Goal: Task Accomplishment & Management: Complete application form

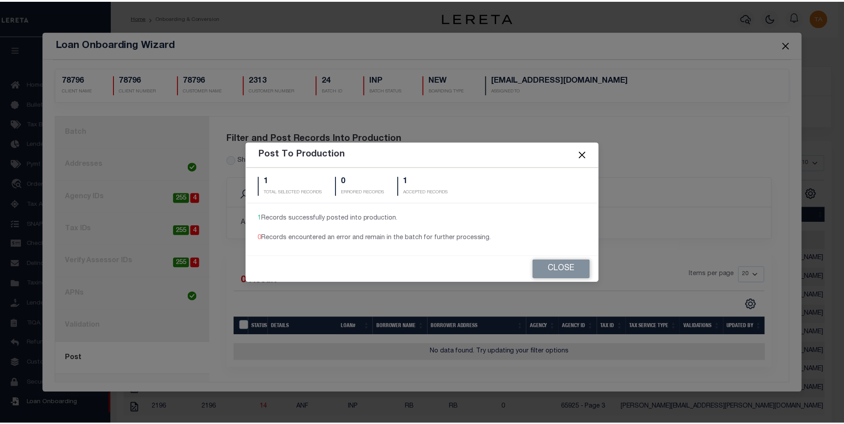
scroll to position [9, 0]
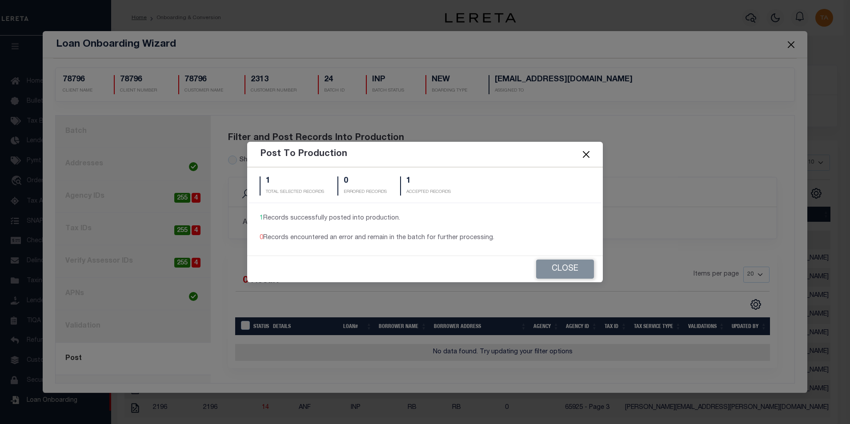
click at [586, 154] on button "Close" at bounding box center [587, 155] width 12 height 12
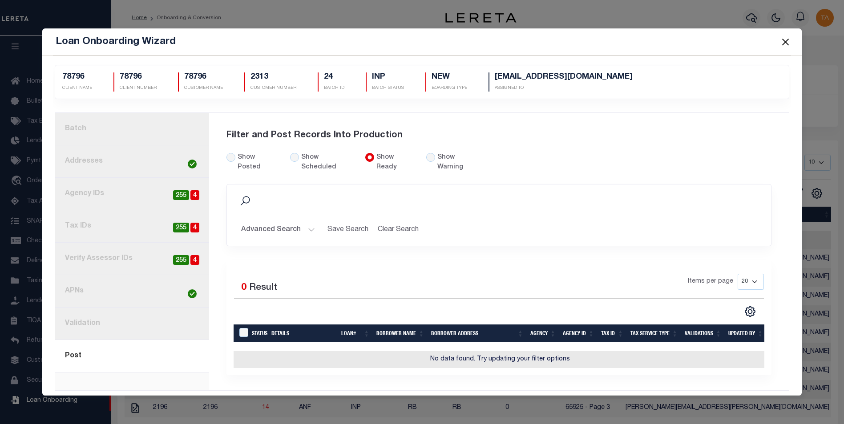
click at [786, 40] on button "Close" at bounding box center [785, 42] width 12 height 12
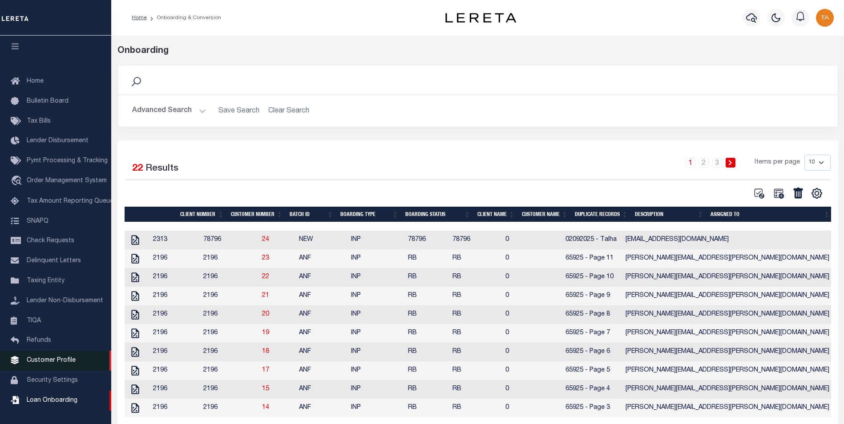
click at [58, 358] on span "Customer Profile" at bounding box center [51, 361] width 49 height 6
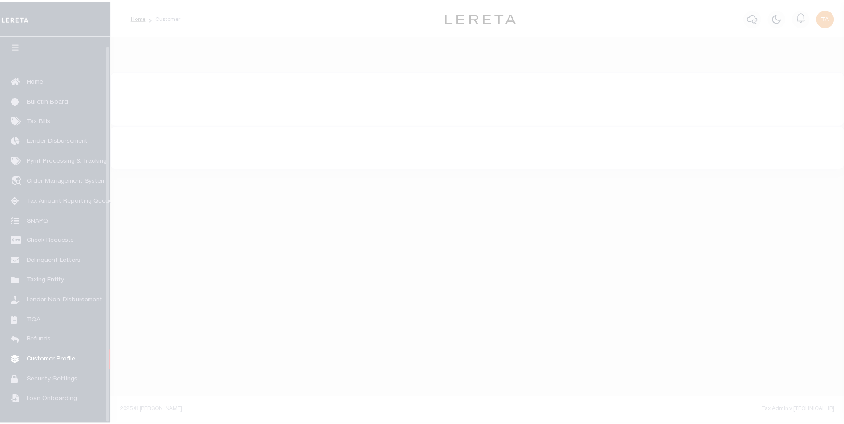
scroll to position [9, 0]
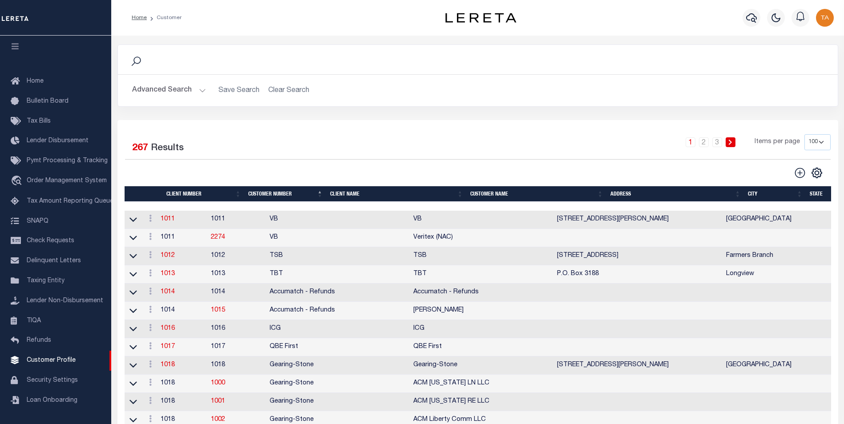
click at [182, 94] on button "Advanced Search" at bounding box center [169, 90] width 74 height 17
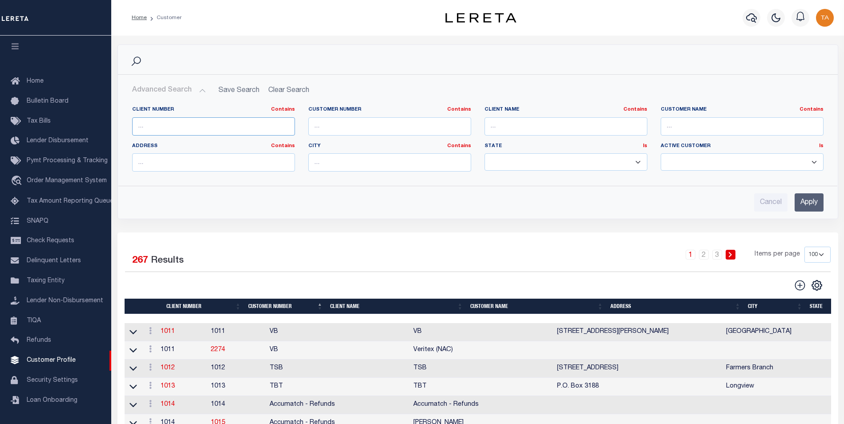
click at [161, 124] on input "text" at bounding box center [213, 126] width 163 height 18
type input "85810"
click at [169, 163] on input "text" at bounding box center [213, 162] width 163 height 18
click at [805, 205] on input "Apply" at bounding box center [808, 202] width 29 height 18
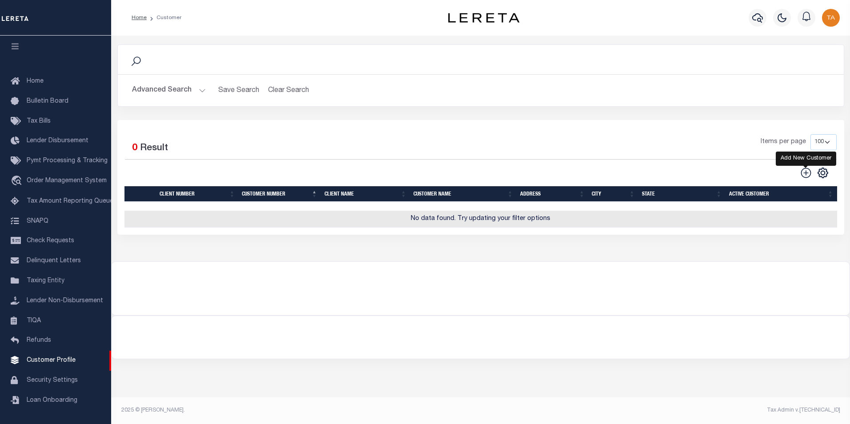
click at [803, 173] on icon at bounding box center [807, 173] width 12 height 12
type input "0"
checkbox input "false"
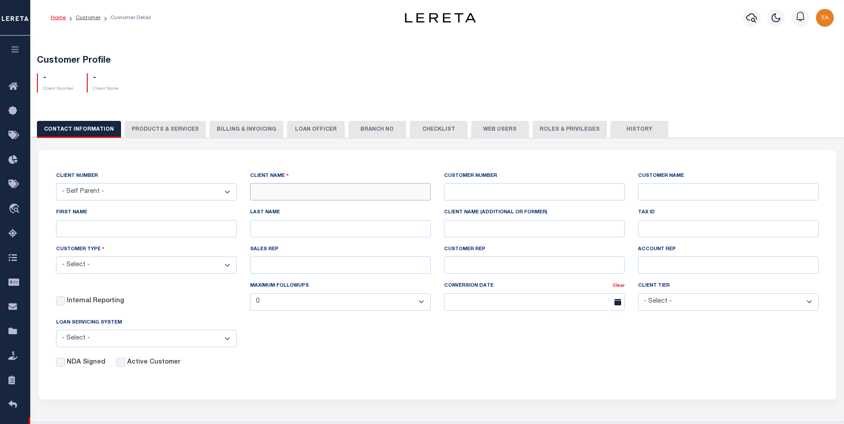
click at [303, 193] on input "text" at bounding box center [340, 191] width 181 height 17
paste input "DAKOTA BUSINESS LENDING"
type input "DAKOTA BUSINESS LENDING"
click at [461, 193] on input "text" at bounding box center [534, 191] width 181 height 17
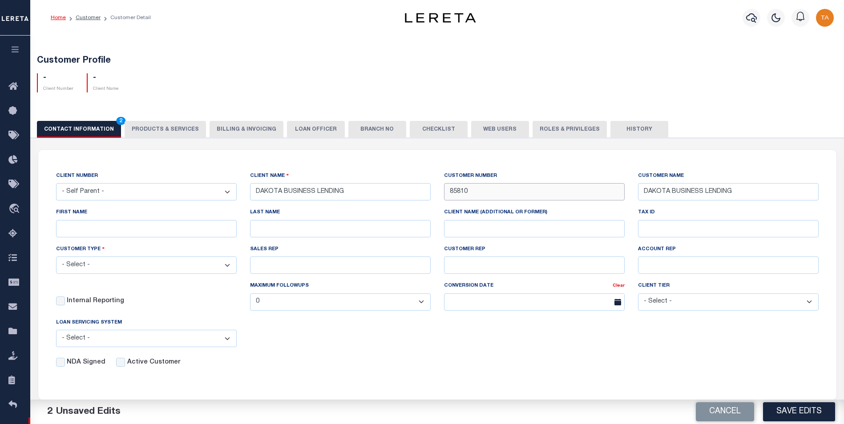
type input "85810"
click at [88, 267] on select "- Select - Residential Commercial Mixed Portfolio" at bounding box center [146, 265] width 181 height 17
select select "Mixed Portfolio"
click at [56, 258] on select "- Select - Residential Commercial Mixed Portfolio" at bounding box center [146, 265] width 181 height 17
click at [116, 365] on input "Active Customer" at bounding box center [120, 362] width 9 height 9
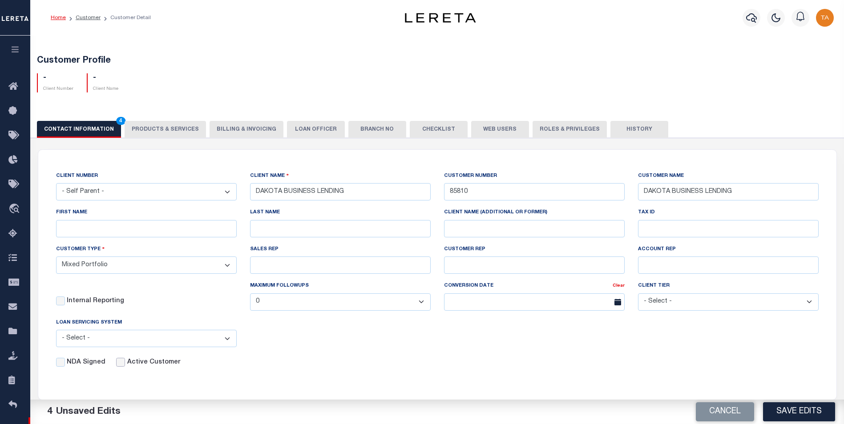
checkbox input "true"
click at [805, 415] on button "Save Edits" at bounding box center [799, 412] width 72 height 19
checkbox input "false"
select select
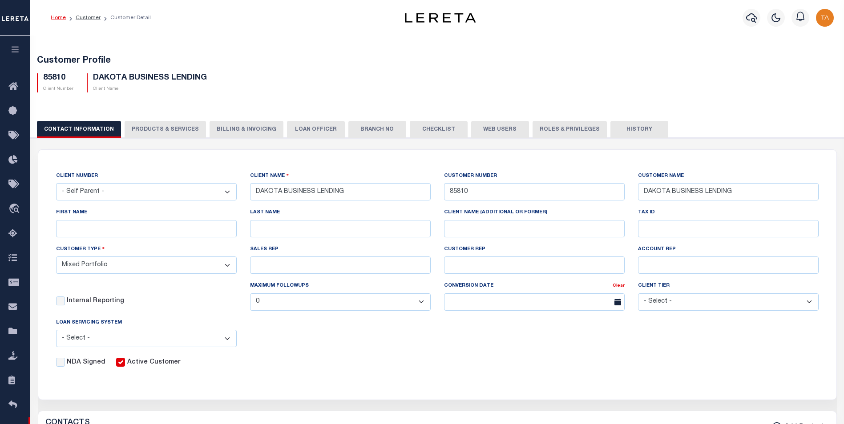
click at [165, 130] on button "PRODUCTS & SERVICES" at bounding box center [165, 129] width 81 height 17
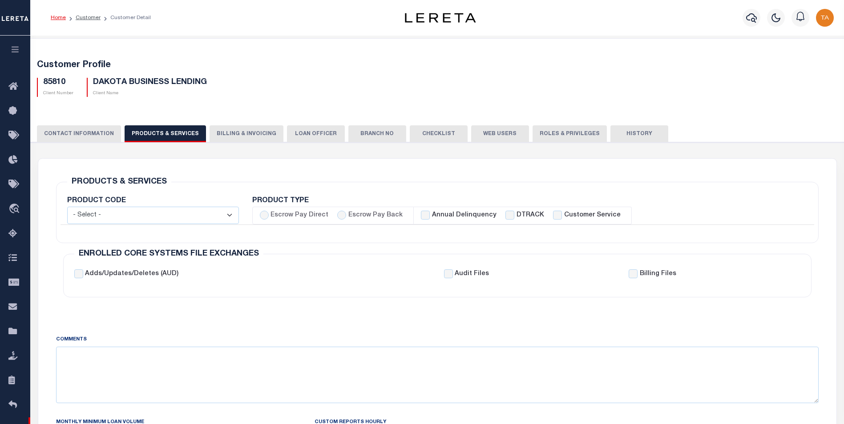
click at [157, 218] on select "- Select - Standard Tax (STX) Outsourcing (OS) Enhanced Tax (ETX) Tax Status Re…" at bounding box center [153, 215] width 172 height 17
select select "STX"
click at [67, 207] on select "- Select - Standard Tax (STX) Outsourcing (OS) Enhanced Tax (ETX) Tax Status Re…" at bounding box center [153, 215] width 172 height 17
checkbox input "true"
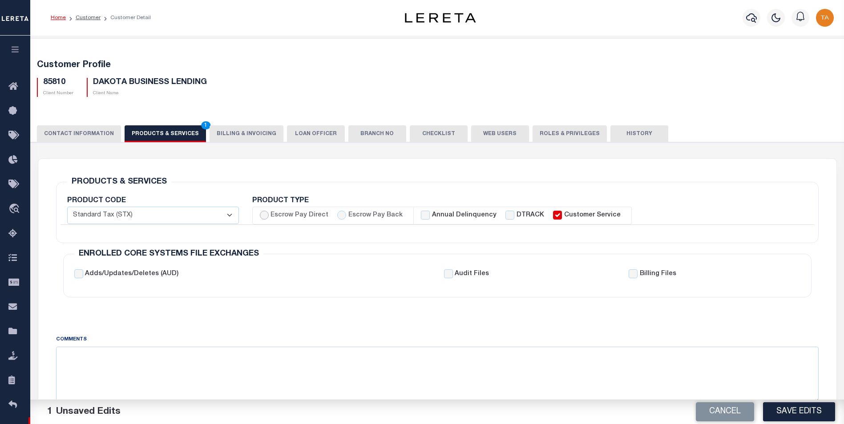
click at [264, 214] on input "Escrow Pay Direct" at bounding box center [264, 215] width 9 height 9
radio input "true"
checkbox input "true"
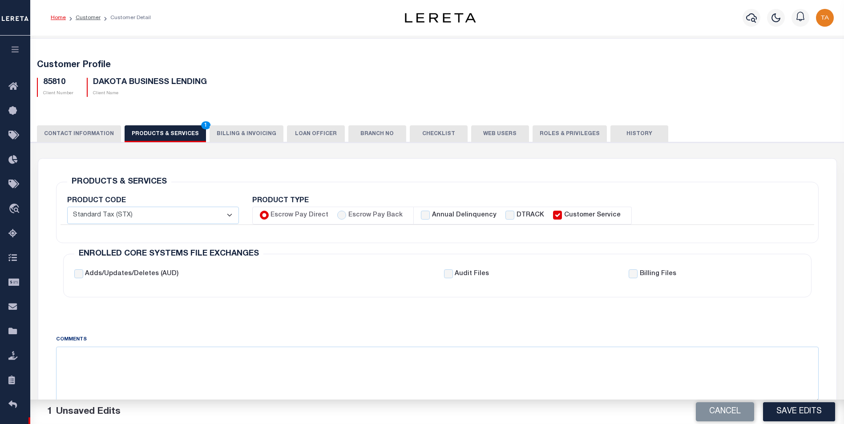
checkbox input "true"
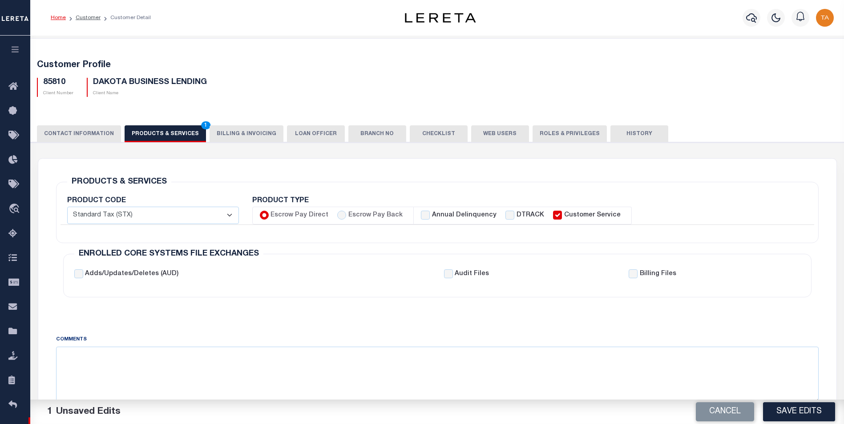
checkbox input "true"
checkbox input "false"
checkbox input "true"
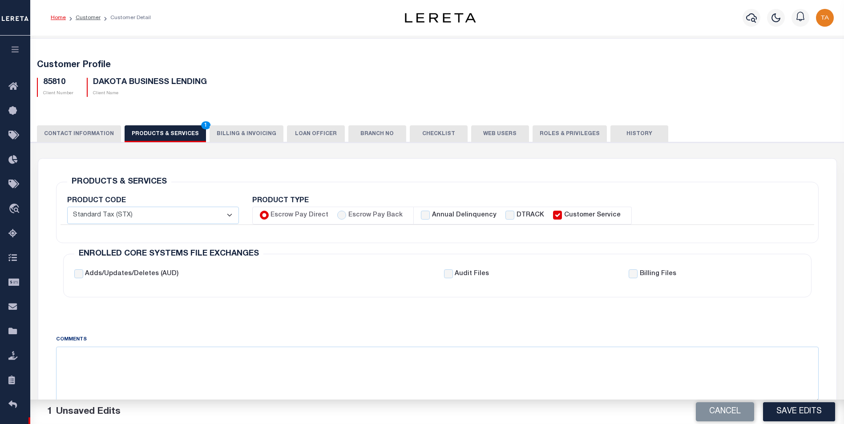
checkbox input "true"
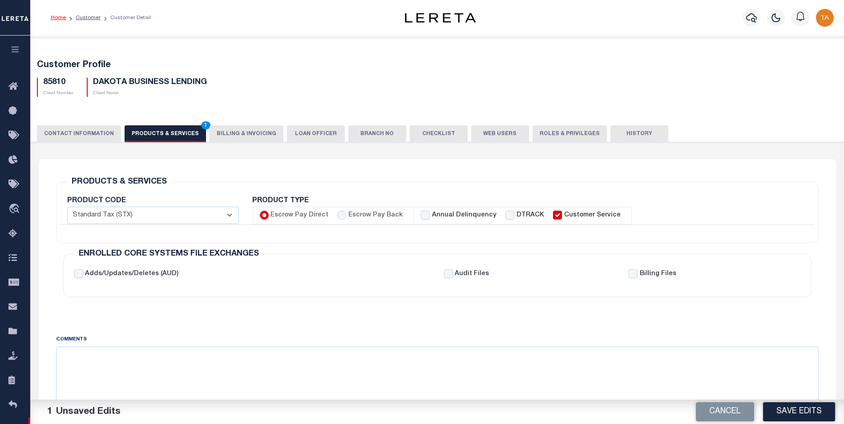
checkbox input "true"
checkbox input "false"
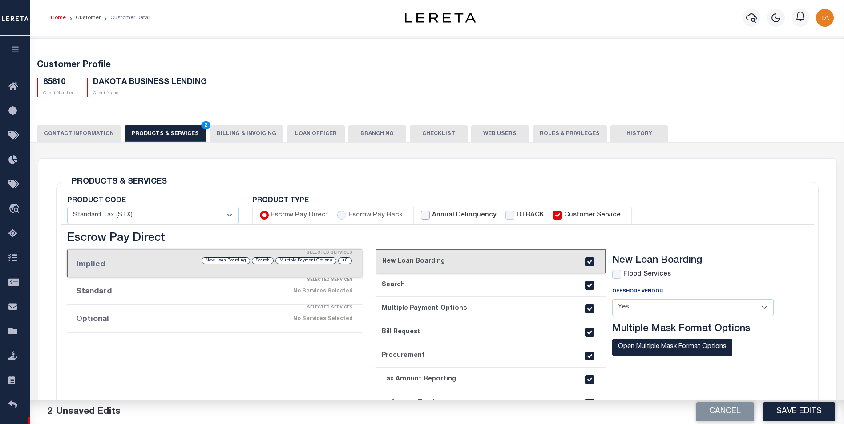
click at [421, 214] on input "Annual Delinquency" at bounding box center [425, 215] width 9 height 9
checkbox input "true"
checkbox input "false"
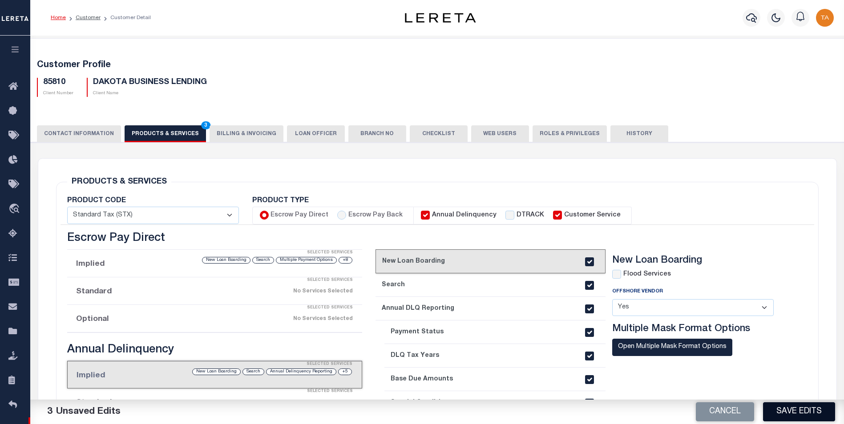
click at [802, 409] on button "Save Edits" at bounding box center [799, 412] width 72 height 19
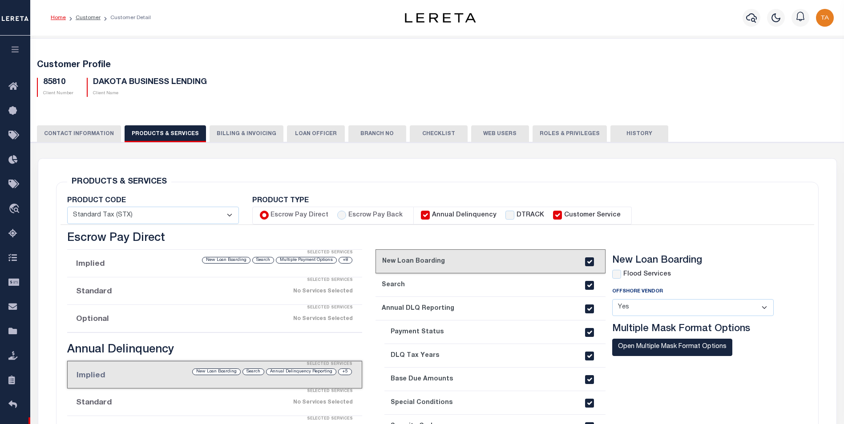
click at [227, 56] on div "Customer Profile 85810 Client Number DAKOTA BUSINESS LENDING Client Name" at bounding box center [437, 76] width 822 height 55
click at [11, 49] on icon "button" at bounding box center [15, 49] width 10 height 8
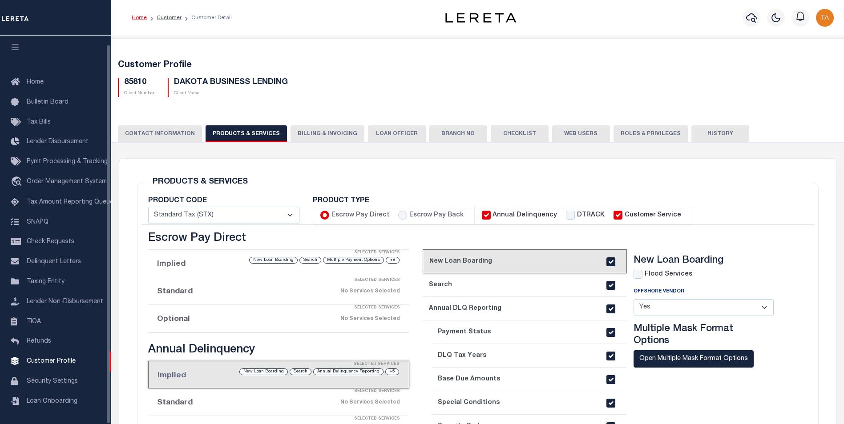
scroll to position [9, 0]
click at [168, 16] on link "Customer" at bounding box center [169, 17] width 25 height 5
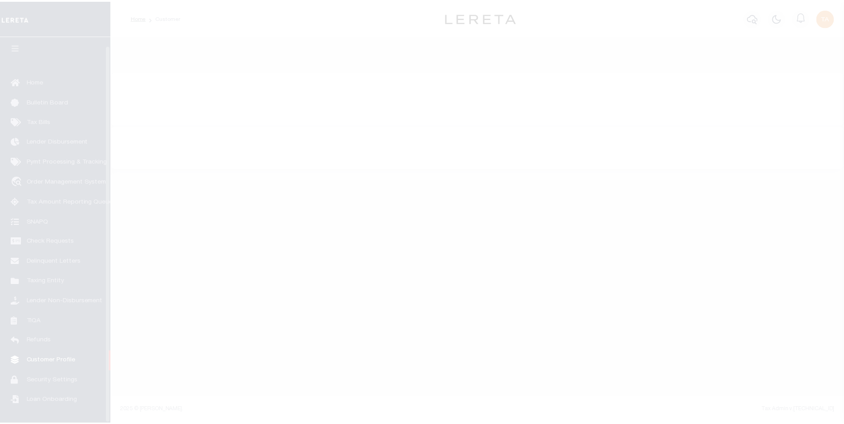
scroll to position [9, 0]
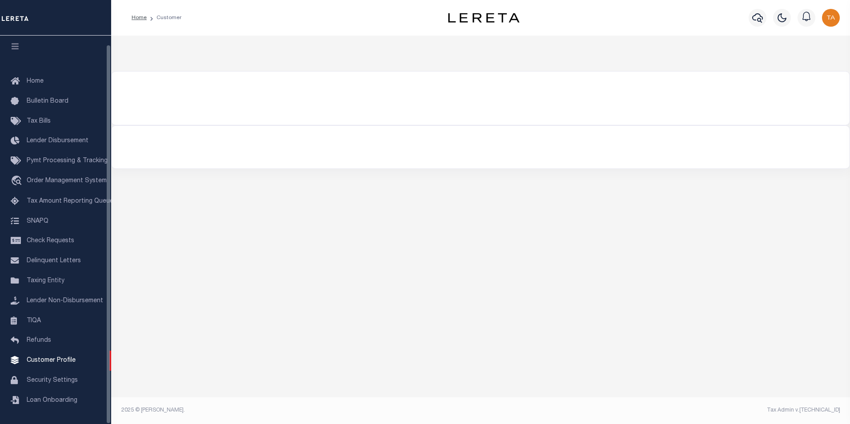
select select
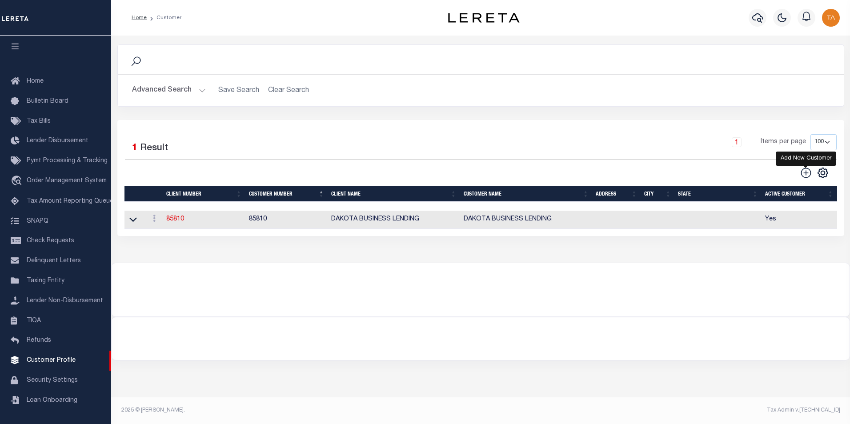
click at [806, 177] on icon at bounding box center [807, 173] width 12 height 12
type input "0"
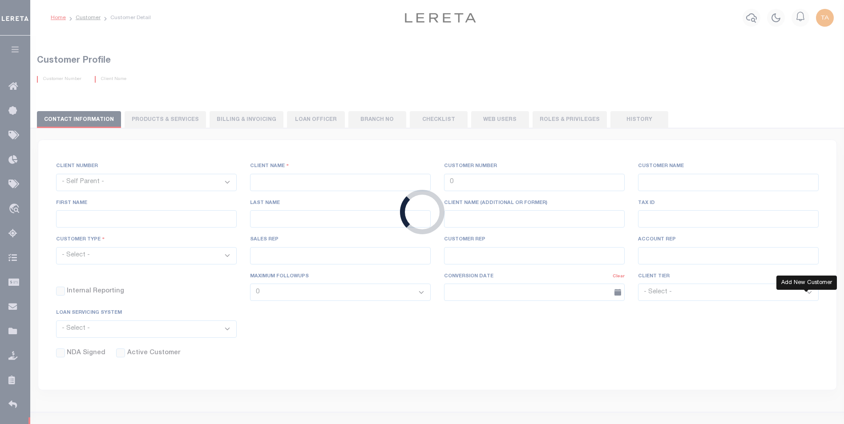
checkbox input "false"
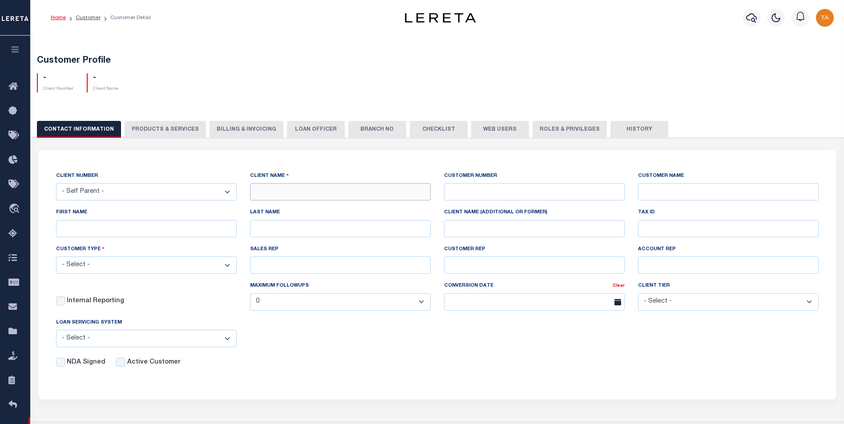
click at [315, 193] on input "text" at bounding box center [340, 191] width 181 height 17
drag, startPoint x: 308, startPoint y: 192, endPoint x: 145, endPoint y: 174, distance: 164.2
click at [145, 174] on div "CLIENT NUMBER - Self Parent - 1011 1012 1013 1014 1016 1017 1018 1019 1035 1036…" at bounding box center [437, 269] width 776 height 197
paste input "WINTER PARK NATIONAL BANK"
type input "WINTER PARK NATIONAL BANK"
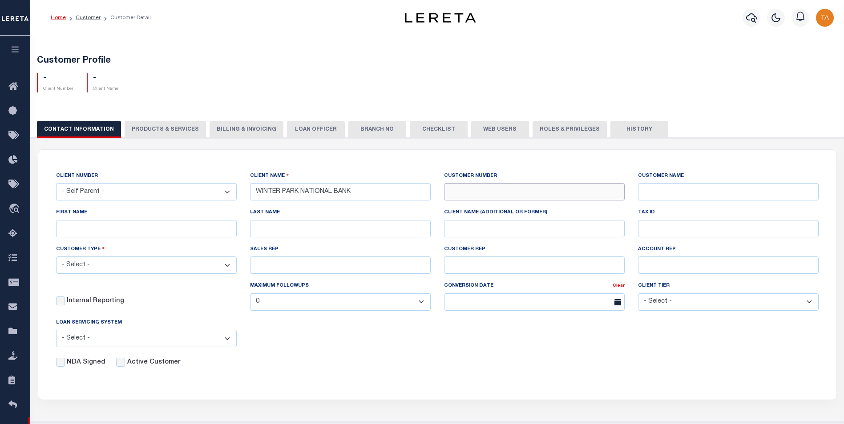
type input "WINTER PARK NATIONAL BANK"
click at [500, 193] on input "text" at bounding box center [534, 191] width 181 height 17
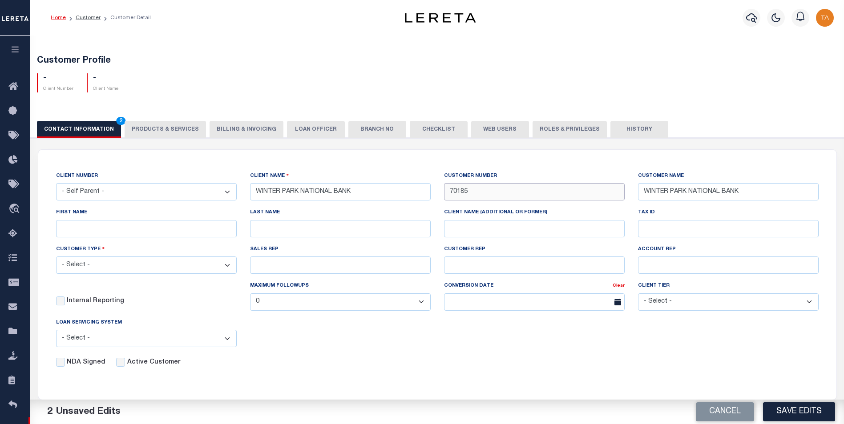
type input "70185"
click at [88, 262] on select "- Select - Residential Commercial Mixed Portfolio" at bounding box center [146, 265] width 181 height 17
select select "Mixed Portfolio"
click at [56, 258] on select "- Select - Residential Commercial Mixed Portfolio" at bounding box center [146, 265] width 181 height 17
click at [116, 364] on input "Active Customer" at bounding box center [120, 362] width 9 height 9
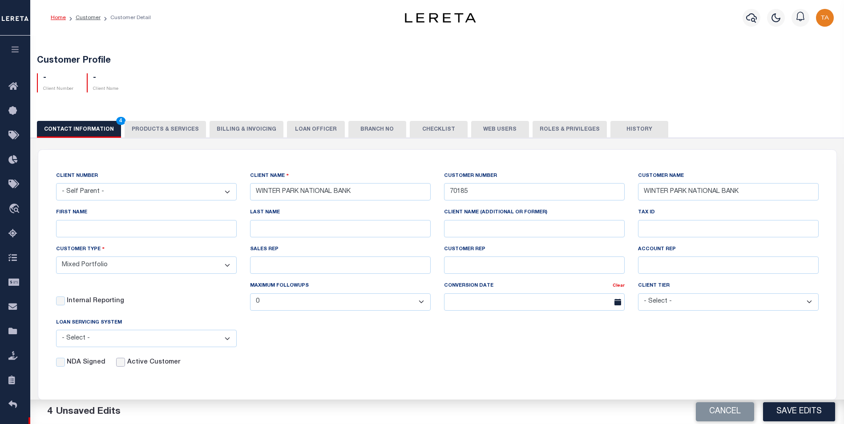
checkbox input "true"
click at [799, 413] on button "Save Edits" at bounding box center [799, 412] width 72 height 19
select select
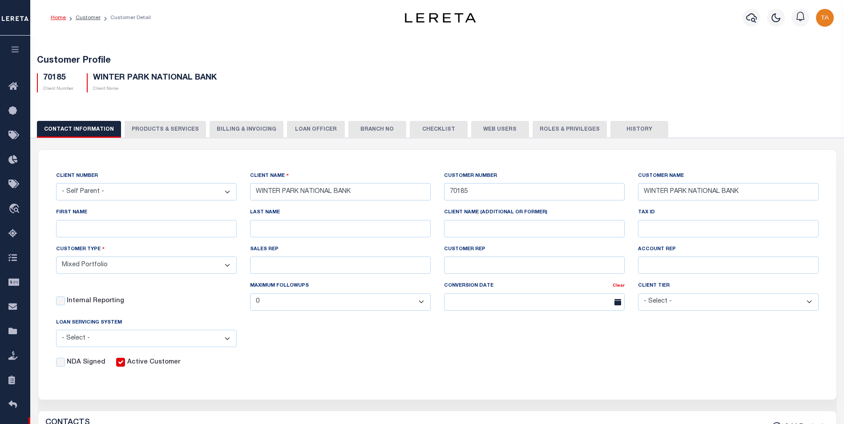
click at [159, 130] on button "PRODUCTS & SERVICES" at bounding box center [165, 129] width 81 height 17
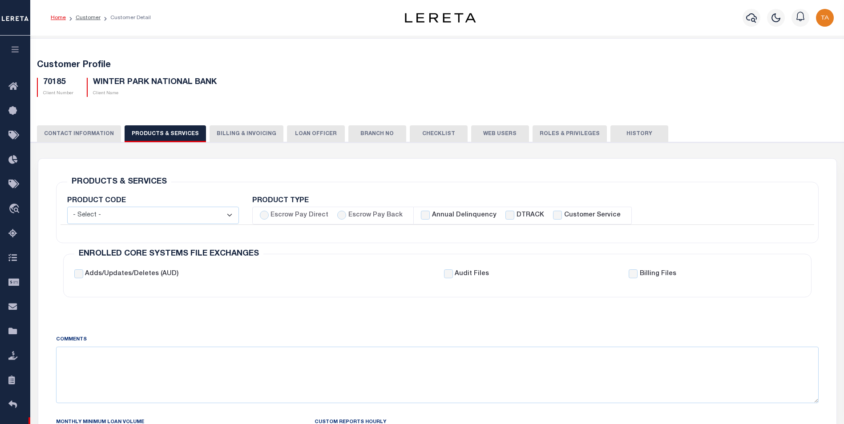
click at [128, 217] on select "- Select - Standard Tax (STX) Outsourcing (OS) Enhanced Tax (ETX) Tax Status Re…" at bounding box center [153, 215] width 172 height 17
select select "STX"
click at [67, 207] on select "- Select - Standard Tax (STX) Outsourcing (OS) Enhanced Tax (ETX) Tax Status Re…" at bounding box center [153, 215] width 172 height 17
checkbox input "true"
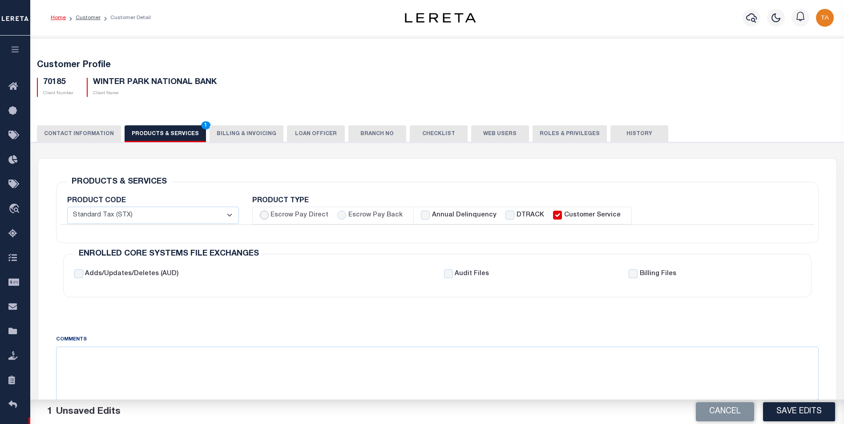
click at [264, 215] on input "Escrow Pay Direct" at bounding box center [264, 215] width 9 height 9
radio input "true"
checkbox input "true"
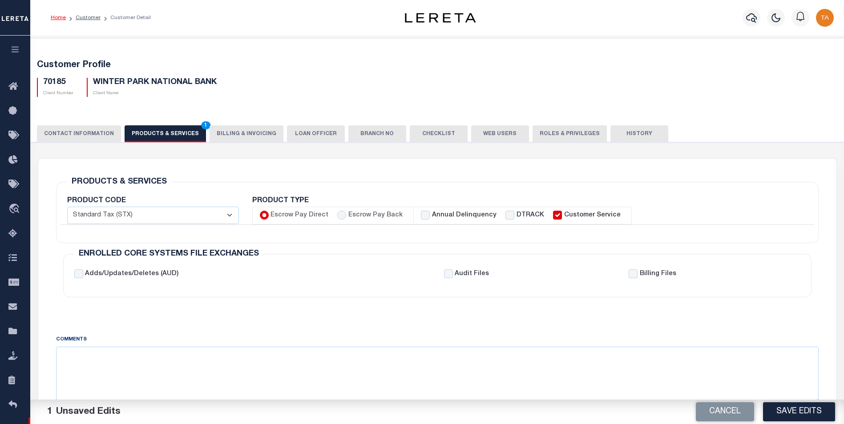
checkbox input "true"
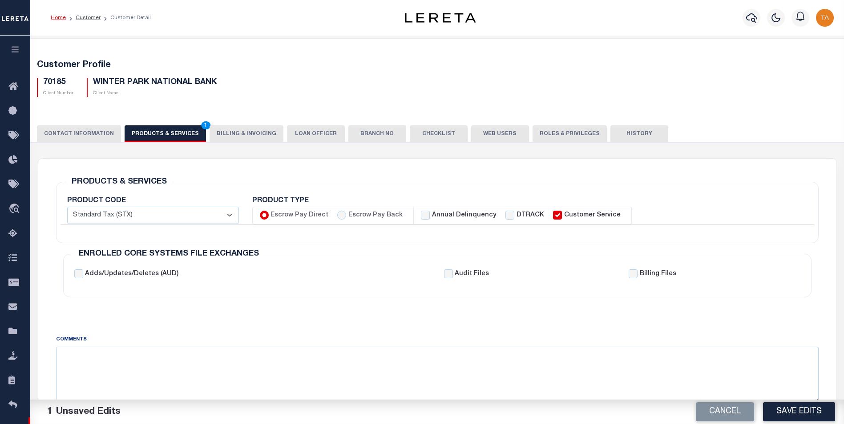
checkbox input "true"
checkbox input "false"
checkbox input "true"
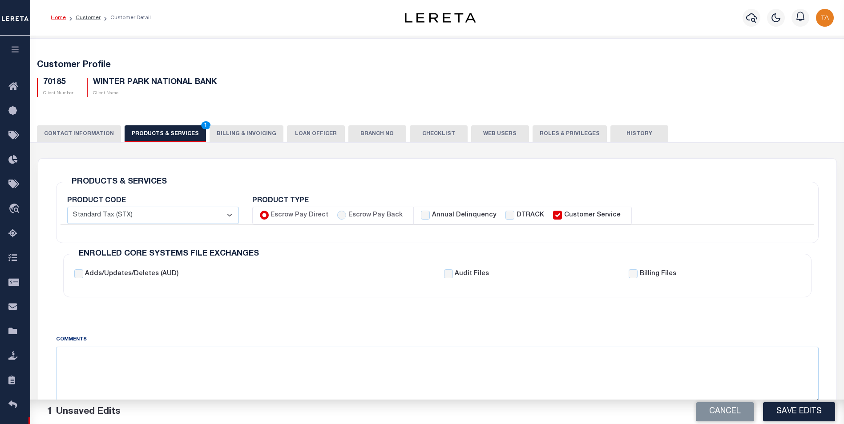
checkbox input "true"
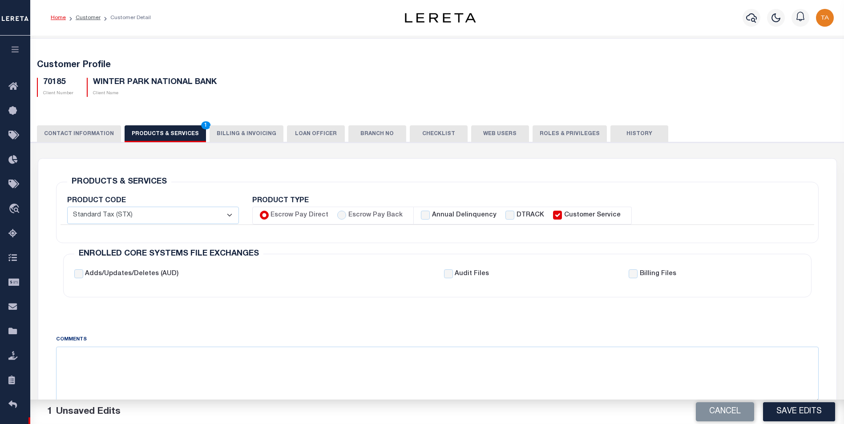
checkbox input "true"
checkbox input "false"
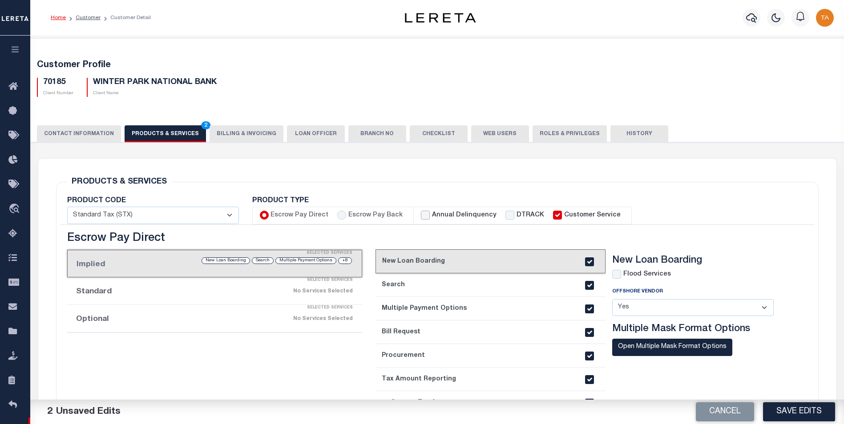
click at [421, 214] on input "Annual Delinquency" at bounding box center [425, 215] width 9 height 9
checkbox input "true"
checkbox input "false"
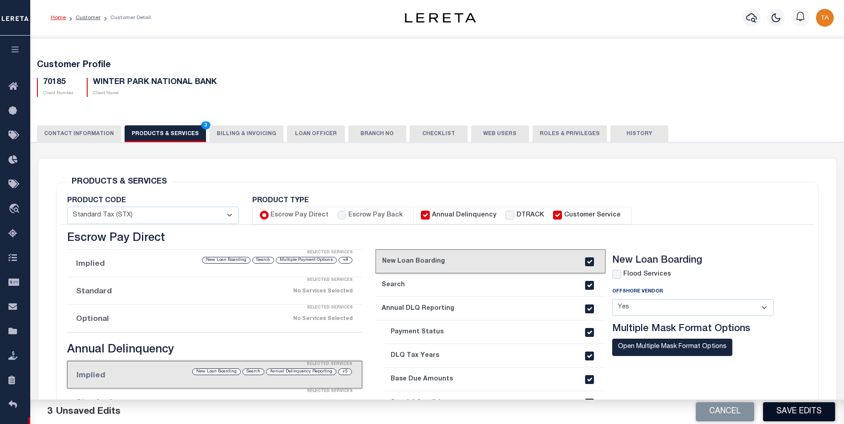
click at [794, 413] on button "Save Edits" at bounding box center [799, 412] width 72 height 19
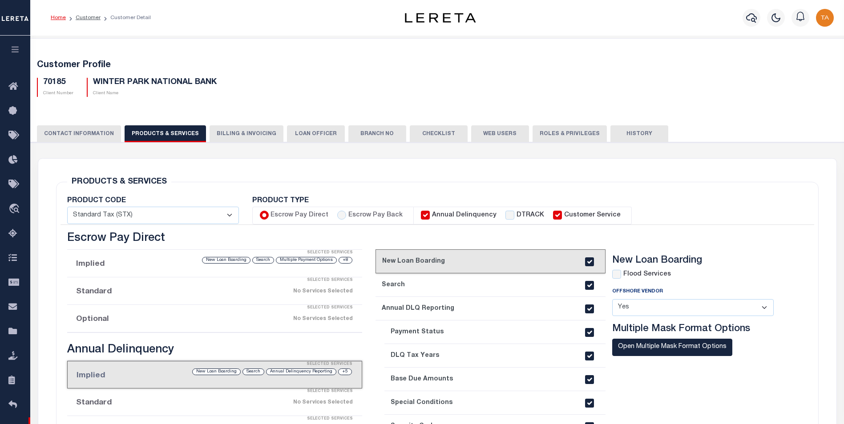
click at [144, 419] on div "Selected Services" at bounding box center [223, 420] width 295 height 18
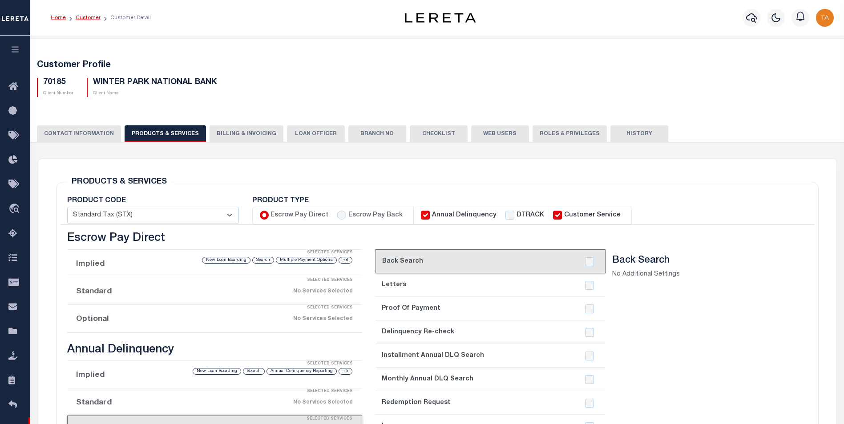
click at [86, 17] on link "Customer" at bounding box center [88, 17] width 25 height 5
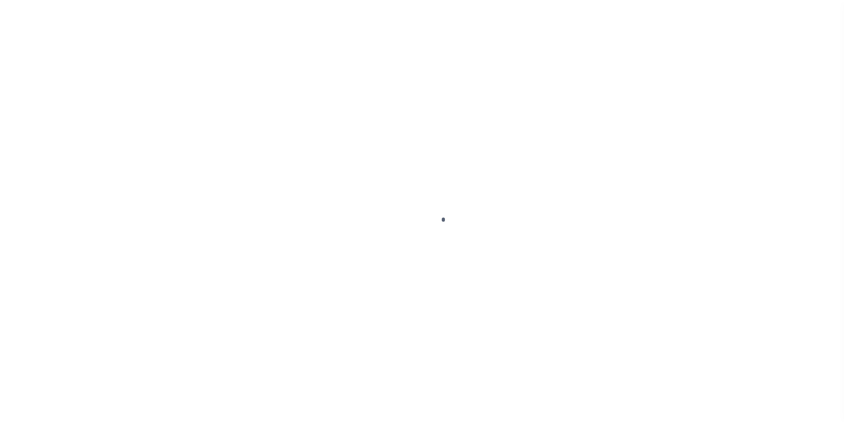
scroll to position [9, 0]
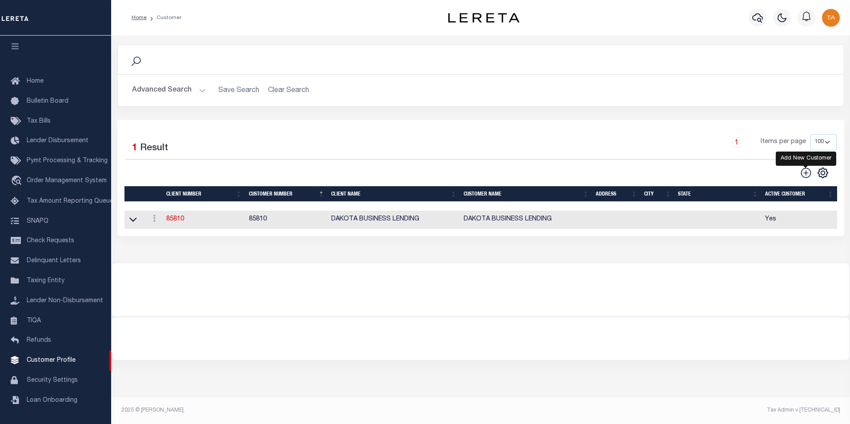
click at [808, 174] on icon at bounding box center [806, 173] width 10 height 10
type input "0"
checkbox input "false"
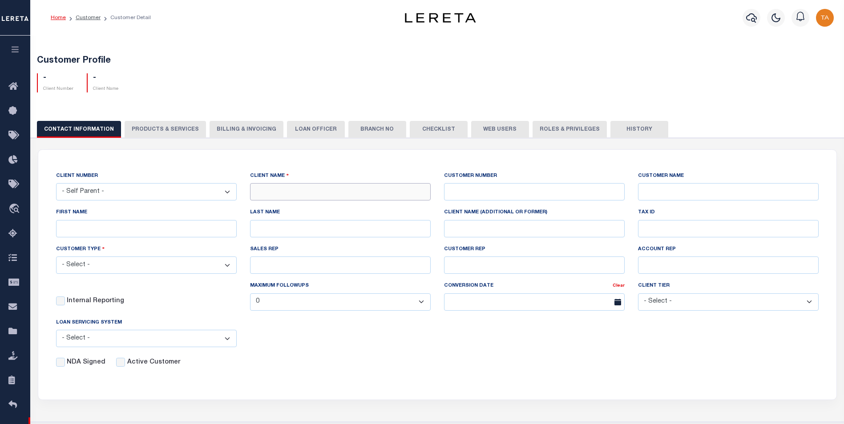
click at [322, 193] on input "text" at bounding box center [340, 191] width 181 height 17
paste input "ILLIANA FINANCIAL CU"
type input "ILLIANA FINANCIAL CU"
click at [478, 194] on input "text" at bounding box center [534, 191] width 181 height 17
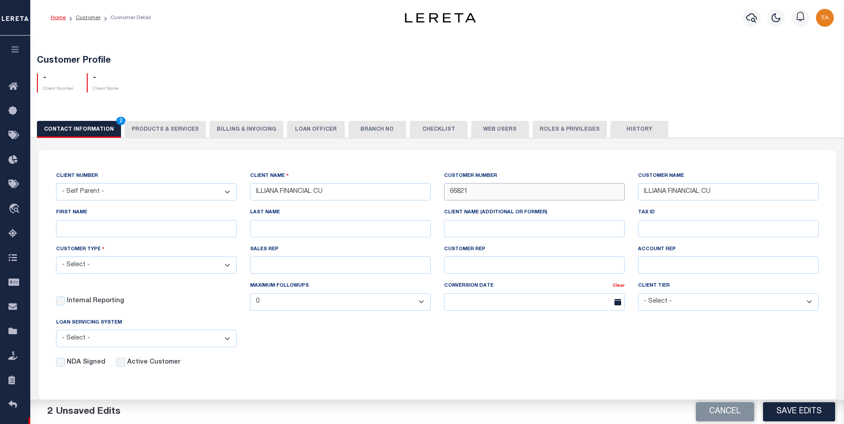
type input "66821"
click at [353, 356] on div "CLIENT NUMBER - Self Parent - 1011 1012 1013 1014 1016 1017 1018 1019 1035 1036…" at bounding box center [437, 269] width 776 height 197
click at [108, 267] on select "- Select - Residential Commercial Mixed Portfolio" at bounding box center [146, 265] width 181 height 17
select select "Mixed Portfolio"
click at [56, 258] on select "- Select - Residential Commercial Mixed Portfolio" at bounding box center [146, 265] width 181 height 17
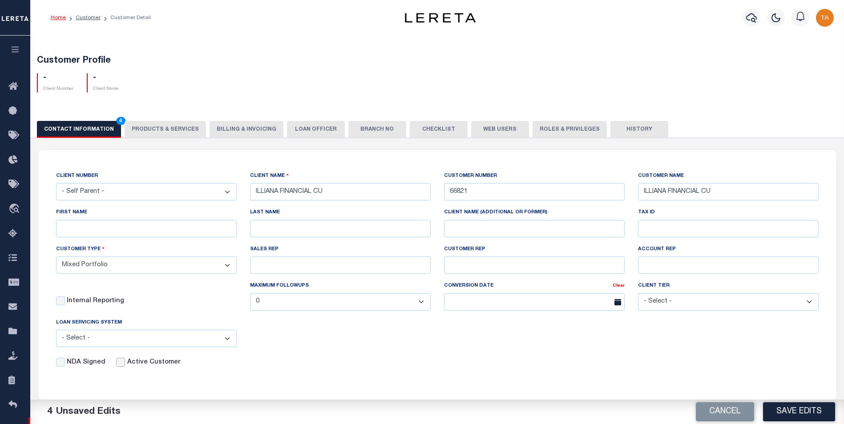
click at [118, 367] on input "Active Customer" at bounding box center [120, 362] width 9 height 9
checkbox input "true"
click at [797, 415] on button "Save Edits" at bounding box center [799, 412] width 72 height 19
checkbox input "false"
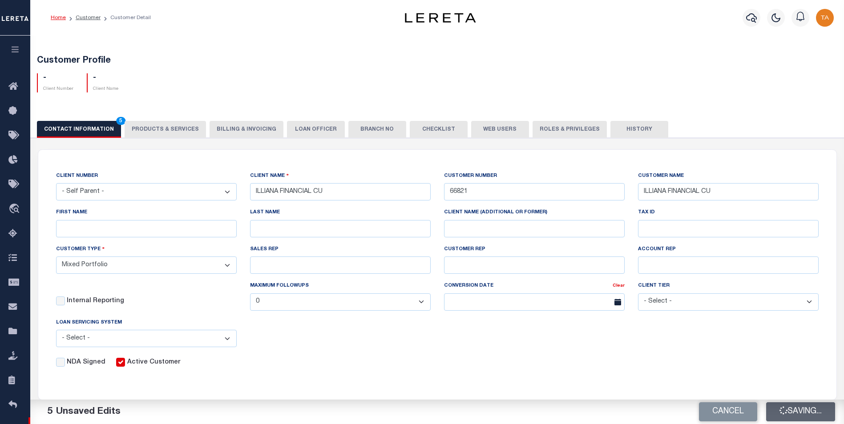
select select
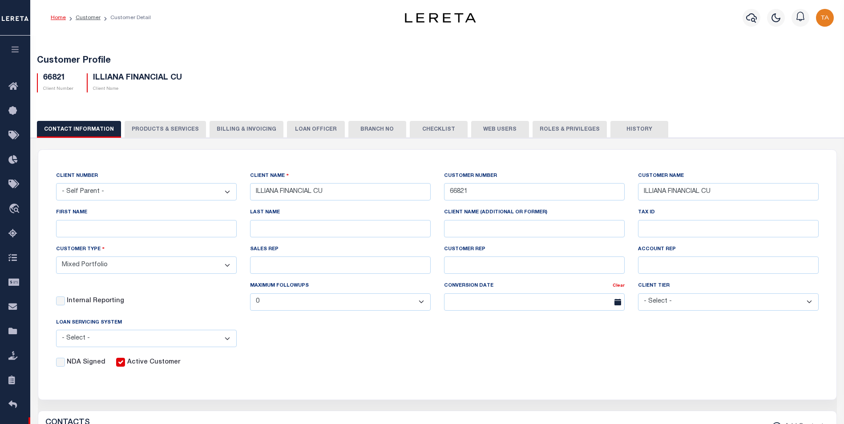
click at [154, 129] on button "PRODUCTS & SERVICES" at bounding box center [165, 129] width 81 height 17
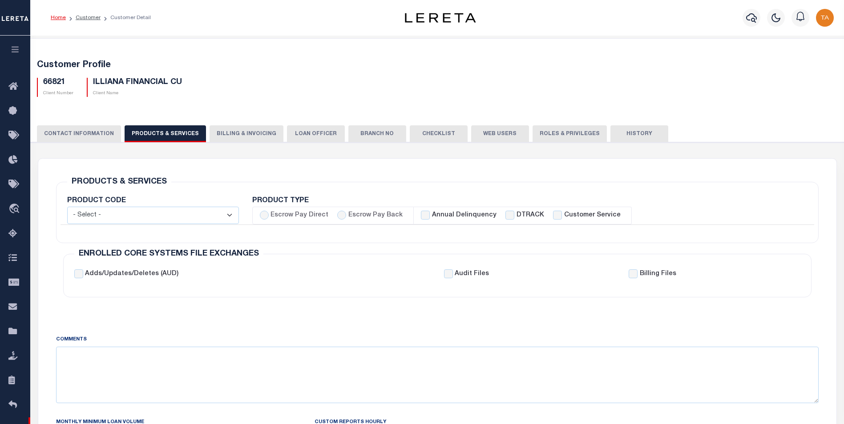
click at [153, 215] on select "- Select - Standard Tax (STX) Outsourcing (OS) Enhanced Tax (ETX) Tax Status Re…" at bounding box center [153, 215] width 172 height 17
select select "STX"
click at [67, 207] on select "- Select - Standard Tax (STX) Outsourcing (OS) Enhanced Tax (ETX) Tax Status Re…" at bounding box center [153, 215] width 172 height 17
checkbox input "true"
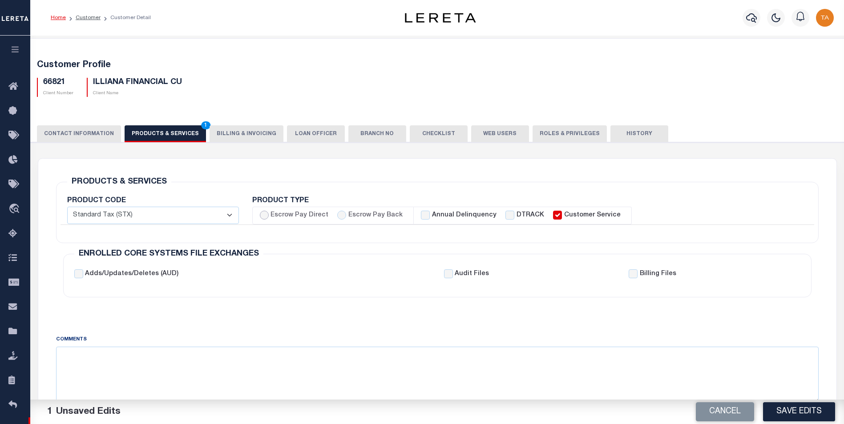
click at [263, 215] on input "Escrow Pay Direct" at bounding box center [264, 215] width 9 height 9
radio input "true"
checkbox input "true"
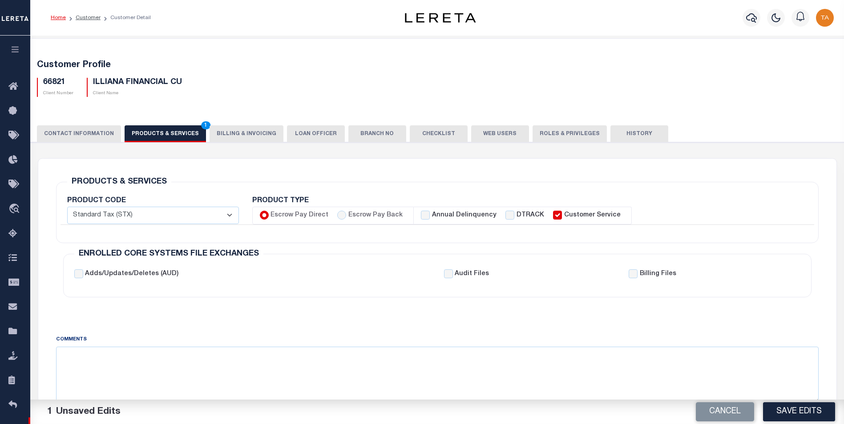
checkbox input "true"
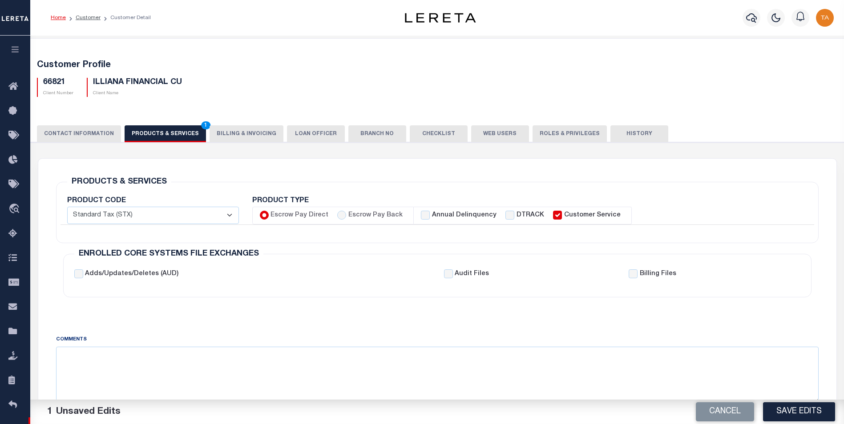
checkbox input "true"
checkbox input "false"
checkbox input "true"
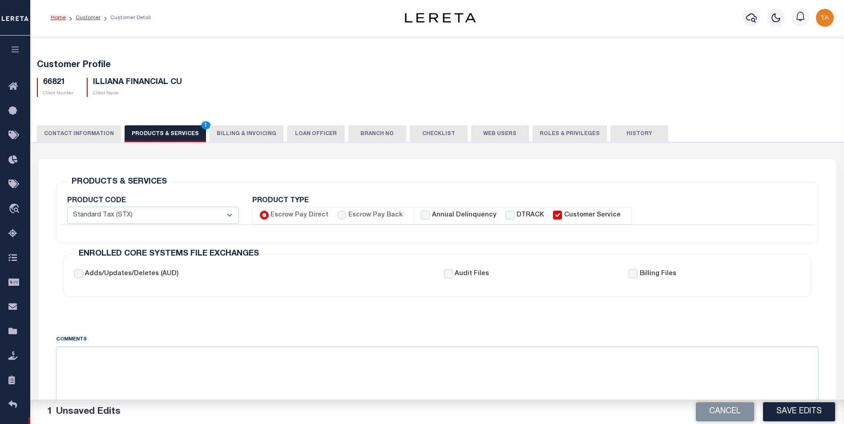
checkbox input "true"
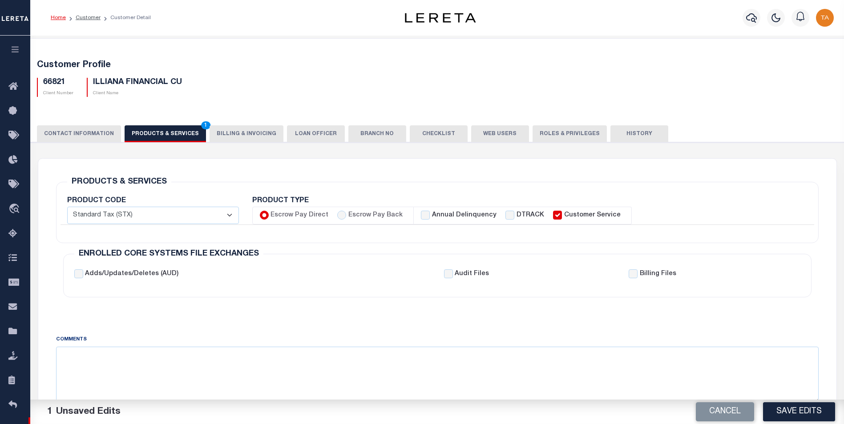
checkbox input "true"
checkbox input "false"
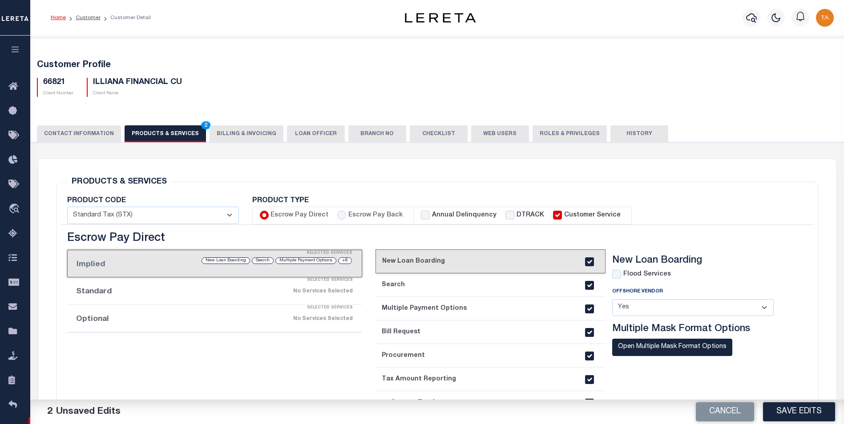
click at [426, 216] on div "Annual Delinquency" at bounding box center [459, 216] width 76 height 10
click at [421, 215] on input "Annual Delinquency" at bounding box center [425, 215] width 9 height 9
checkbox input "true"
checkbox input "false"
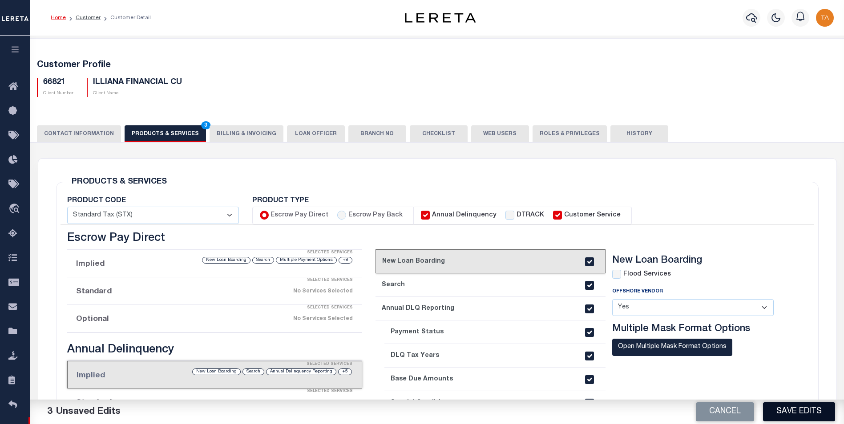
click at [793, 413] on button "Save Edits" at bounding box center [799, 412] width 72 height 19
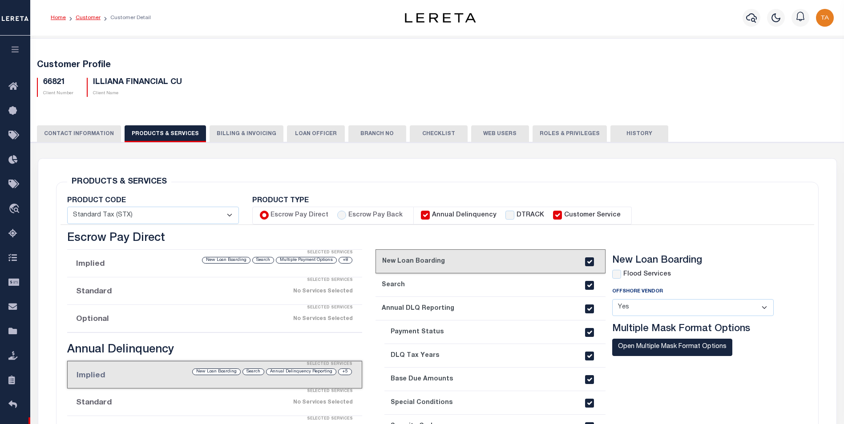
click at [91, 19] on link "Customer" at bounding box center [88, 17] width 25 height 5
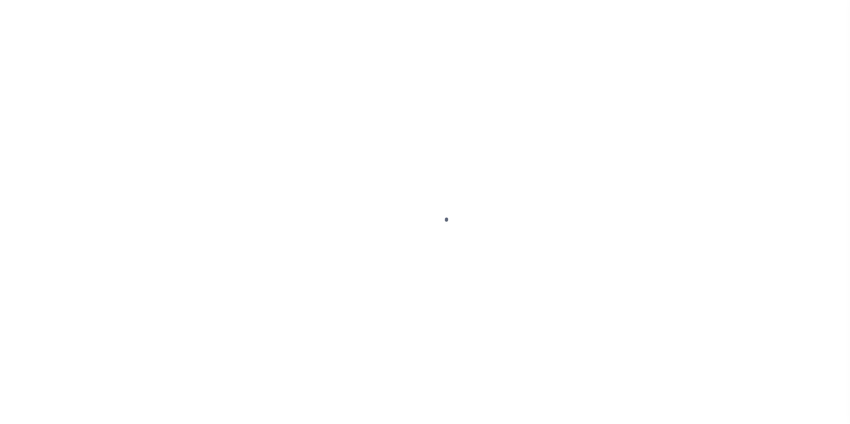
scroll to position [9, 0]
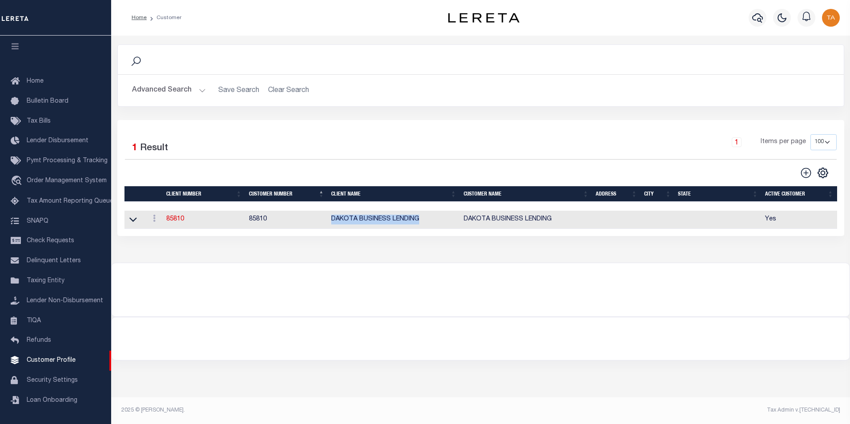
drag, startPoint x: 421, startPoint y: 222, endPoint x: 333, endPoint y: 219, distance: 88.1
click at [333, 219] on td "DAKOTA BUSINESS LENDING" at bounding box center [394, 220] width 132 height 18
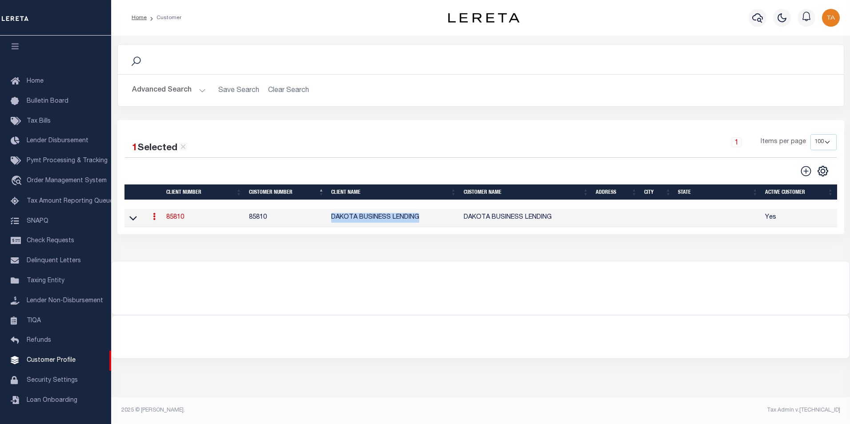
copy td "DAKOTA BUSINESS LENDING"
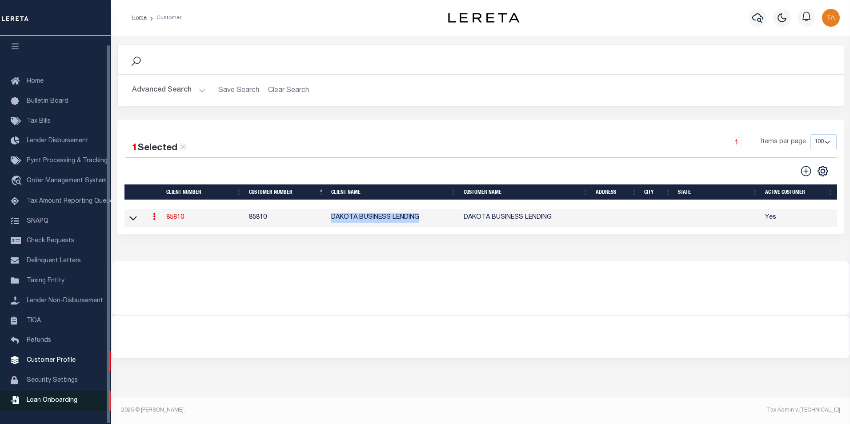
click at [42, 404] on span "Loan Onboarding" at bounding box center [52, 401] width 51 height 6
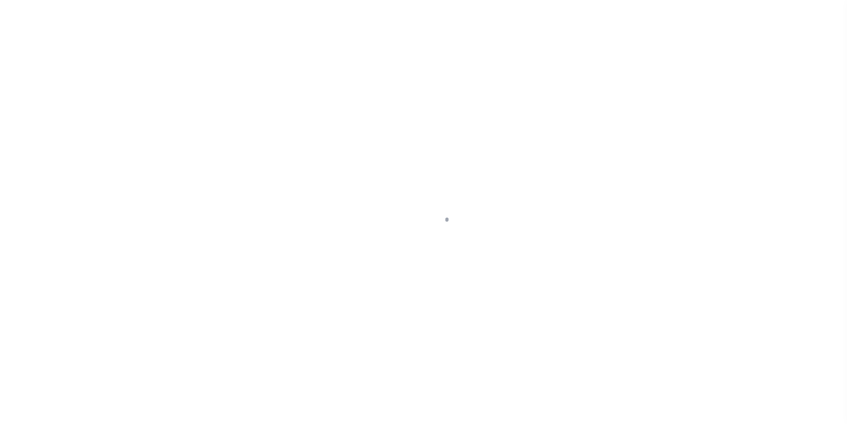
scroll to position [9, 0]
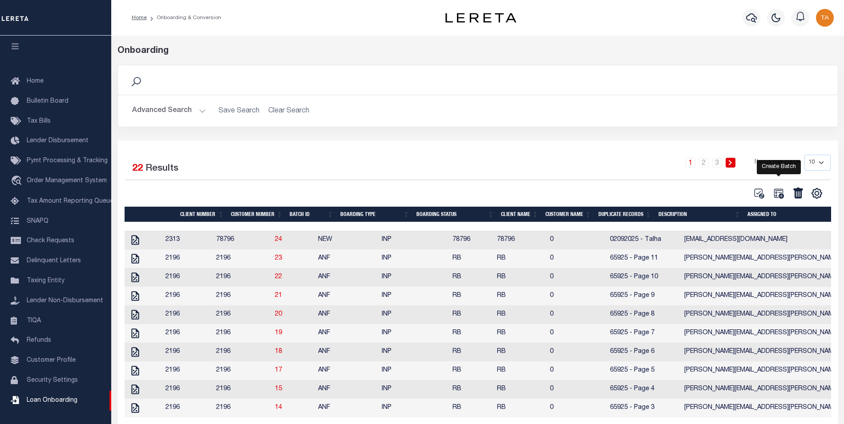
click at [775, 195] on icon at bounding box center [779, 194] width 12 height 12
select select
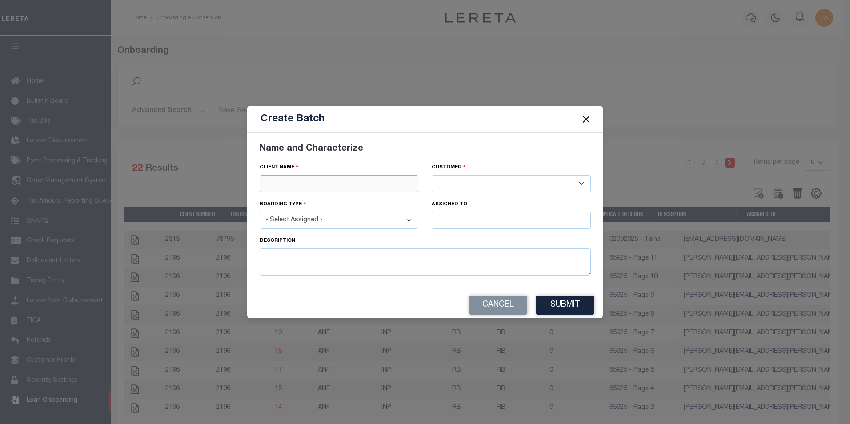
click at [276, 185] on input "text" at bounding box center [339, 183] width 159 height 17
paste input "DAKOTA BUSINESS LENDING"
click at [295, 198] on div "DAKOTA BUSINESS LENDING" at bounding box center [339, 200] width 158 height 14
type input "DAKOTA BUSINESS LENDING"
click at [297, 228] on select "- Select Assigned - NEW - New Loan REF - Refinance Loan CWF - Conversion with F…" at bounding box center [339, 220] width 159 height 17
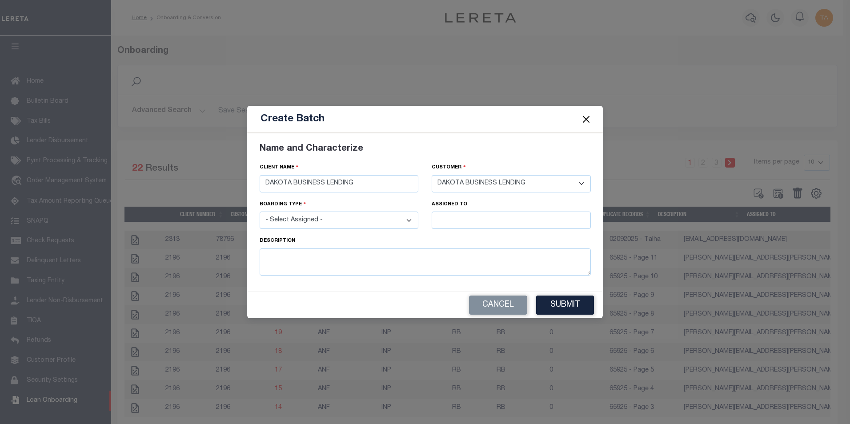
select select "NEW"
click at [260, 212] on select "- Select Assigned - NEW - New Loan REF - Refinance Loan CWF - Conversion with F…" at bounding box center [339, 220] width 159 height 17
click at [441, 218] on input "text" at bounding box center [511, 220] width 159 height 17
type input "Talha Hafiz"
click at [452, 237] on div "[PERSON_NAME]" at bounding box center [511, 237] width 158 height 14
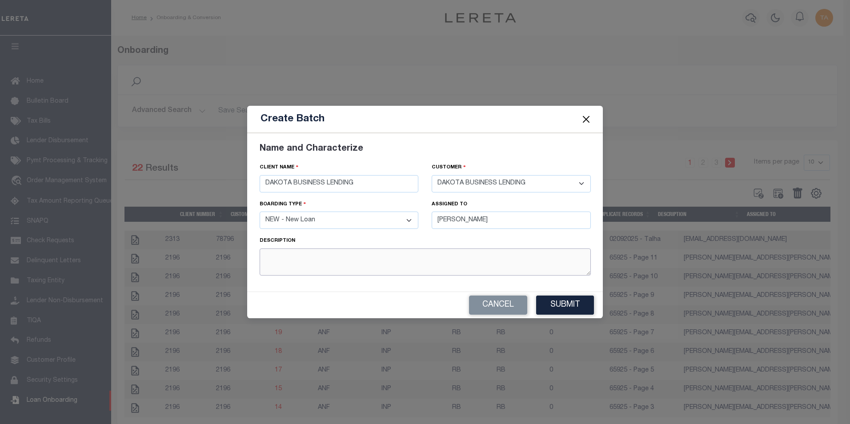
click at [378, 258] on textarea at bounding box center [425, 262] width 331 height 27
type textarea "G1 02092025 - Talha"
click at [558, 305] on button "Submit" at bounding box center [565, 305] width 58 height 19
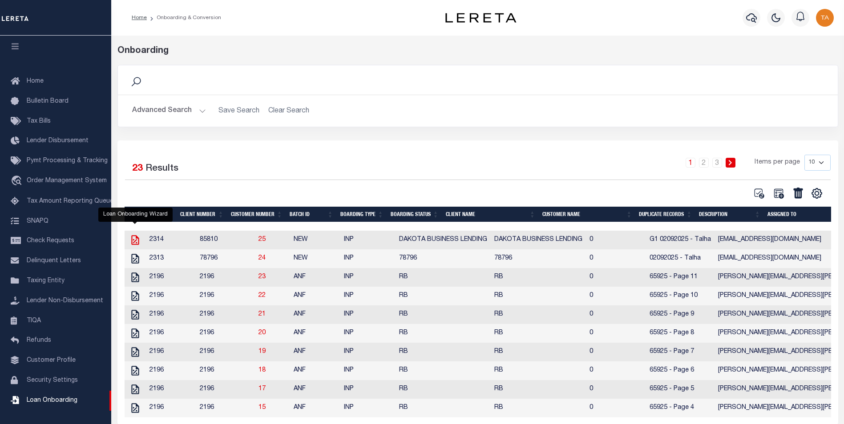
click at [133, 242] on icon at bounding box center [135, 240] width 8 height 10
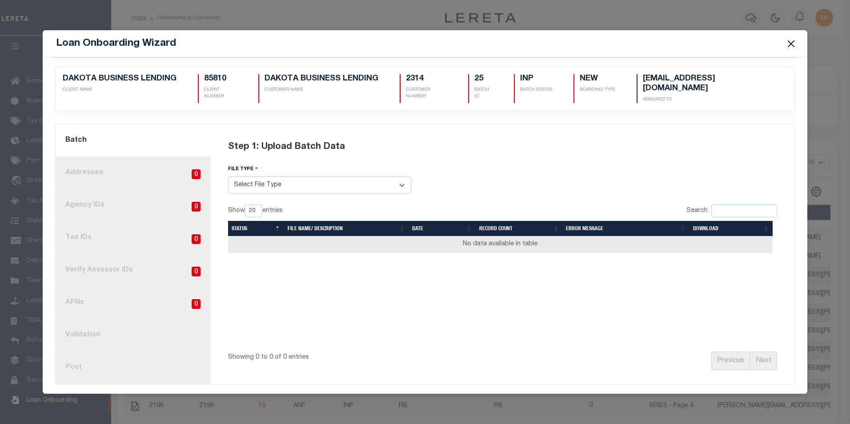
click at [276, 180] on select "Select File Type Lereta Lereta Conversion Zip" at bounding box center [319, 185] width 183 height 17
select select "LERETA"
click at [228, 177] on select "Select File Type Lereta Lereta Conversion Zip" at bounding box center [319, 185] width 183 height 17
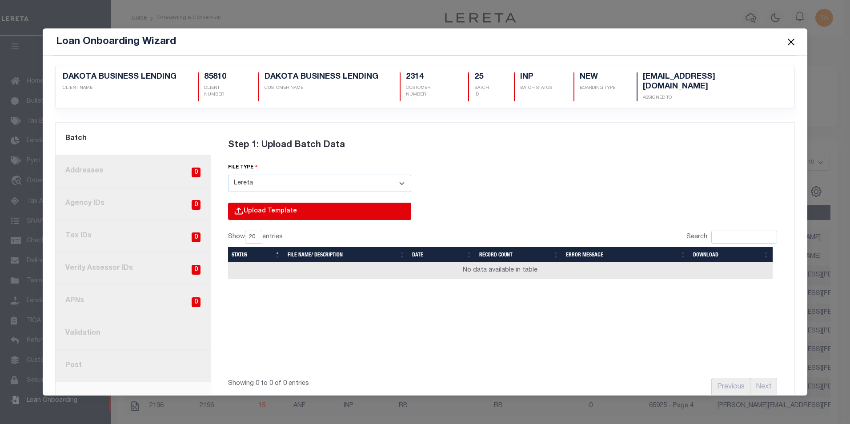
click at [337, 210] on input "file" at bounding box center [199, 221] width 423 height 36
type input "C:\fakepath\Lender-85810-Lien.csv"
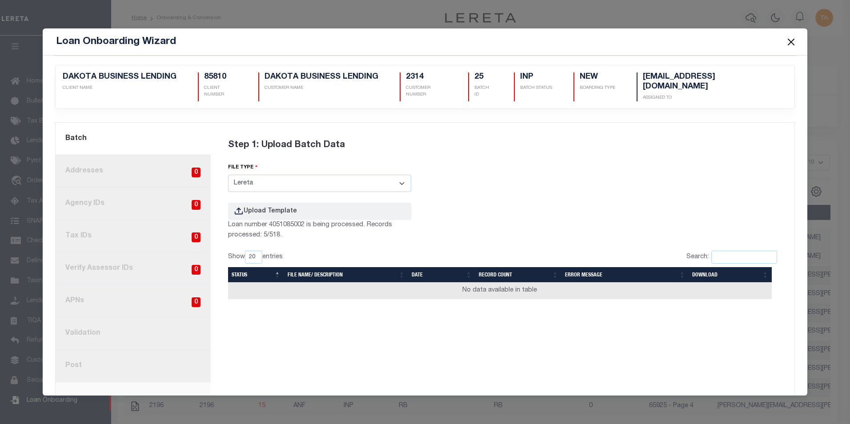
click at [790, 40] on button "Close" at bounding box center [792, 42] width 12 height 12
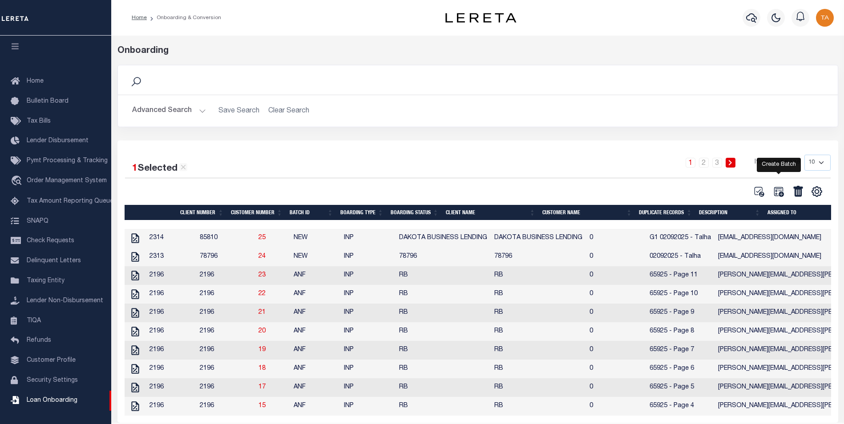
click at [773, 194] on icon at bounding box center [779, 192] width 12 height 12
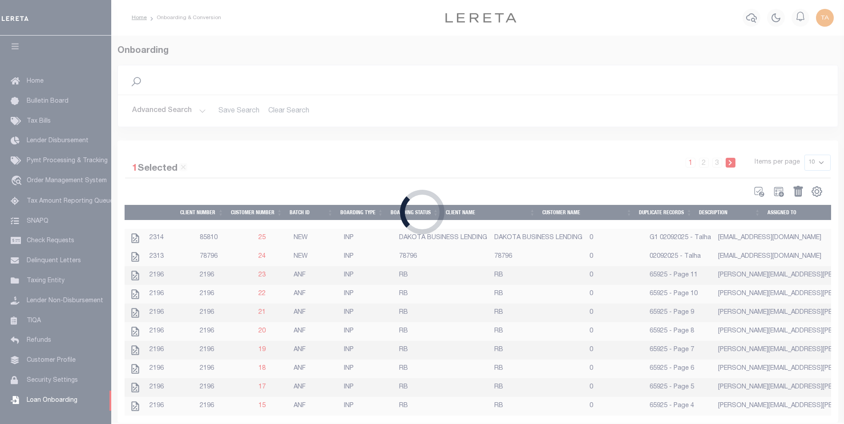
select select
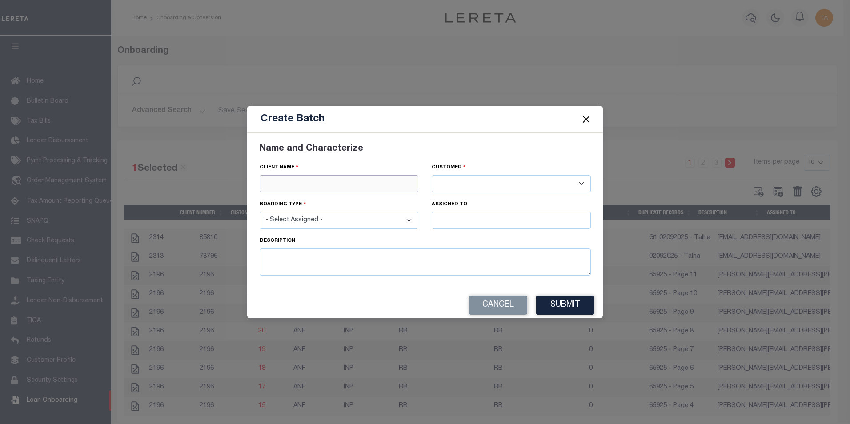
click at [303, 185] on input "text" at bounding box center [339, 183] width 159 height 17
paste input "WINTER PARK NATIONAL BANK"
click at [300, 200] on div "WINTER PARK NATIONAL BANK" at bounding box center [339, 200] width 158 height 14
type input "WINTER PARK NATIONAL BANK"
click at [300, 223] on select "- Select Assigned - NEW - New Loan REF - Refinance Loan CWF - Conversion with F…" at bounding box center [339, 220] width 159 height 17
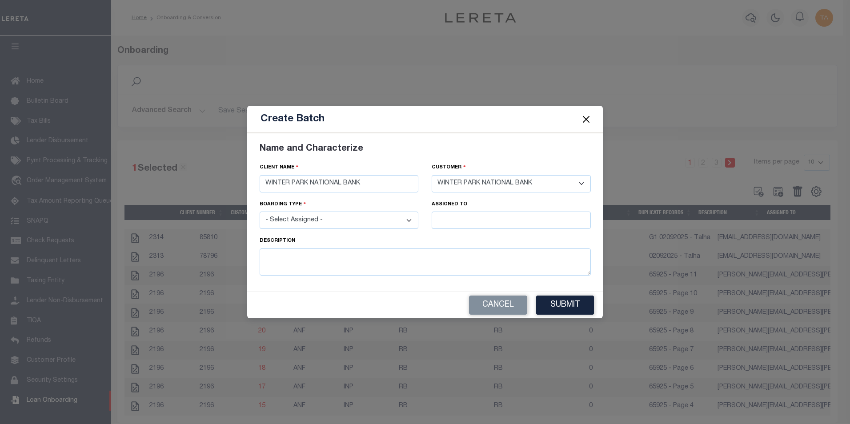
select select "NEW"
click at [260, 212] on select "- Select Assigned - NEW - New Loan REF - Refinance Loan CWF - Conversion with F…" at bounding box center [339, 220] width 159 height 17
click at [447, 222] on input "text" at bounding box center [511, 220] width 159 height 17
type input "[PERSON_NAME]"
click at [456, 235] on div "[PERSON_NAME]" at bounding box center [511, 237] width 158 height 14
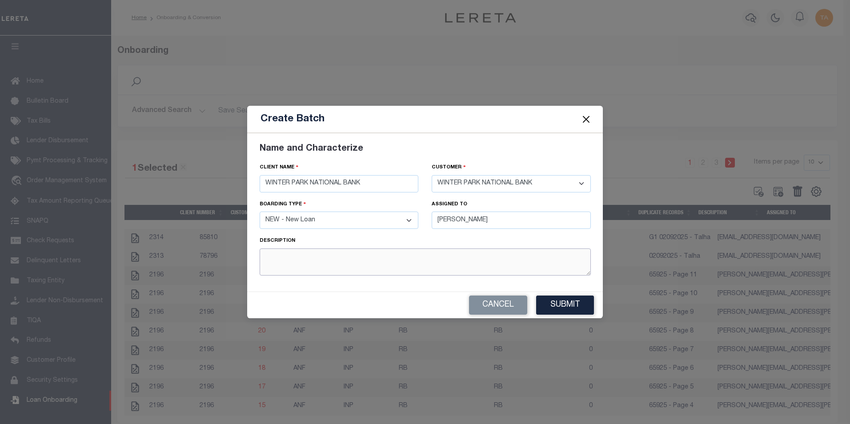
click at [320, 259] on textarea at bounding box center [425, 262] width 331 height 27
type textarea "G1 02092025 - Talha"
click at [552, 310] on button "Submit" at bounding box center [565, 305] width 58 height 19
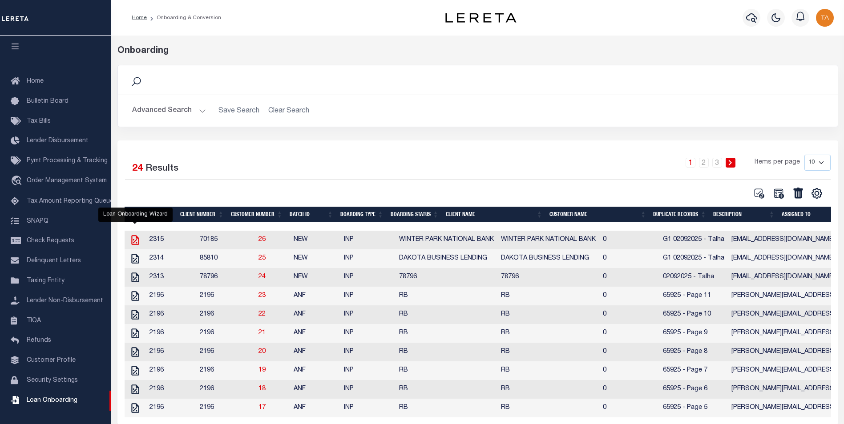
click at [130, 242] on icon at bounding box center [135, 240] width 12 height 12
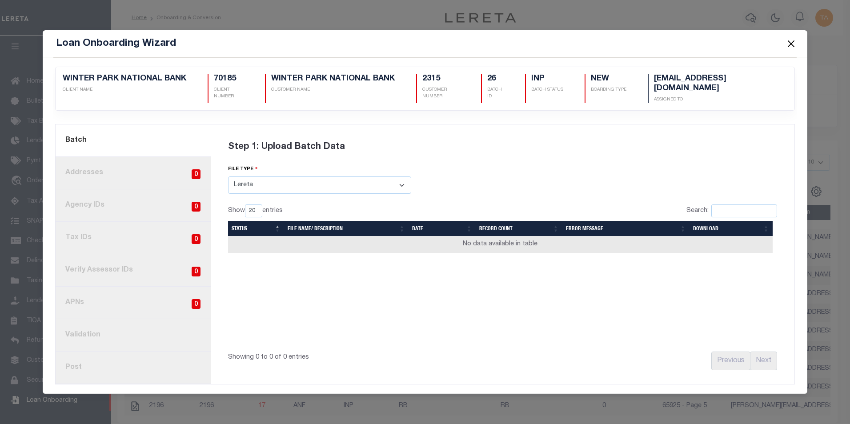
click at [323, 186] on select "Select File Type Lereta Lereta Conversion Zip" at bounding box center [319, 185] width 183 height 17
click at [228, 177] on select "Select File Type Lereta Lereta Conversion Zip" at bounding box center [319, 185] width 183 height 17
click at [290, 182] on select "Select File Type Lereta Lereta Conversion Zip" at bounding box center [319, 185] width 183 height 17
click at [228, 177] on select "Select File Type Lereta Lereta Conversion Zip" at bounding box center [319, 185] width 183 height 17
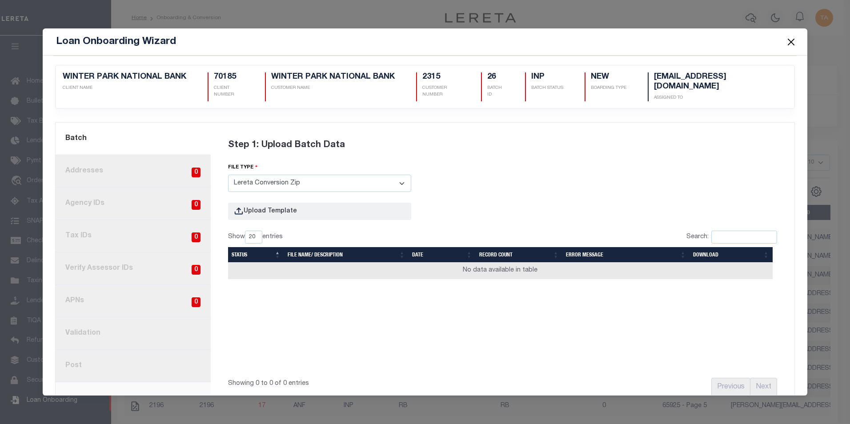
click at [290, 181] on select "Select File Type Lereta Lereta Conversion Zip" at bounding box center [319, 183] width 183 height 17
select select "LERETA"
click at [228, 175] on select "Select File Type Lereta Lereta Conversion Zip" at bounding box center [319, 183] width 183 height 17
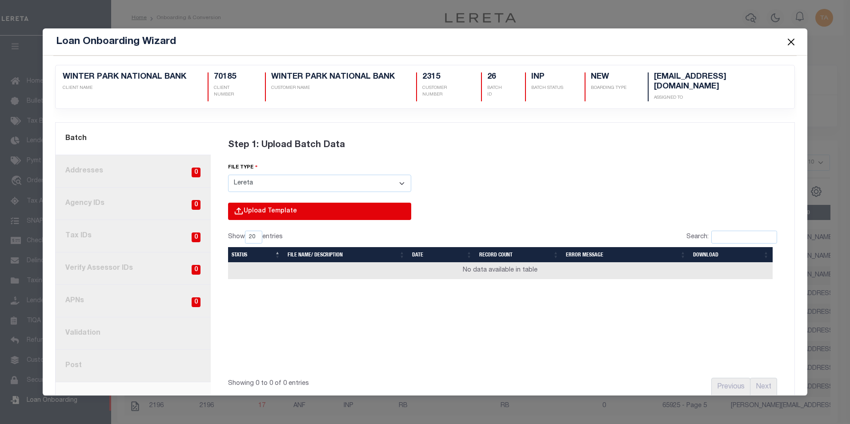
click at [257, 205] on input "file" at bounding box center [199, 221] width 423 height 36
type input "C:\fakepath\Lender-70185-Lien.csv"
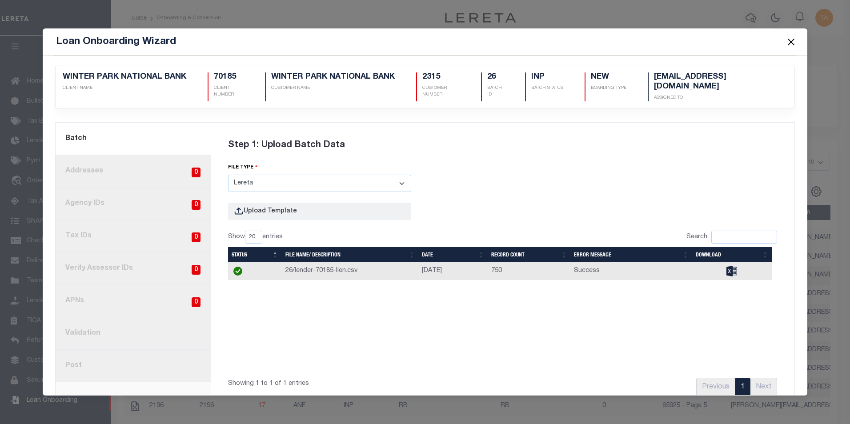
click at [788, 42] on button "Close" at bounding box center [792, 42] width 12 height 12
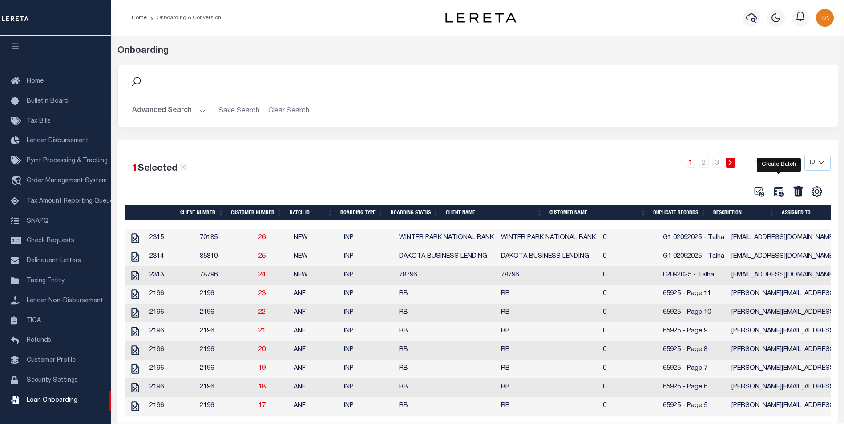
click at [780, 194] on icon at bounding box center [779, 192] width 10 height 10
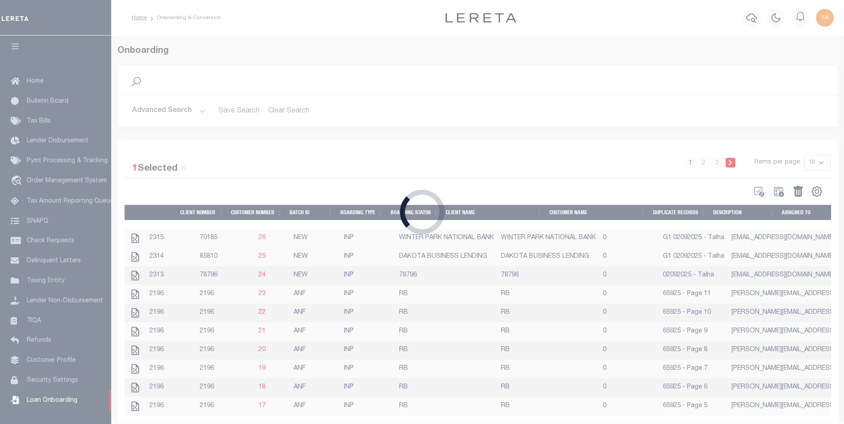
select select
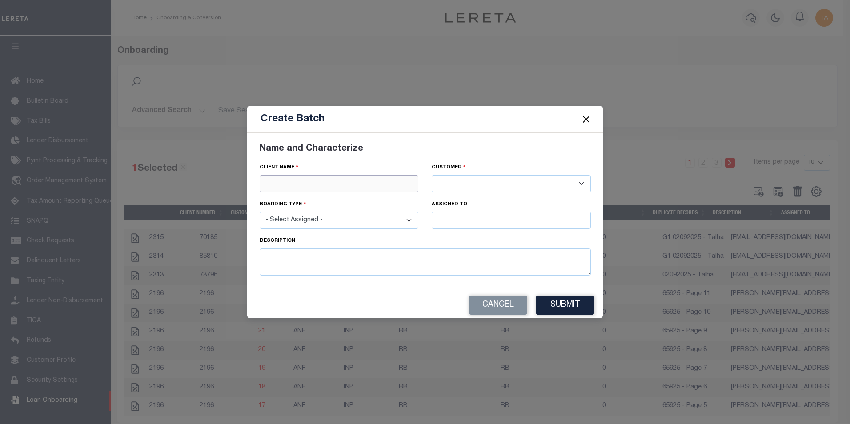
click at [278, 182] on input "text" at bounding box center [339, 183] width 159 height 17
paste input "ILLIANA FINANCIAL CU"
click at [286, 198] on div "ILLIANA FINANCIAL CU" at bounding box center [339, 200] width 158 height 14
type input "ILLIANA FINANCIAL CU"
click at [293, 220] on select "- Select Assigned - NEW - New Loan REF - Refinance Loan CWF - Conversion with F…" at bounding box center [339, 220] width 159 height 17
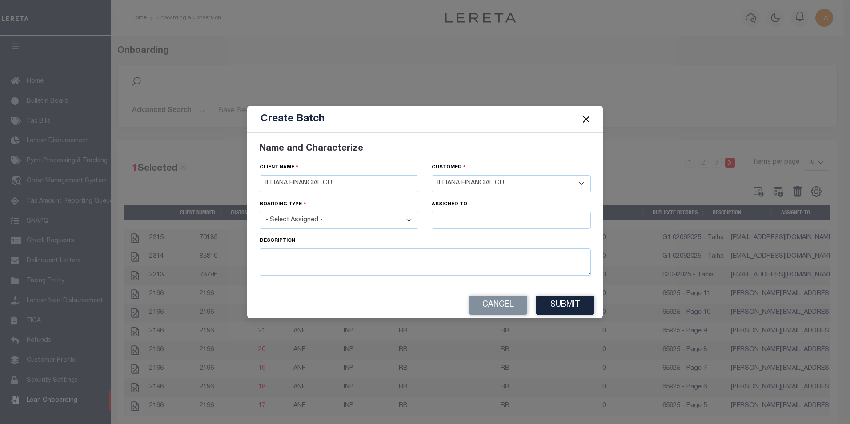
select select "NEW"
click at [260, 212] on select "- Select Assigned - NEW - New Loan REF - Refinance Loan CWF - Conversion with F…" at bounding box center [339, 220] width 159 height 17
click at [446, 218] on input "text" at bounding box center [511, 220] width 159 height 17
type input "[PERSON_NAME]"
click at [455, 237] on div "[PERSON_NAME]" at bounding box center [511, 237] width 158 height 14
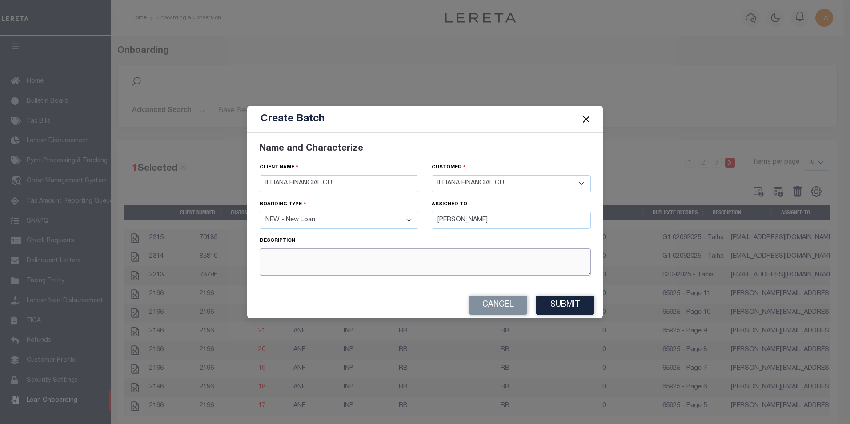
click at [306, 267] on textarea at bounding box center [425, 262] width 331 height 27
type textarea "G1 02092025 - Talha"
click at [555, 305] on button "Submit" at bounding box center [565, 305] width 58 height 19
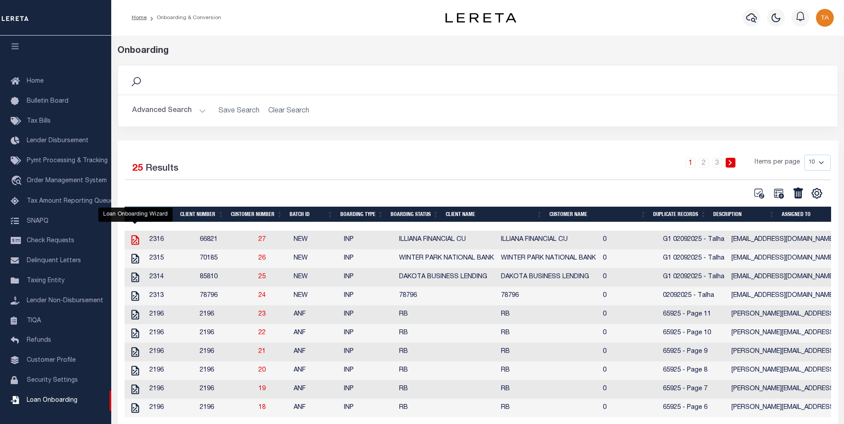
click at [132, 240] on icon at bounding box center [135, 240] width 8 height 10
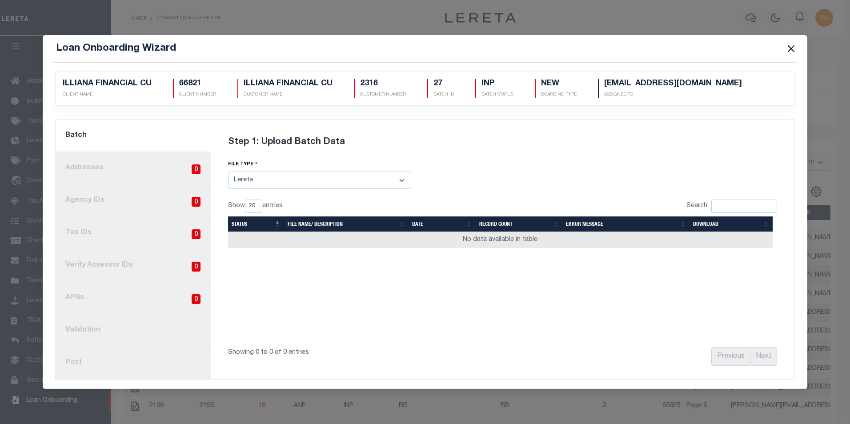
click at [282, 181] on select "Select File Type Lereta Lereta Conversion Zip" at bounding box center [319, 180] width 183 height 17
click at [228, 172] on select "Select File Type Lereta Lereta Conversion Zip" at bounding box center [319, 180] width 183 height 17
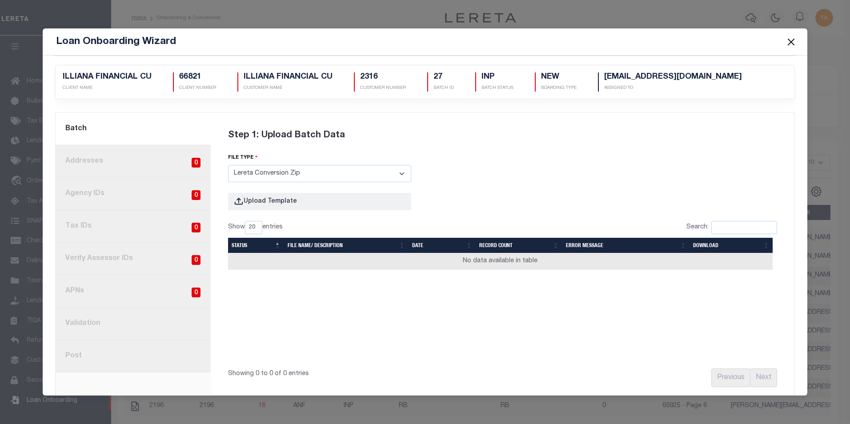
click at [258, 178] on select "Select File Type Lereta Lereta Conversion Zip" at bounding box center [319, 173] width 183 height 17
select select "LERETA"
click at [228, 165] on select "Select File Type Lereta Lereta Conversion Zip" at bounding box center [319, 173] width 183 height 17
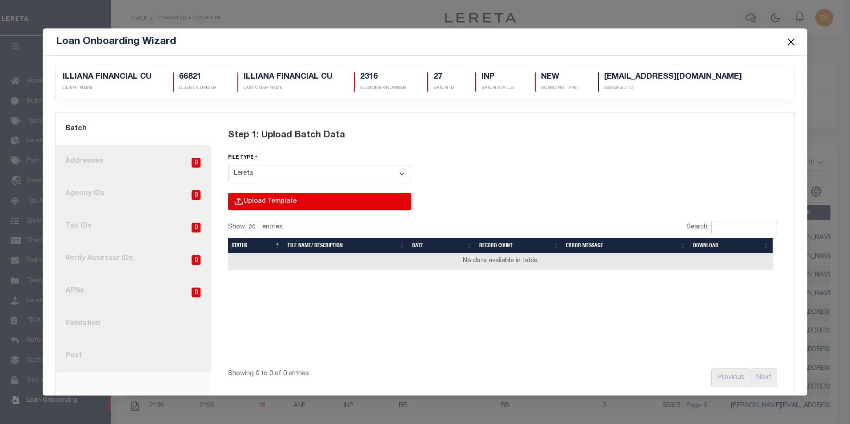
click at [245, 199] on input "file" at bounding box center [199, 211] width 423 height 36
type input "C:\fakepath\Lender-66821-Lien.csv"
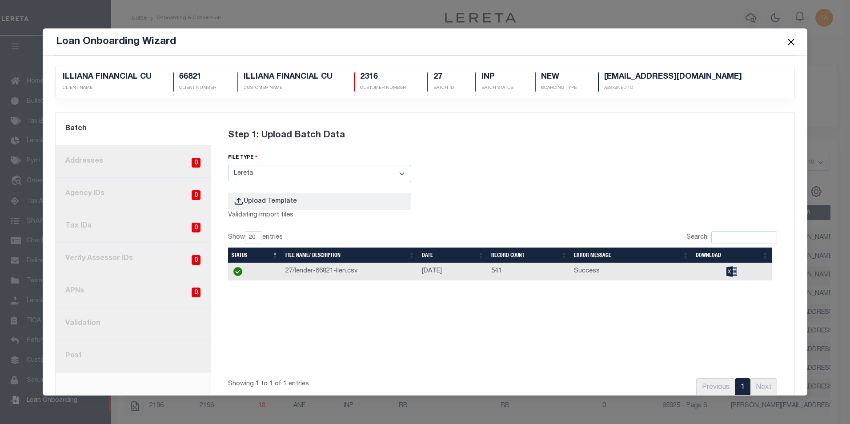
click at [790, 40] on button "Close" at bounding box center [792, 42] width 12 height 12
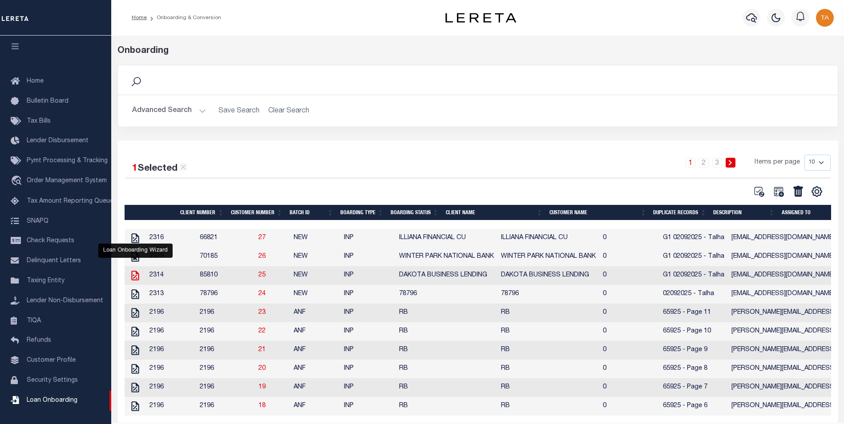
click at [135, 279] on icon at bounding box center [135, 276] width 8 height 10
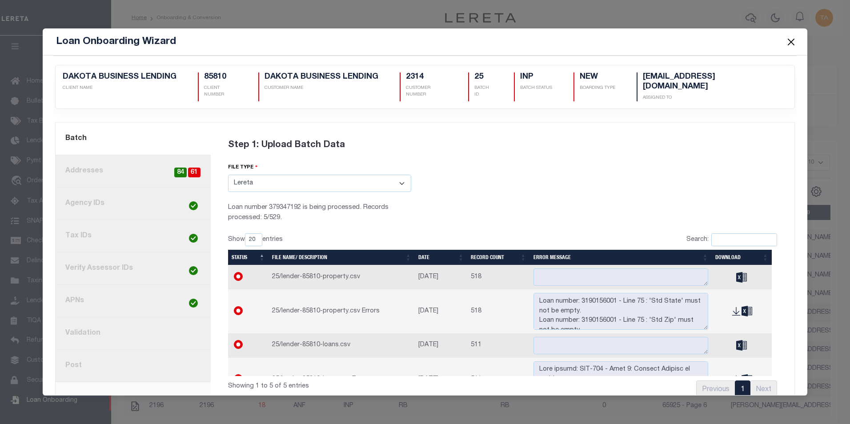
click at [790, 39] on button "Close" at bounding box center [792, 42] width 12 height 12
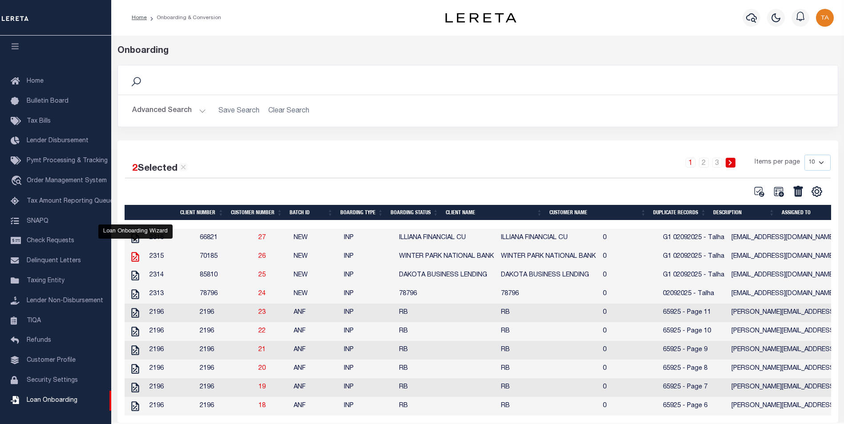
click at [135, 261] on icon at bounding box center [135, 257] width 12 height 12
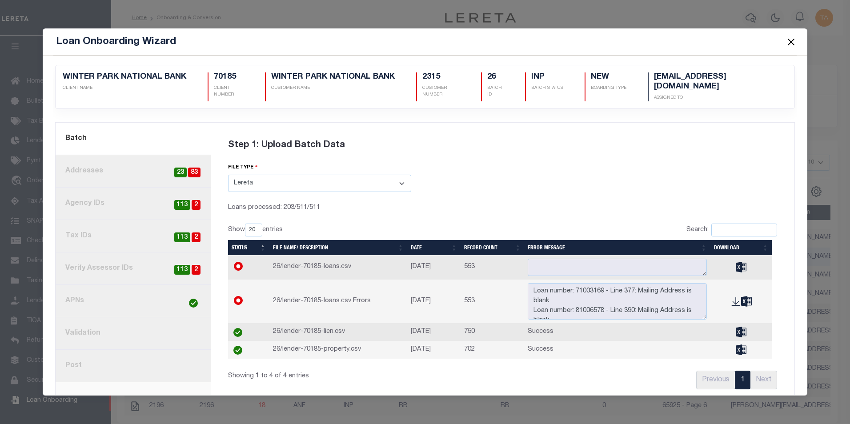
click at [789, 40] on button "Close" at bounding box center [792, 42] width 12 height 12
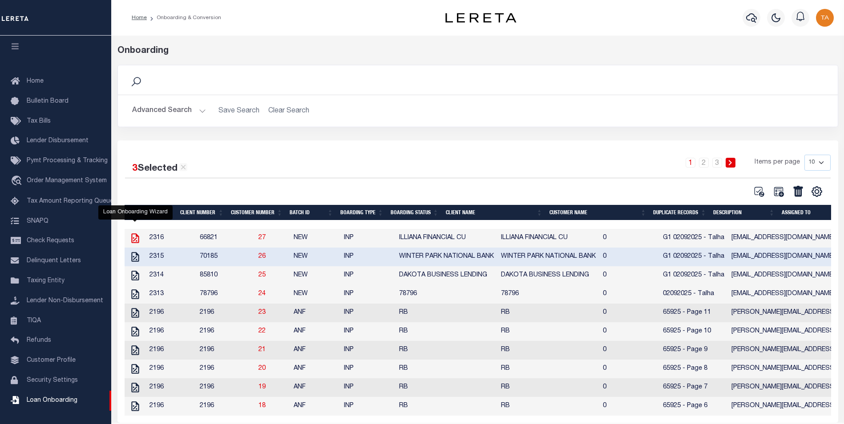
click at [131, 241] on icon at bounding box center [135, 239] width 8 height 10
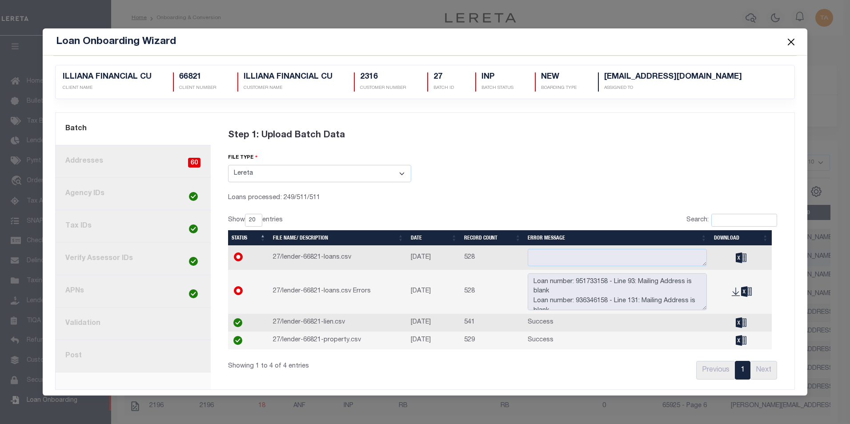
click at [793, 41] on button "Close" at bounding box center [792, 42] width 12 height 12
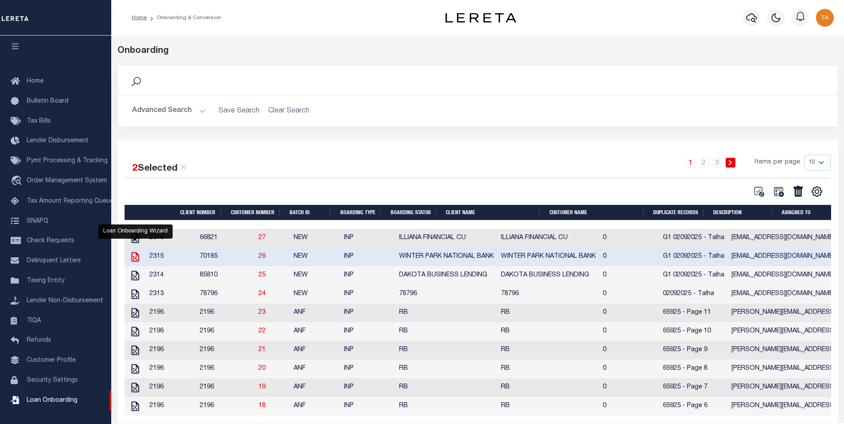
click at [137, 257] on icon at bounding box center [135, 257] width 8 height 10
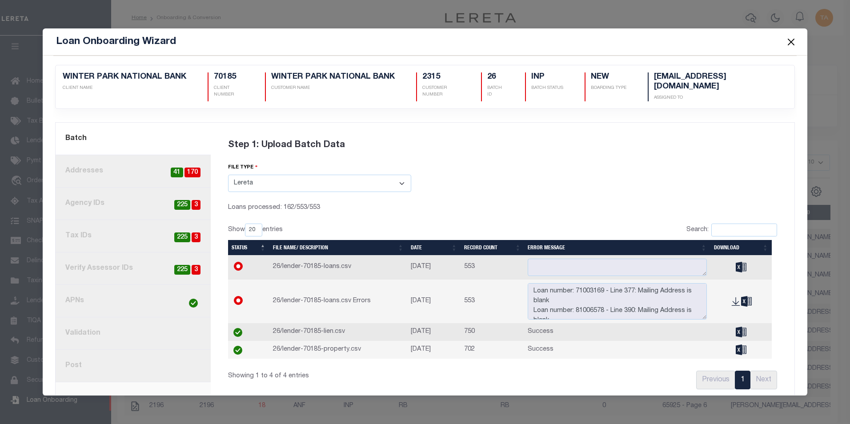
click at [794, 41] on button "Close" at bounding box center [792, 42] width 12 height 12
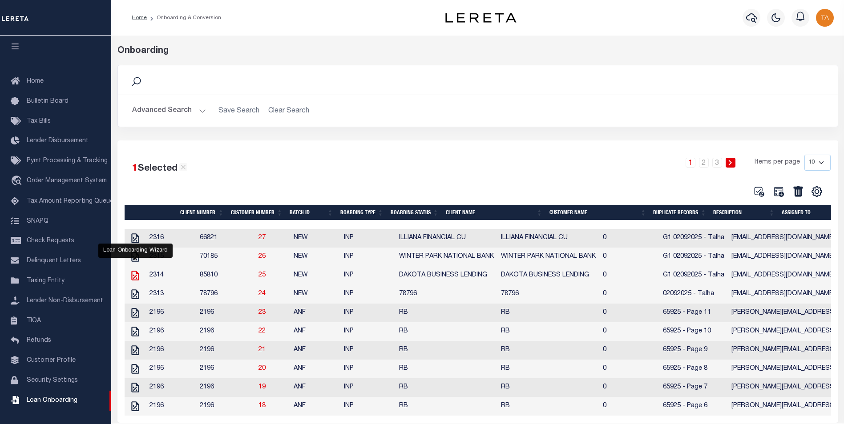
click at [135, 278] on icon at bounding box center [135, 276] width 12 height 12
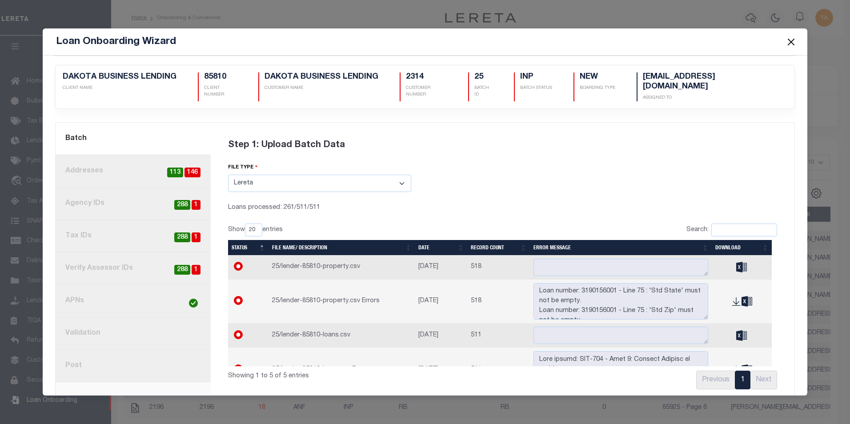
click at [792, 40] on button "Close" at bounding box center [792, 42] width 12 height 12
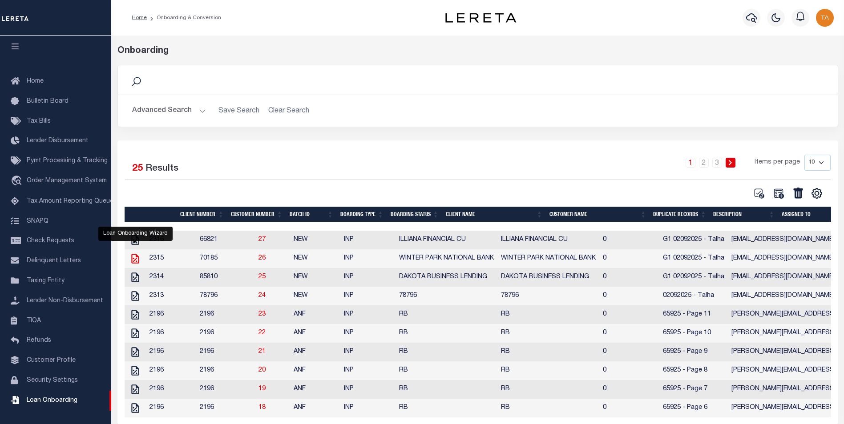
click at [134, 256] on icon at bounding box center [135, 259] width 8 height 10
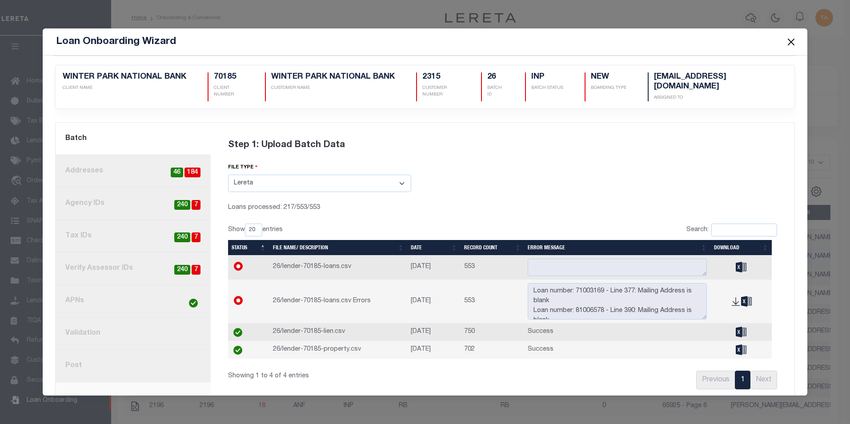
click at [788, 40] on button "Close" at bounding box center [792, 42] width 12 height 12
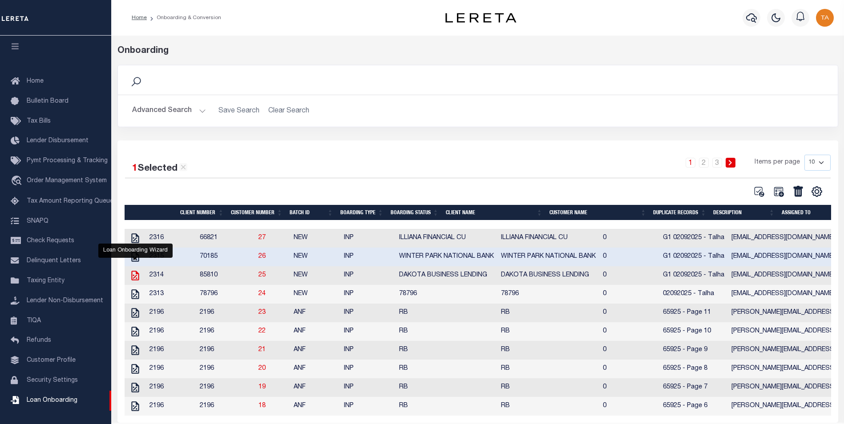
click at [133, 280] on icon at bounding box center [135, 276] width 12 height 12
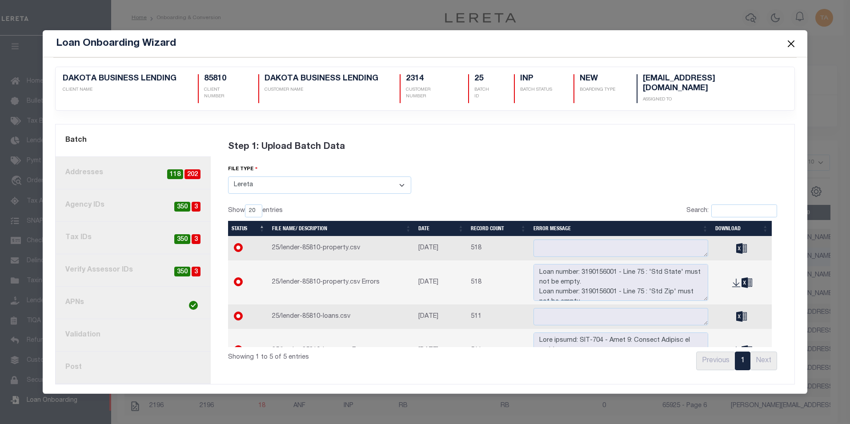
click at [82, 363] on link "8. Post" at bounding box center [133, 368] width 155 height 32
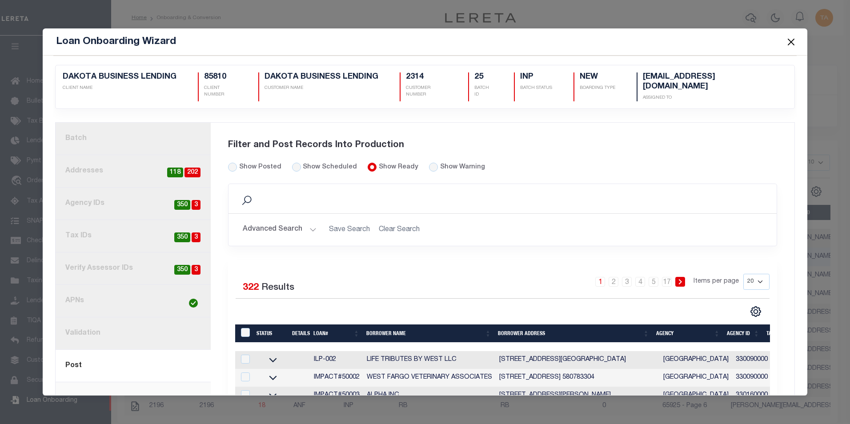
click at [102, 131] on link "1. Batch" at bounding box center [133, 139] width 155 height 32
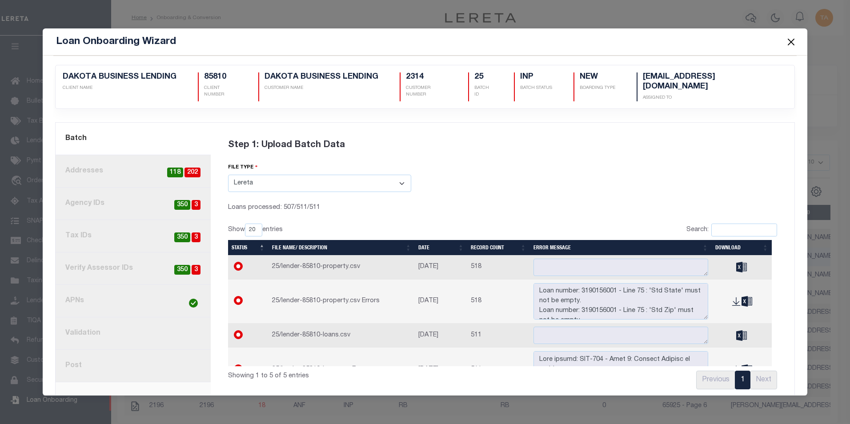
click at [793, 40] on button "Close" at bounding box center [792, 42] width 12 height 12
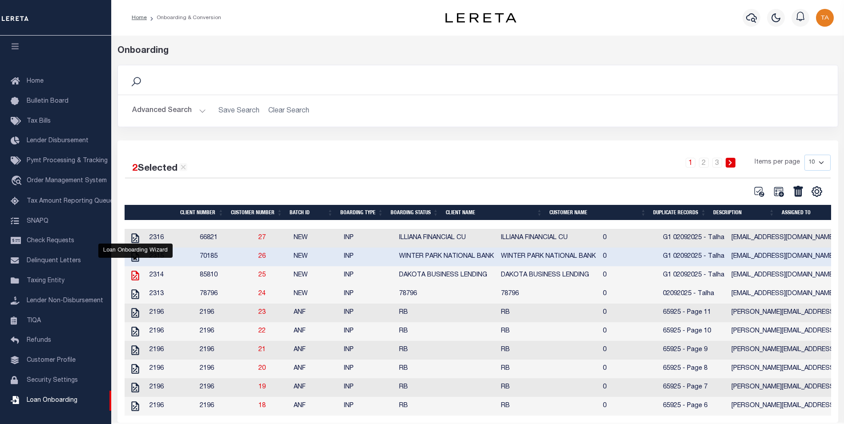
click at [131, 281] on icon at bounding box center [135, 276] width 12 height 12
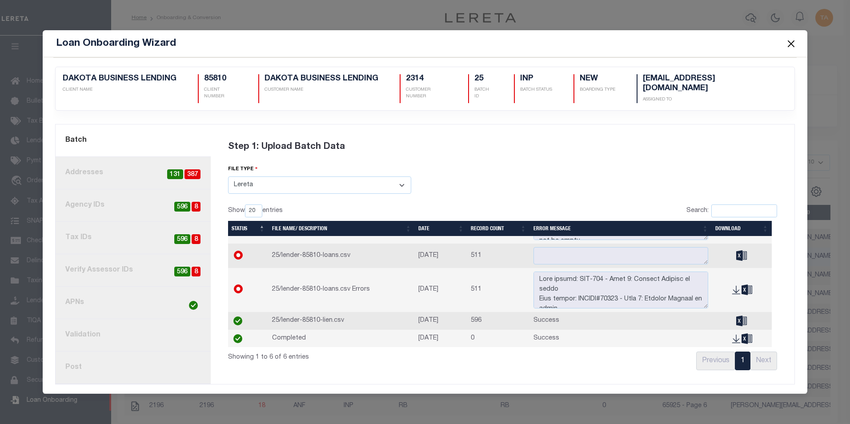
scroll to position [0, 0]
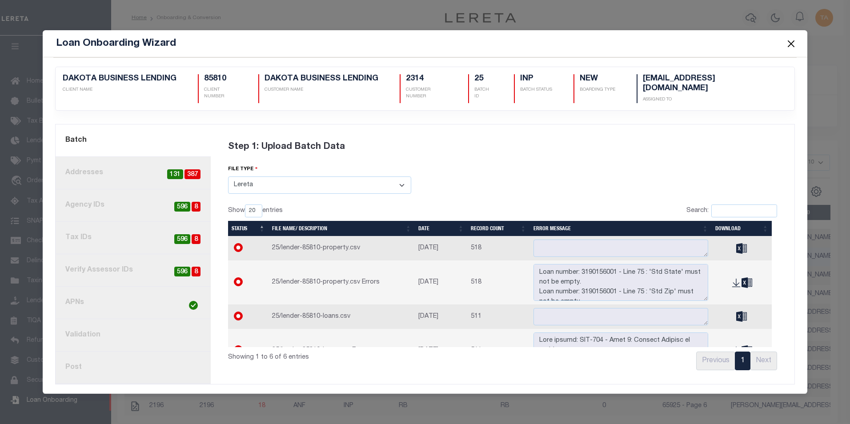
click at [101, 169] on link "2. Addresses 387 131" at bounding box center [133, 173] width 155 height 32
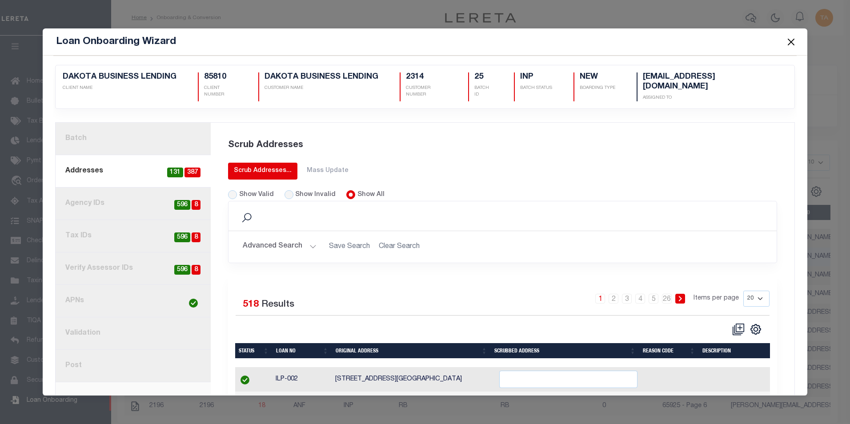
drag, startPoint x: 101, startPoint y: 169, endPoint x: 262, endPoint y: 170, distance: 160.6
click at [262, 170] on div "Scrub Addresses..." at bounding box center [263, 170] width 58 height 9
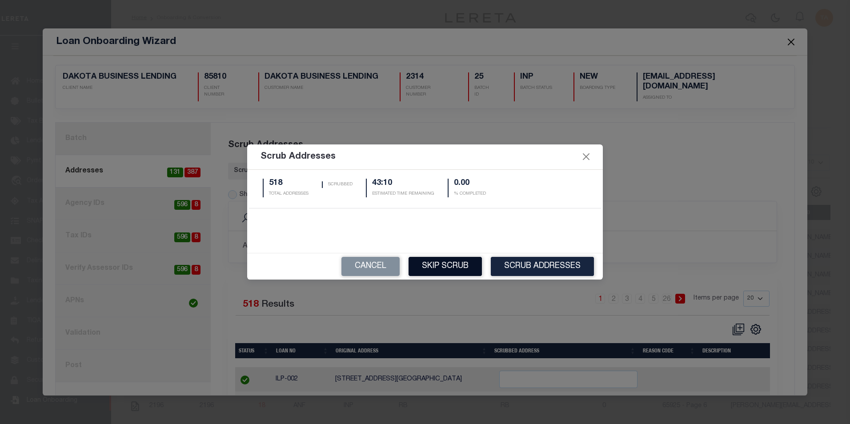
click at [442, 266] on button "Skip Scrub" at bounding box center [445, 266] width 73 height 19
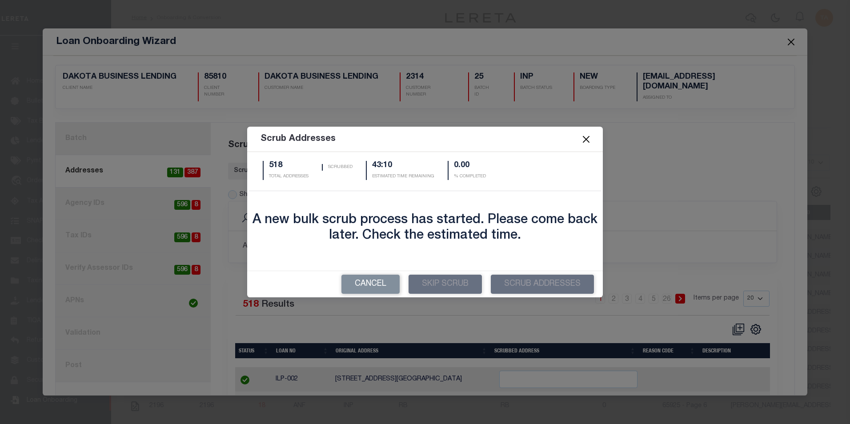
click at [587, 140] on button "Close" at bounding box center [587, 140] width 12 height 12
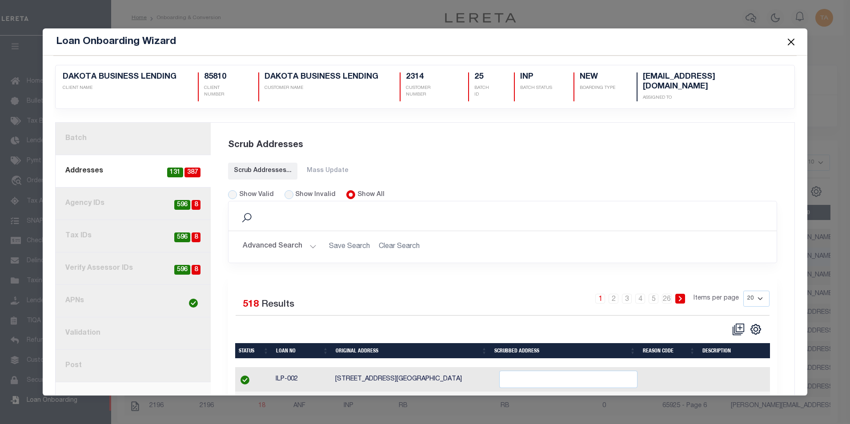
click at [792, 45] on button "Close" at bounding box center [792, 42] width 12 height 12
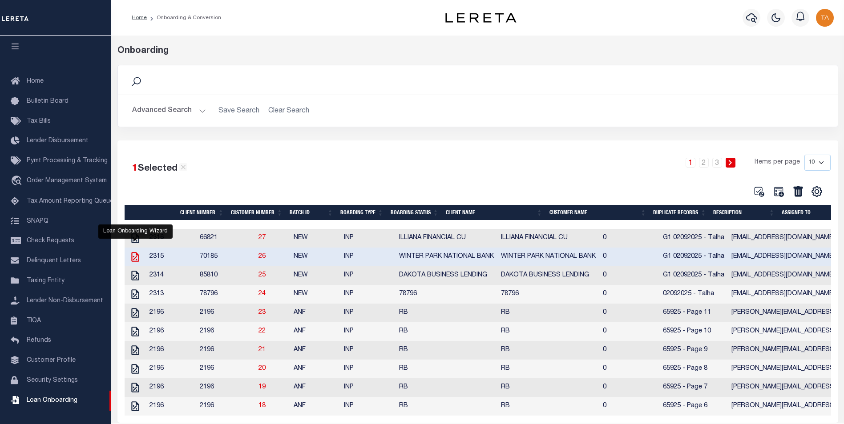
click at [132, 260] on icon at bounding box center [135, 257] width 8 height 10
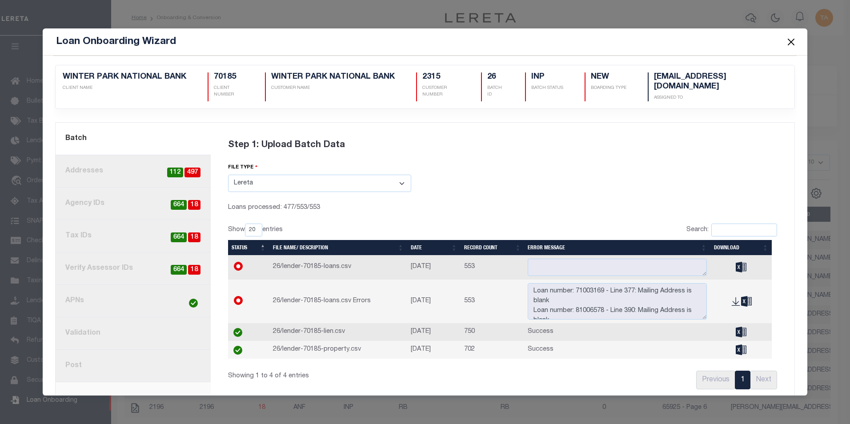
click at [793, 42] on button "Close" at bounding box center [792, 42] width 12 height 12
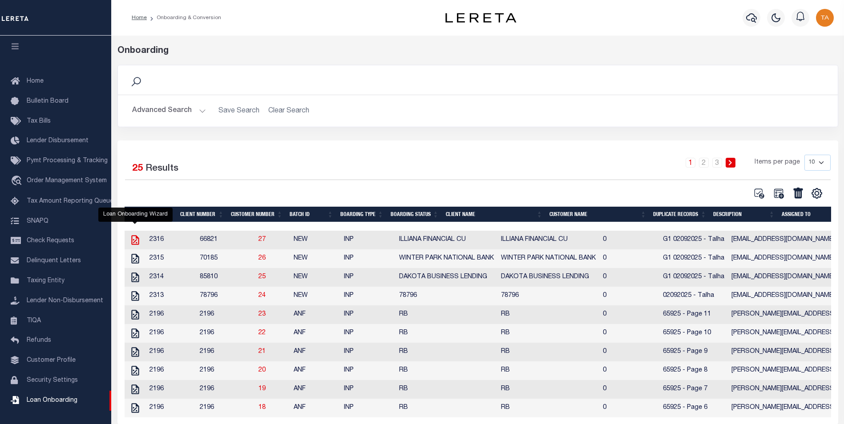
click at [134, 240] on icon at bounding box center [135, 240] width 12 height 12
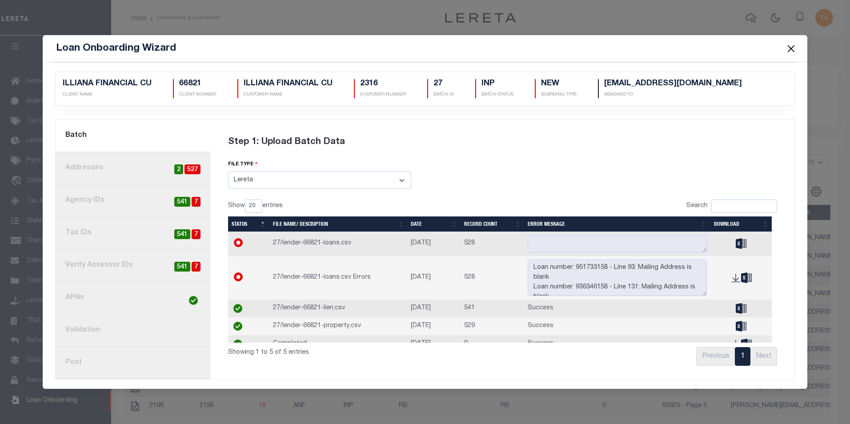
click at [98, 170] on link "2. Addresses 527 2" at bounding box center [133, 168] width 155 height 32
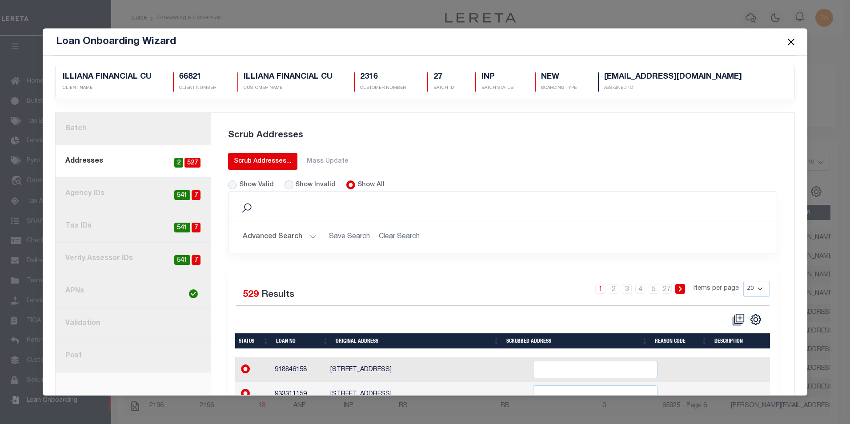
click at [258, 159] on div "Scrub Addresses..." at bounding box center [263, 161] width 58 height 9
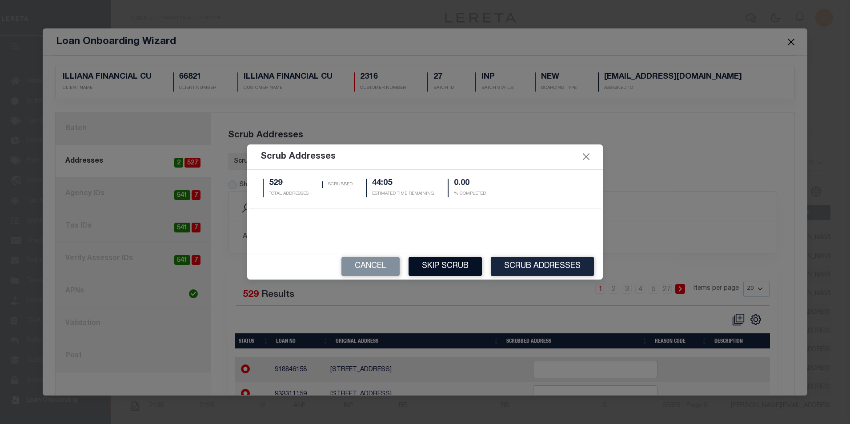
click at [440, 262] on button "Skip Scrub" at bounding box center [445, 266] width 73 height 19
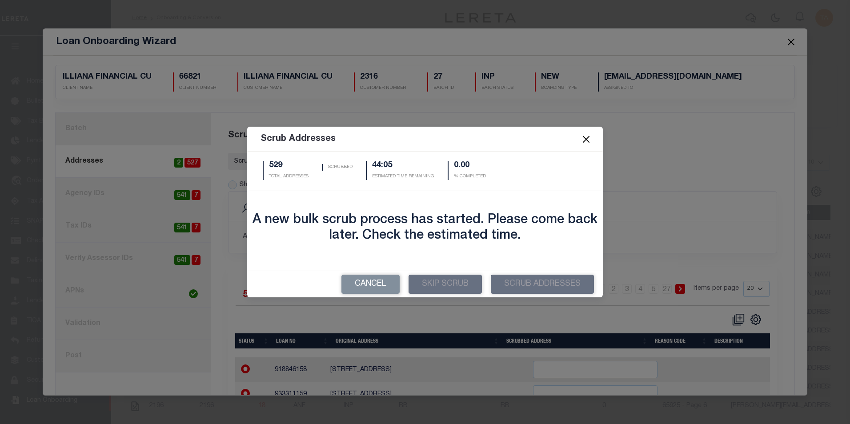
click at [586, 141] on button "Close" at bounding box center [587, 140] width 12 height 12
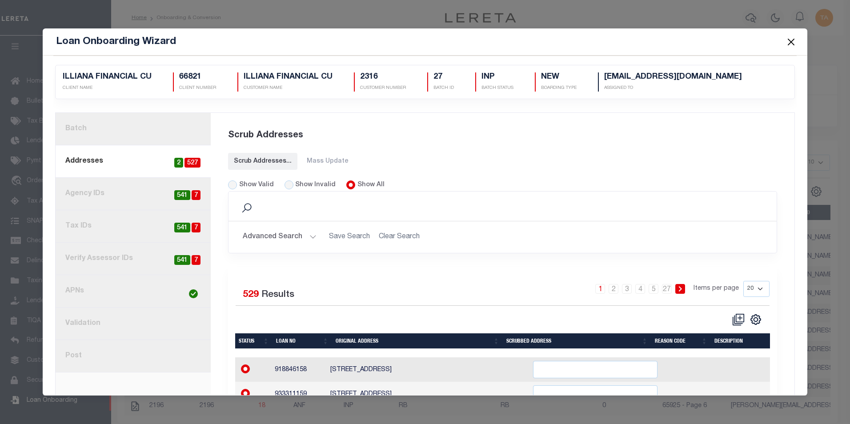
click at [793, 43] on button "Close" at bounding box center [792, 42] width 12 height 12
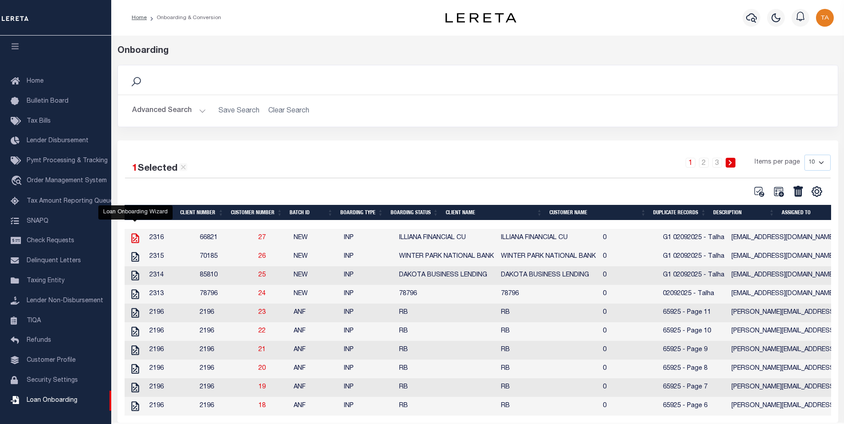
click at [130, 240] on icon at bounding box center [135, 239] width 12 height 12
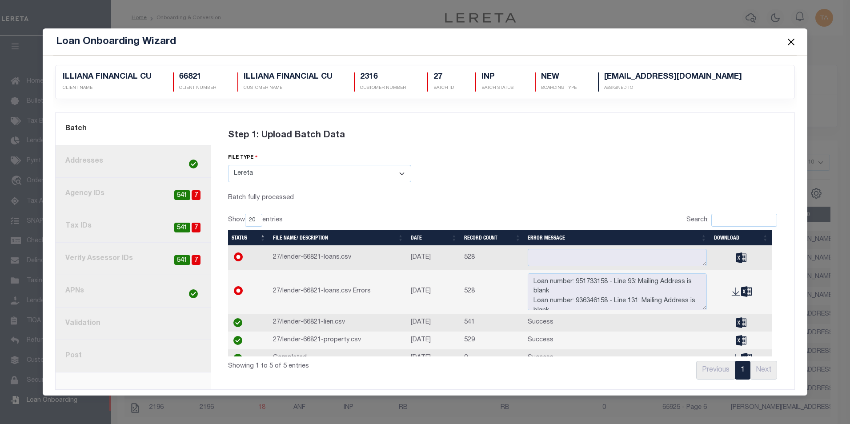
click at [791, 42] on button "Close" at bounding box center [792, 42] width 12 height 12
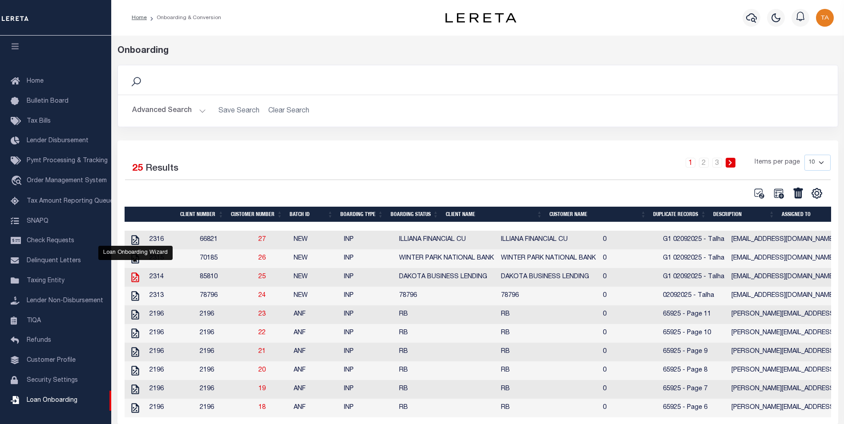
click at [136, 278] on icon at bounding box center [135, 278] width 8 height 10
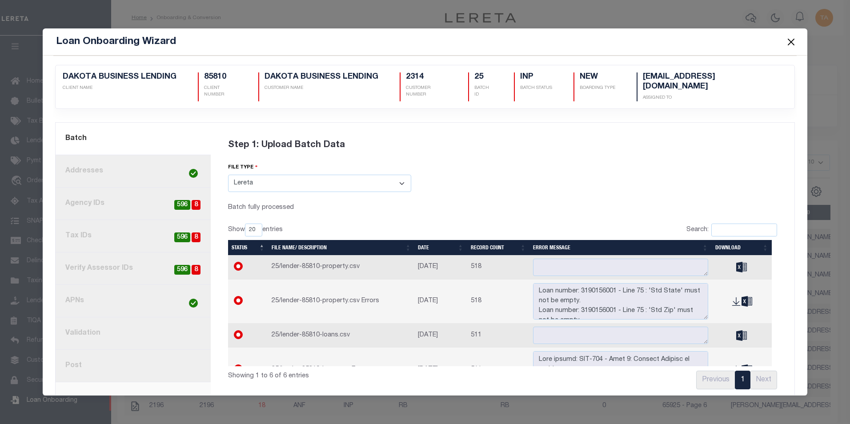
click at [77, 368] on link "8. Post" at bounding box center [133, 366] width 155 height 32
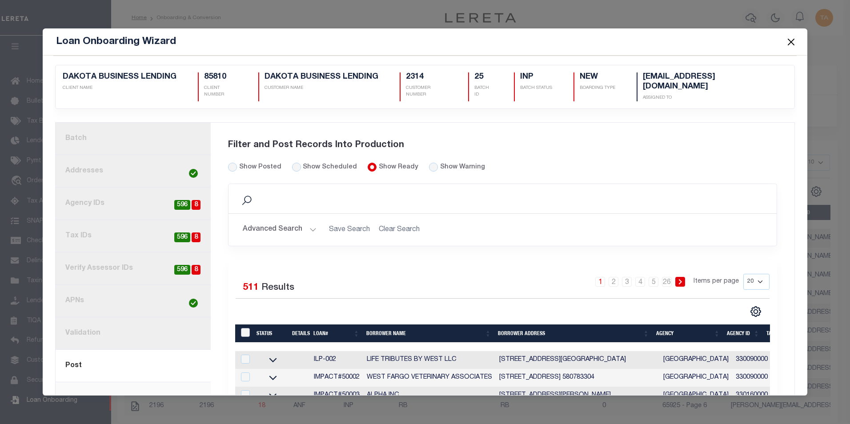
click at [245, 329] on input "LoanPrepID" at bounding box center [245, 332] width 9 height 9
checkbox input "true"
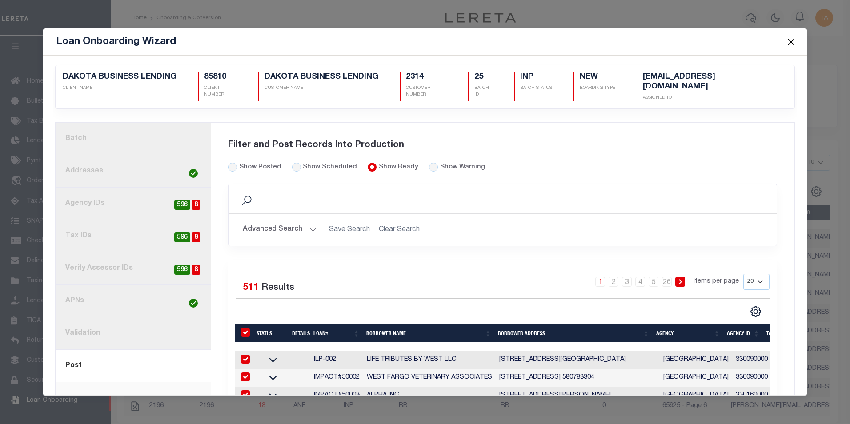
checkbox input "true"
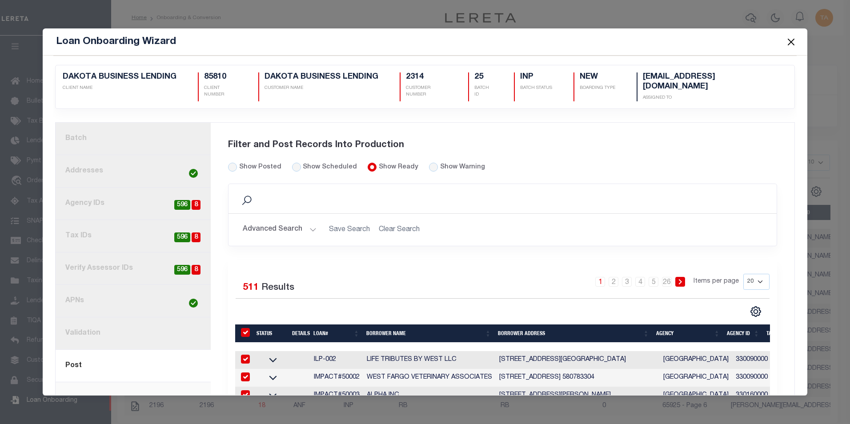
checkbox input "true"
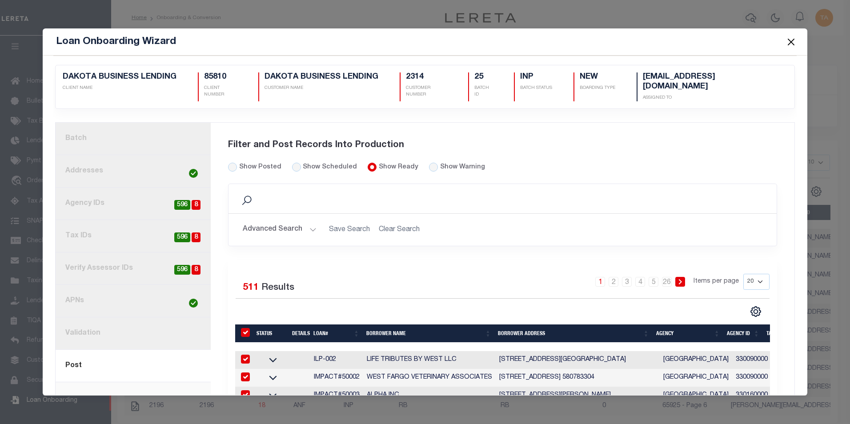
checkbox input "true"
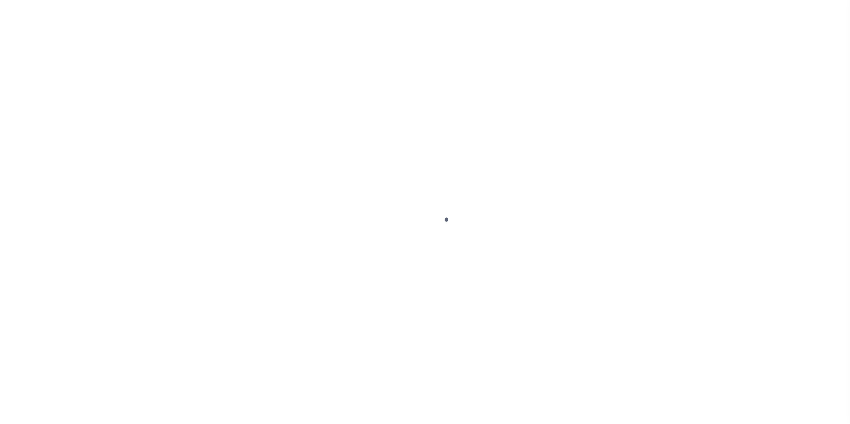
select select
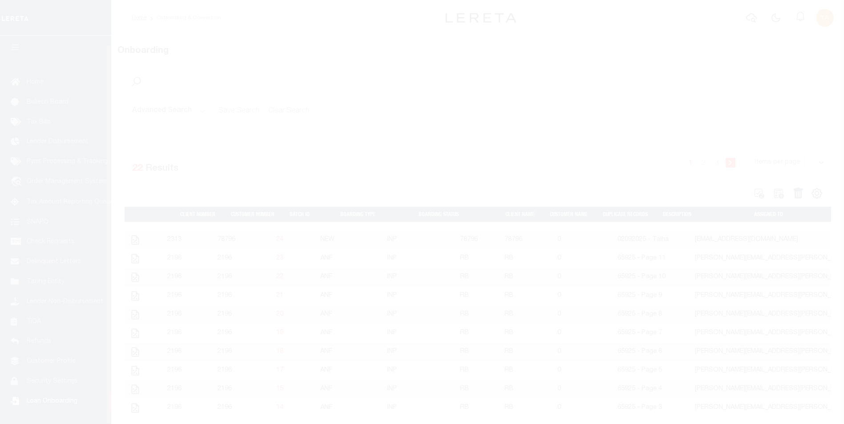
scroll to position [9, 0]
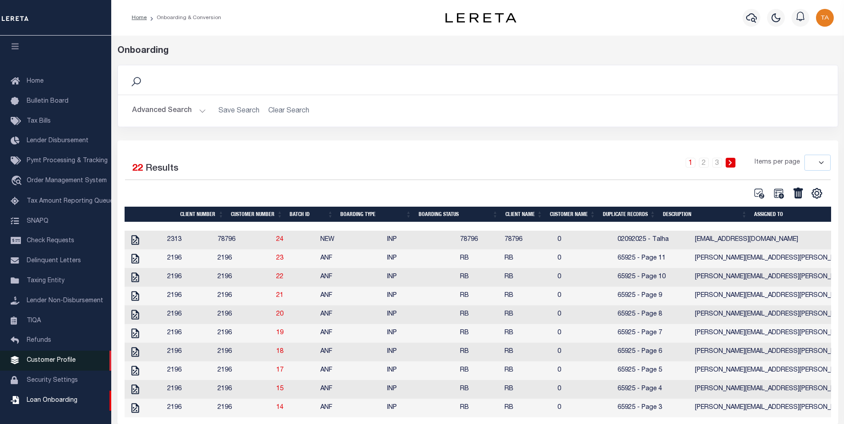
click at [49, 358] on span "Customer Profile" at bounding box center [51, 361] width 49 height 6
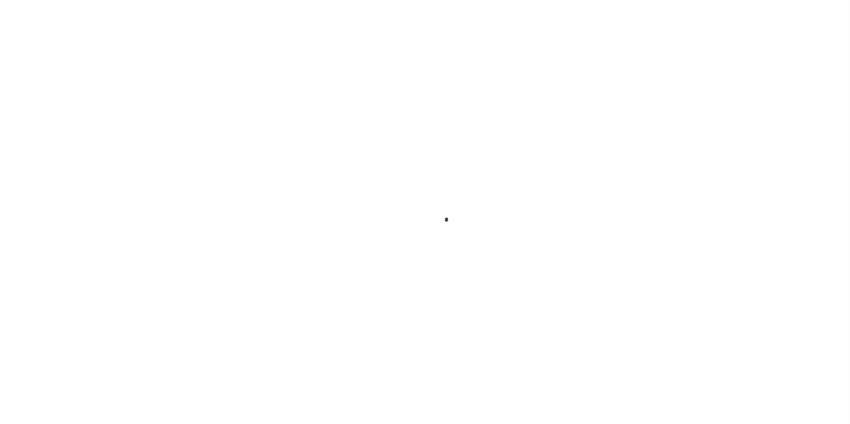
scroll to position [9, 0]
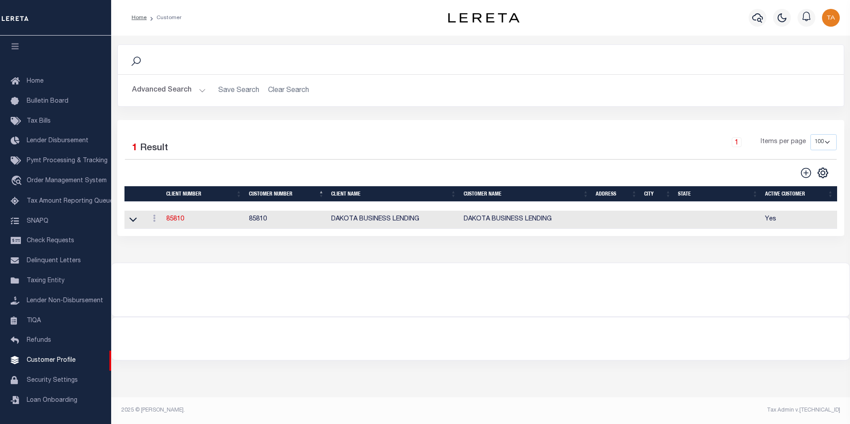
click at [197, 89] on button "Advanced Search" at bounding box center [169, 90] width 74 height 17
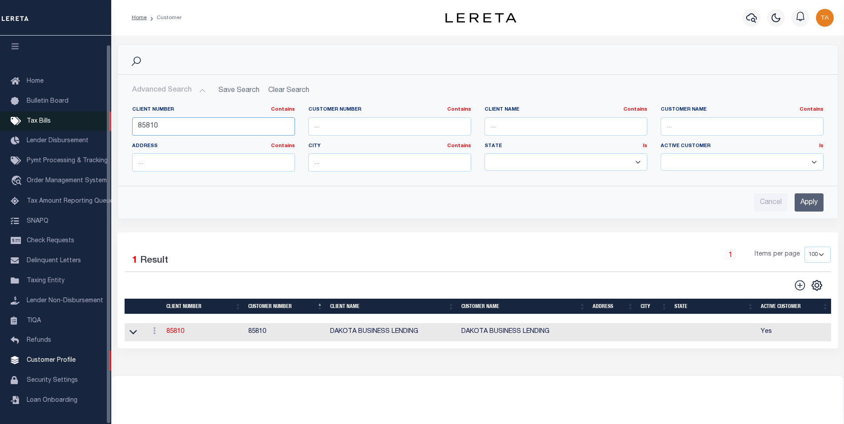
drag, startPoint x: 161, startPoint y: 126, endPoint x: 64, endPoint y: 119, distance: 97.7
click at [64, 119] on div "Home Customer Profile Sign out" at bounding box center [422, 242] width 844 height 484
click at [812, 203] on input "Apply" at bounding box center [808, 202] width 29 height 18
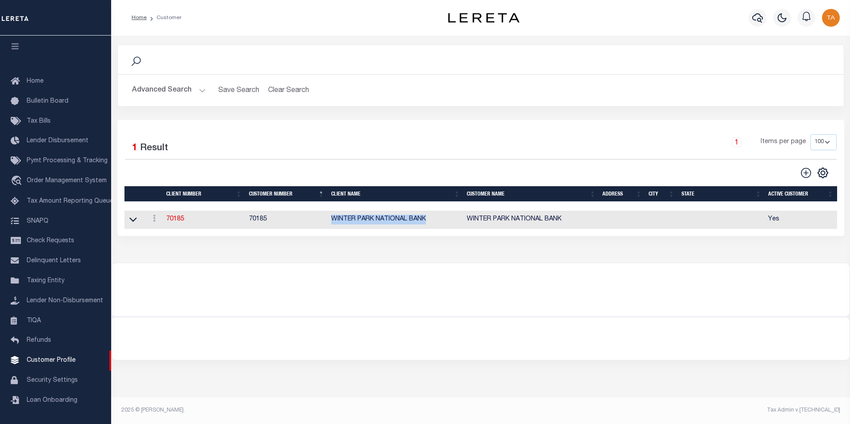
drag, startPoint x: 430, startPoint y: 222, endPoint x: 330, endPoint y: 221, distance: 99.6
click at [330, 221] on td "WINTER PARK NATIONAL BANK" at bounding box center [396, 220] width 136 height 18
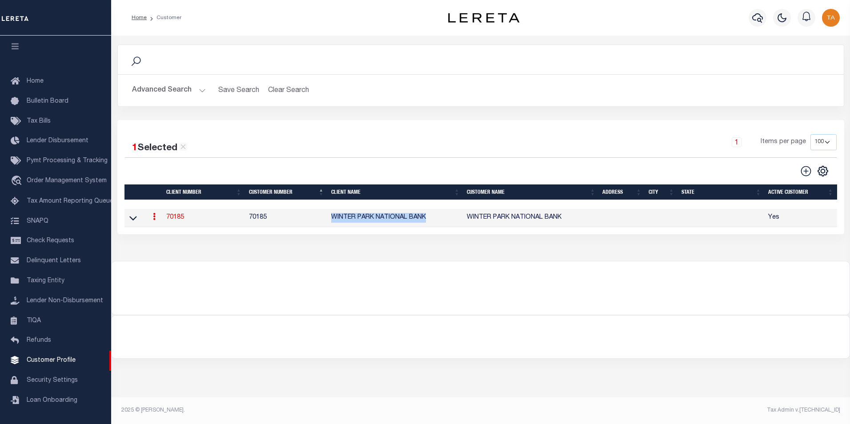
copy td "WINTER PARK NATIONAL BANK"
click at [183, 90] on button "Advanced Search" at bounding box center [169, 90] width 74 height 17
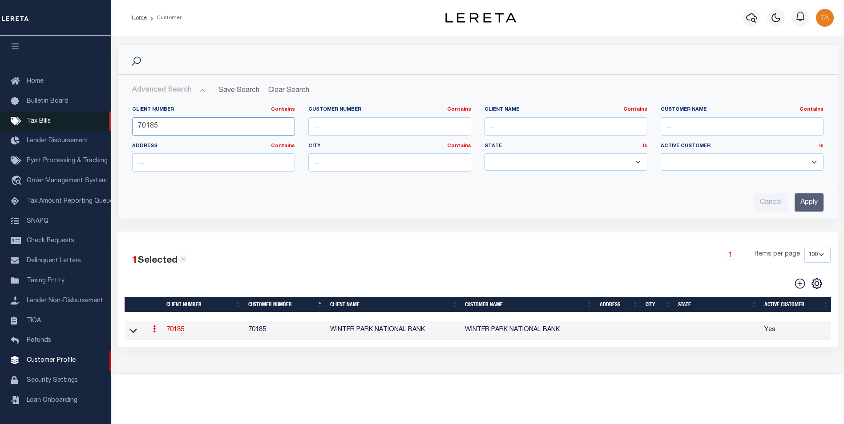
drag, startPoint x: 160, startPoint y: 125, endPoint x: 54, endPoint y: 125, distance: 105.9
click at [54, 125] on div "Home Customer Profile Sign out" at bounding box center [422, 241] width 844 height 482
type input "66821"
click at [816, 205] on input "Apply" at bounding box center [808, 202] width 29 height 18
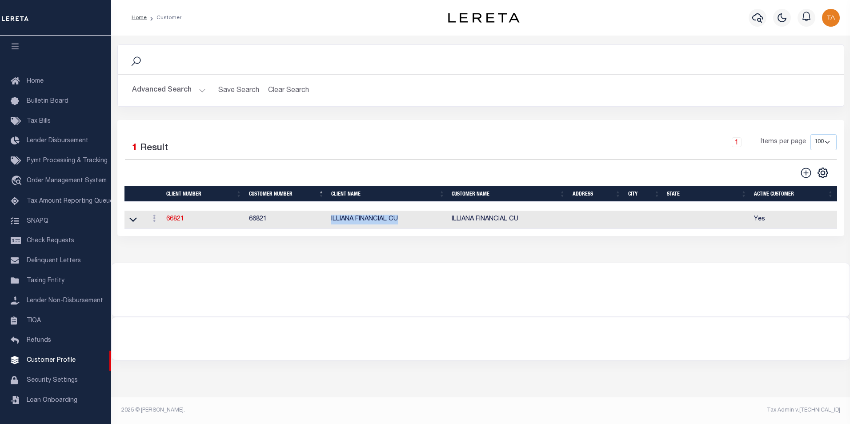
drag, startPoint x: 403, startPoint y: 222, endPoint x: 327, endPoint y: 219, distance: 75.7
click at [327, 219] on tr "ACTIONS View Delete 66821 66821 ILLIANA FINANCIAL CU ILLIANA FINANCIAL CU Yes" at bounding box center [481, 220] width 713 height 18
copy tr "ILLIANA FINANCIAL CU"
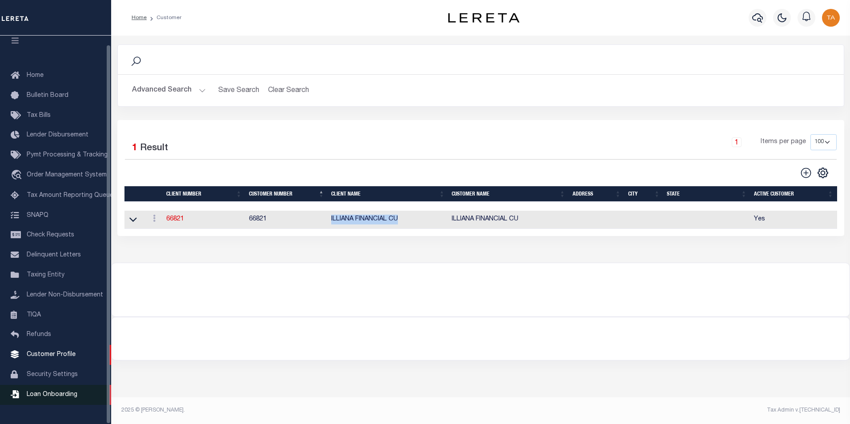
click at [57, 398] on span "Loan Onboarding" at bounding box center [52, 395] width 51 height 6
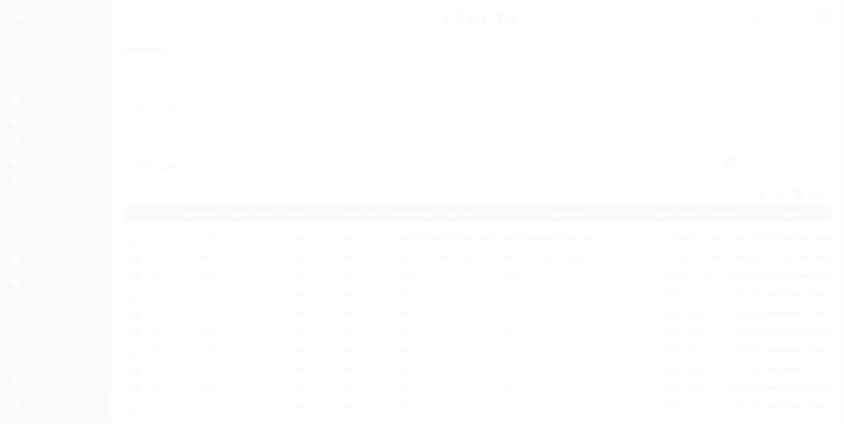
scroll to position [9, 0]
select select
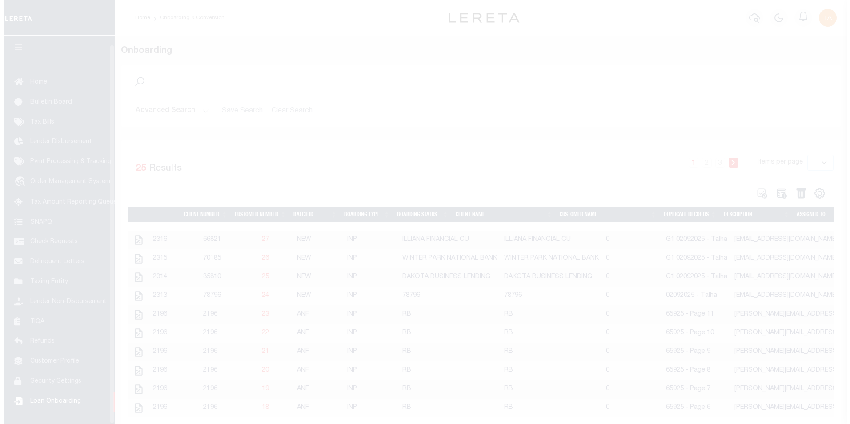
scroll to position [9, 0]
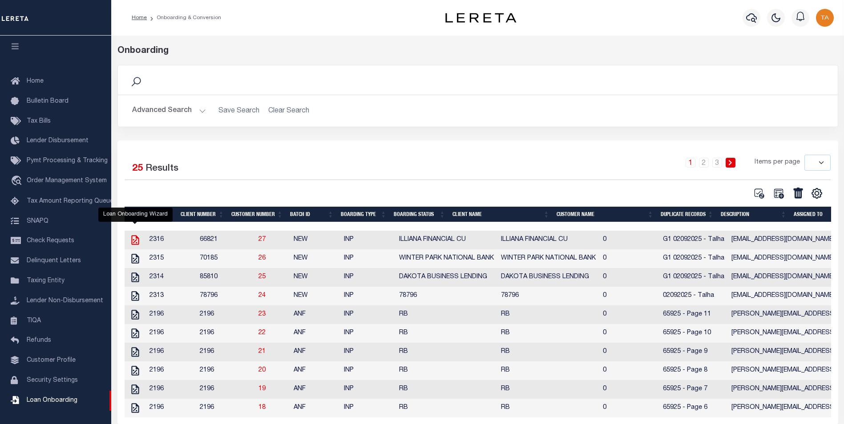
click at [133, 243] on icon "" at bounding box center [135, 240] width 12 height 12
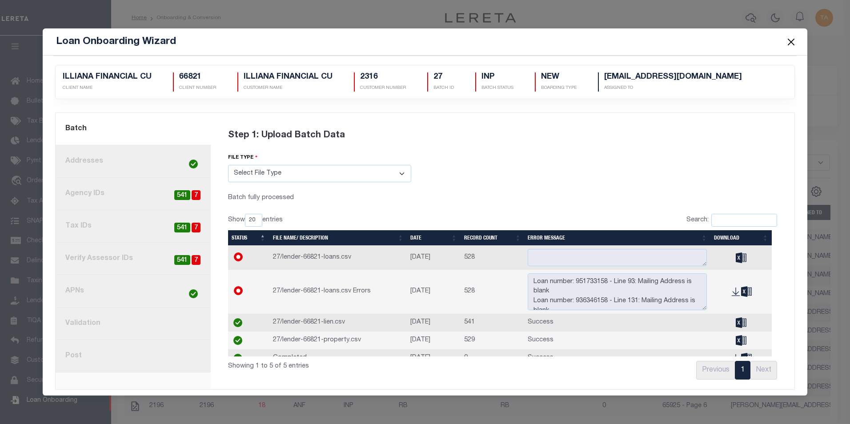
click at [78, 355] on link "8. Post" at bounding box center [133, 356] width 155 height 32
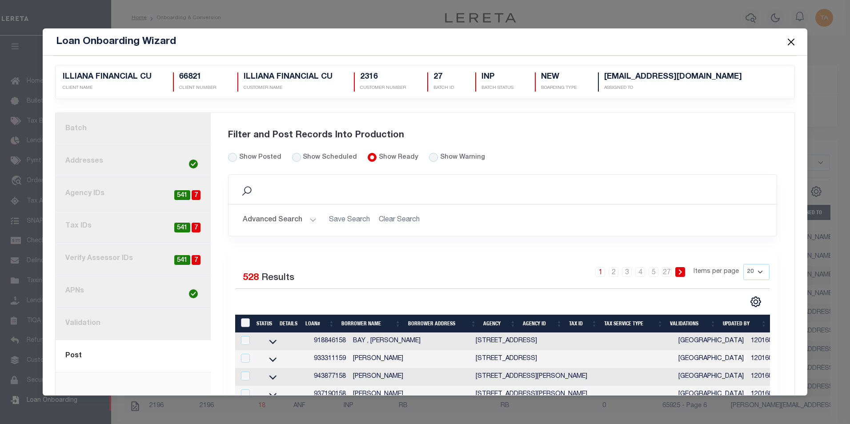
click at [246, 326] on input "LoanPrepID" at bounding box center [245, 322] width 9 height 9
checkbox input "true"
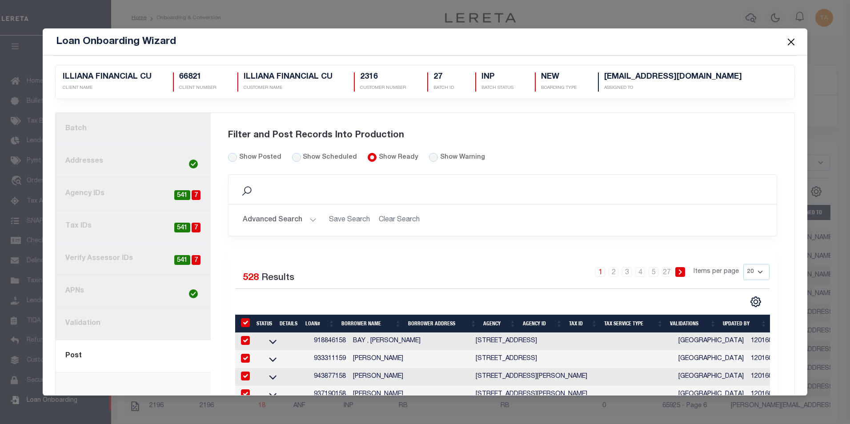
checkbox input "true"
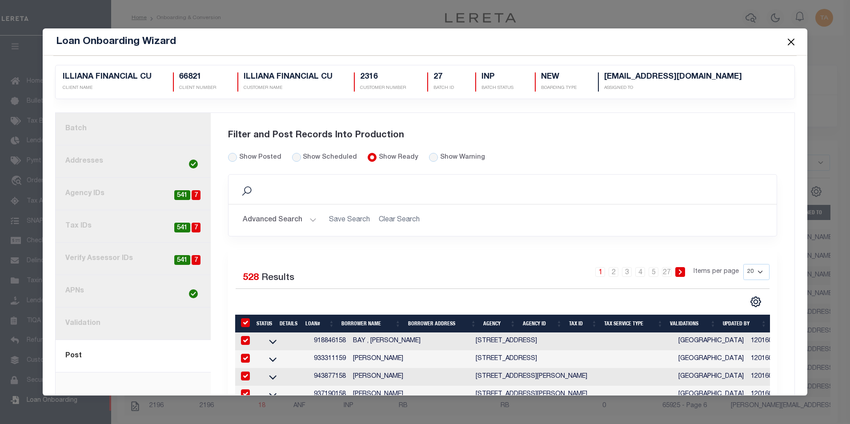
checkbox input "true"
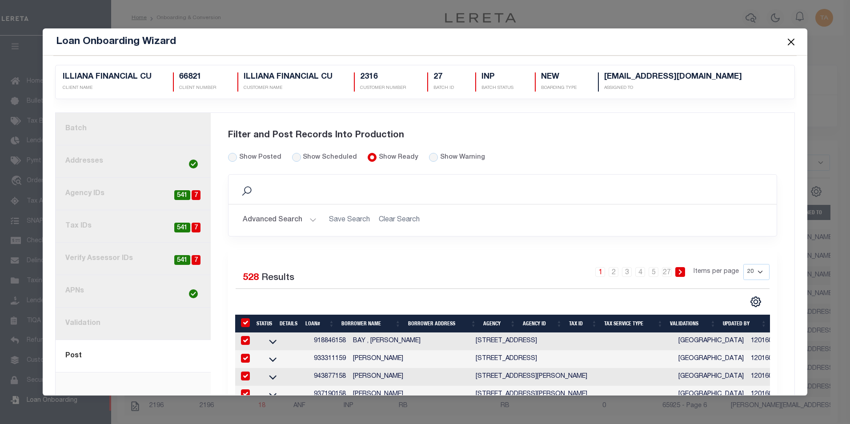
checkbox input "true"
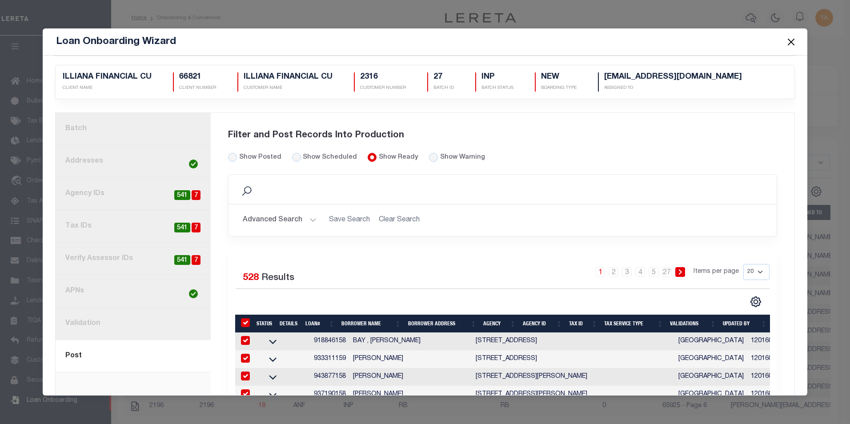
checkbox input "true"
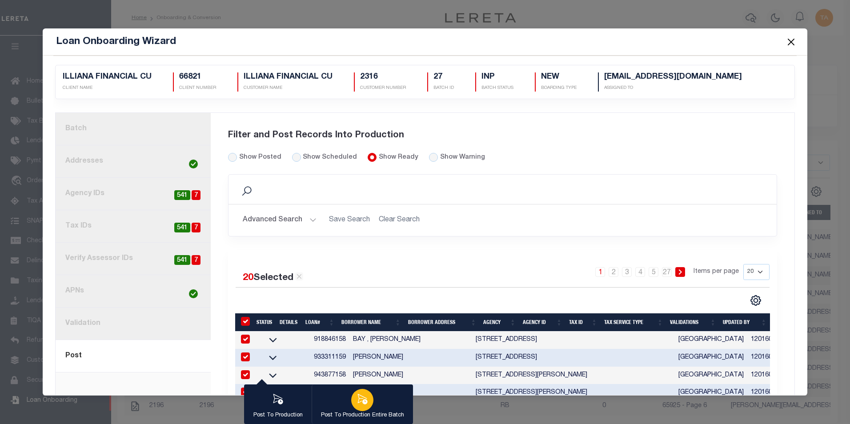
click at [360, 397] on icon "button" at bounding box center [363, 400] width 12 height 12
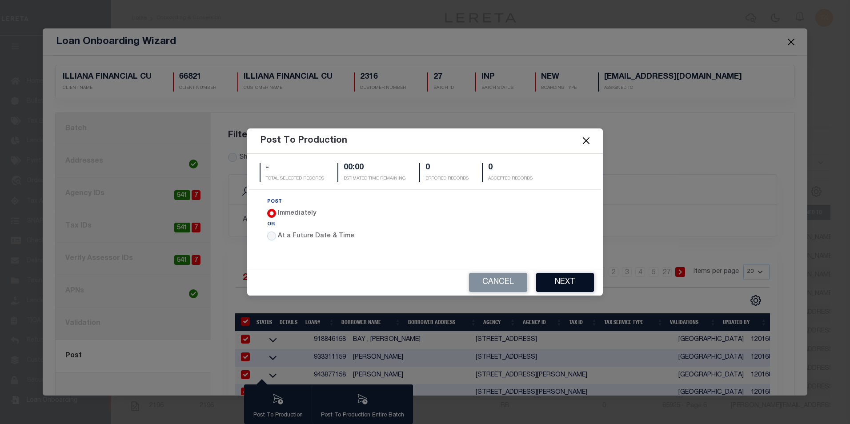
click at [558, 283] on button "Next" at bounding box center [565, 282] width 58 height 19
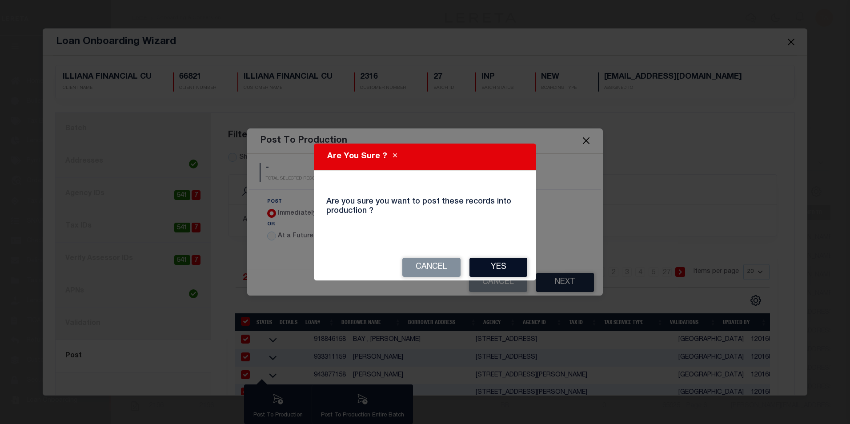
click at [502, 267] on button "Yes" at bounding box center [499, 267] width 58 height 19
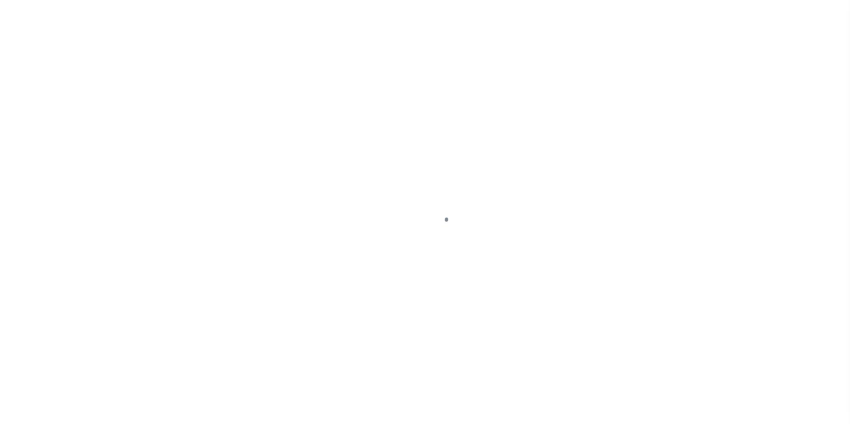
select select
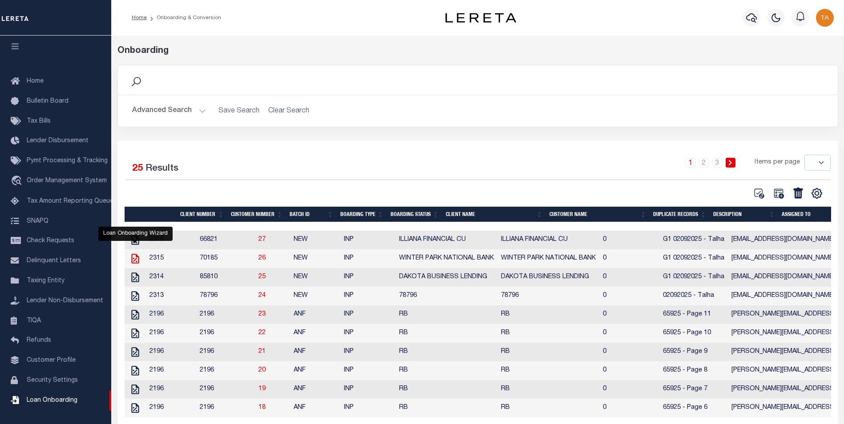
click at [135, 260] on icon "" at bounding box center [135, 259] width 12 height 12
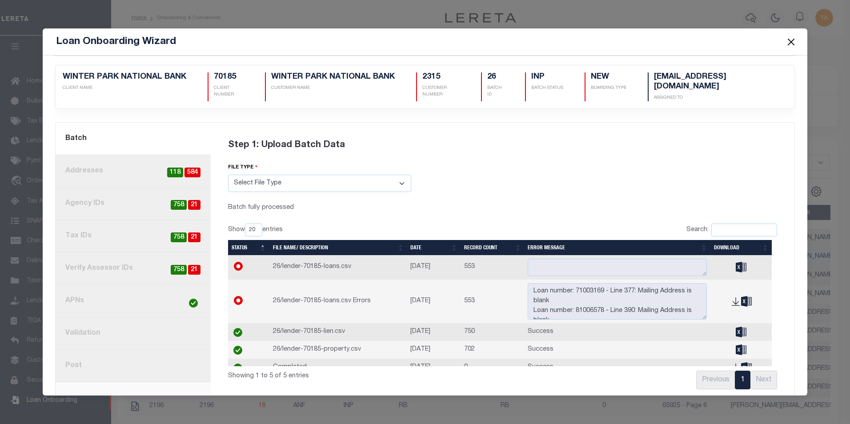
click at [136, 172] on link "2. Addresses 584 118" at bounding box center [133, 171] width 155 height 32
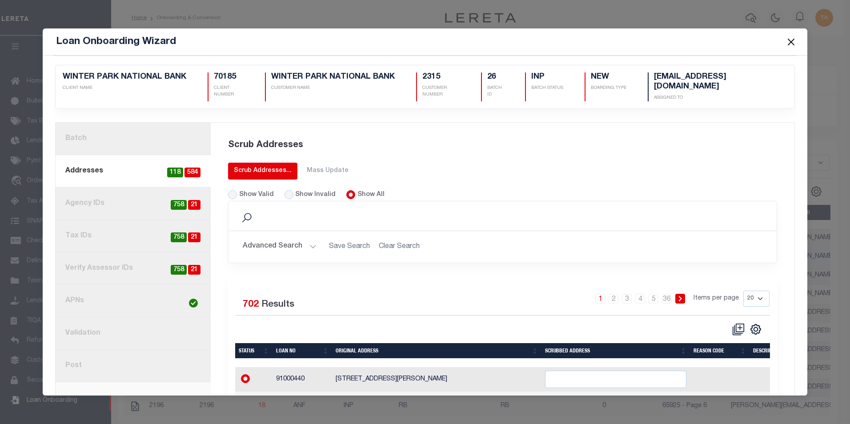
click at [249, 169] on div "Scrub Addresses..." at bounding box center [263, 170] width 58 height 9
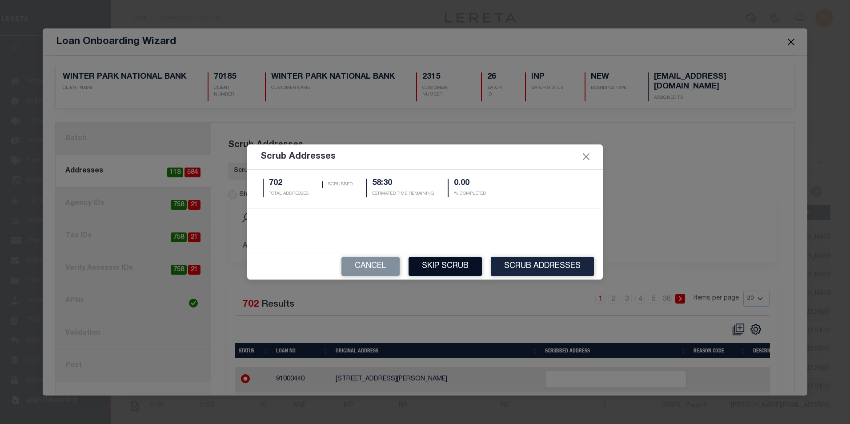
click at [446, 269] on button "Skip Scrub" at bounding box center [445, 266] width 73 height 19
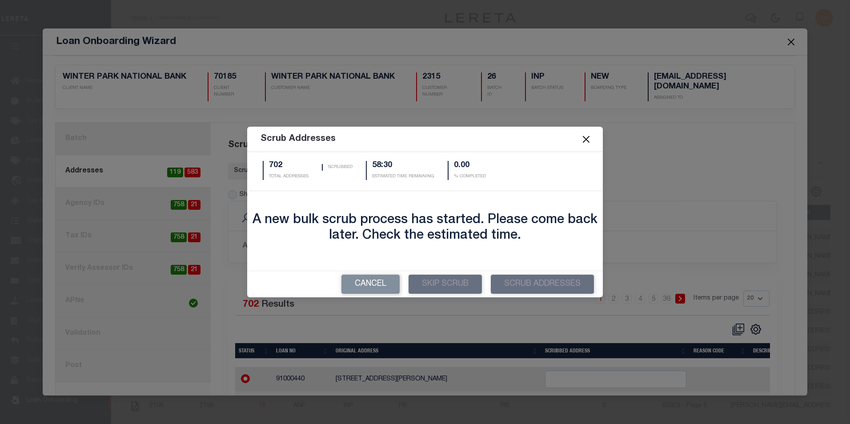
click at [586, 138] on button "Close" at bounding box center [587, 140] width 12 height 12
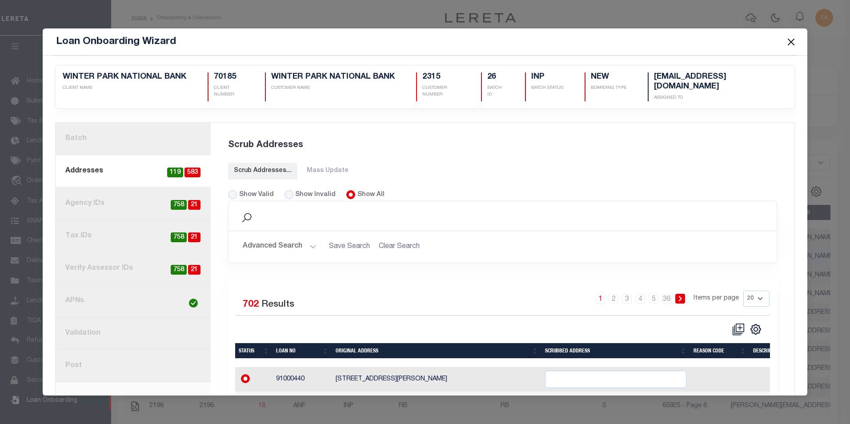
click at [791, 40] on button "Close" at bounding box center [792, 42] width 12 height 12
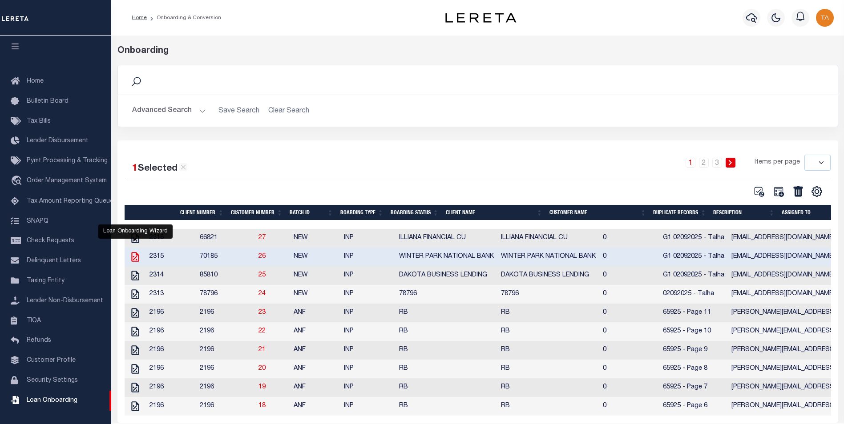
click at [135, 257] on icon "" at bounding box center [135, 257] width 12 height 12
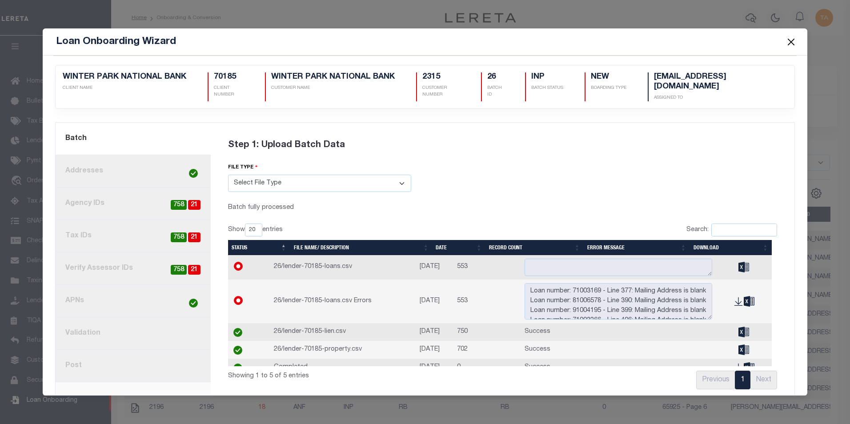
click at [81, 358] on link "8. Post" at bounding box center [133, 366] width 155 height 32
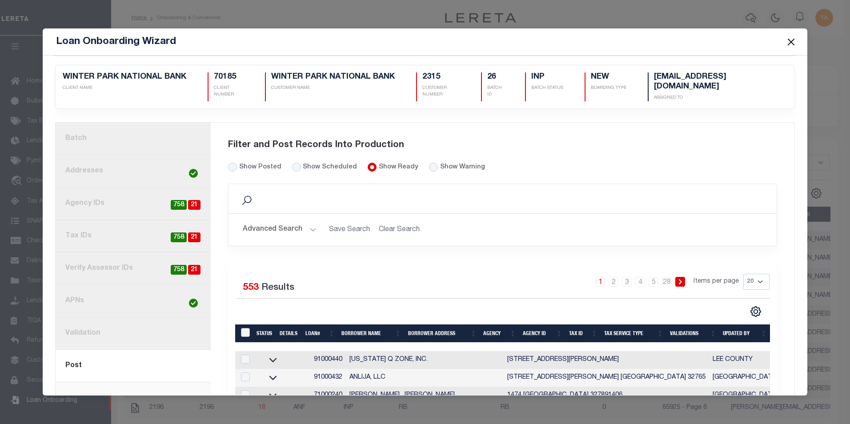
click at [242, 331] on input "LoanPrepID" at bounding box center [245, 332] width 9 height 9
checkbox input "true"
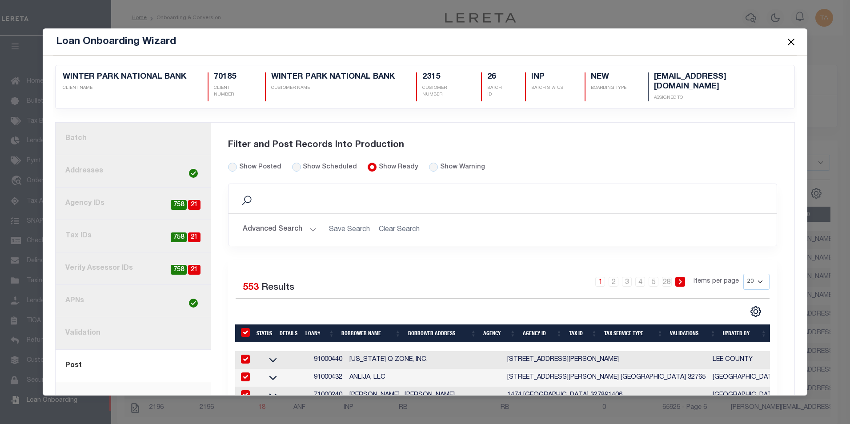
checkbox input "true"
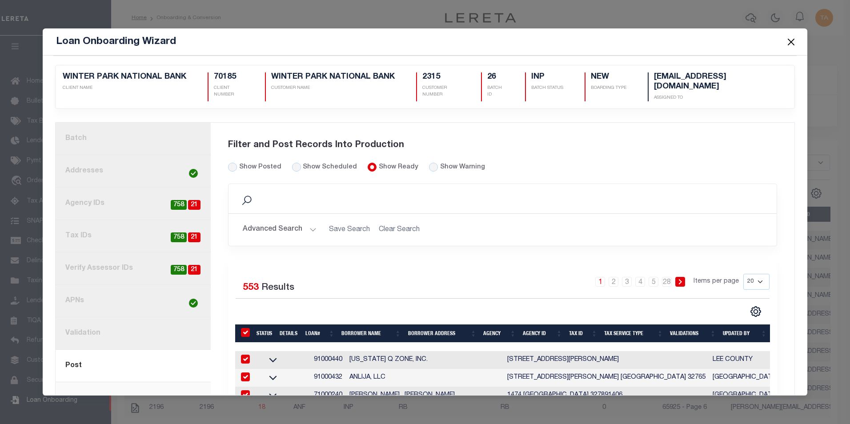
checkbox input "true"
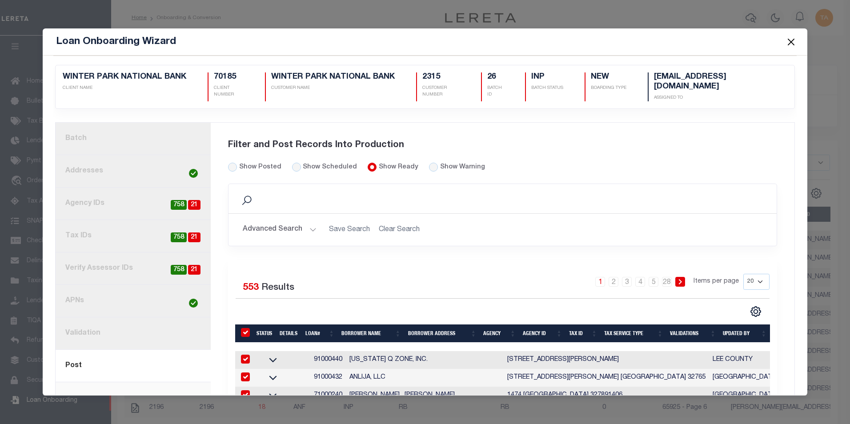
checkbox input "true"
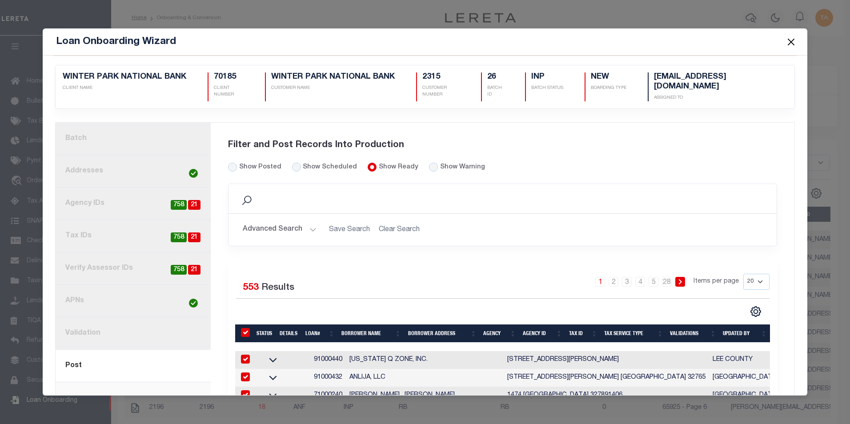
checkbox input "true"
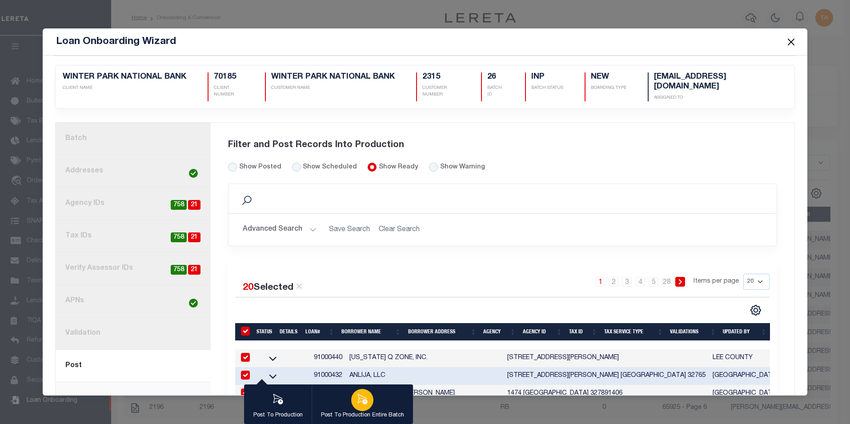
click at [365, 400] on icon "button" at bounding box center [363, 399] width 10 height 10
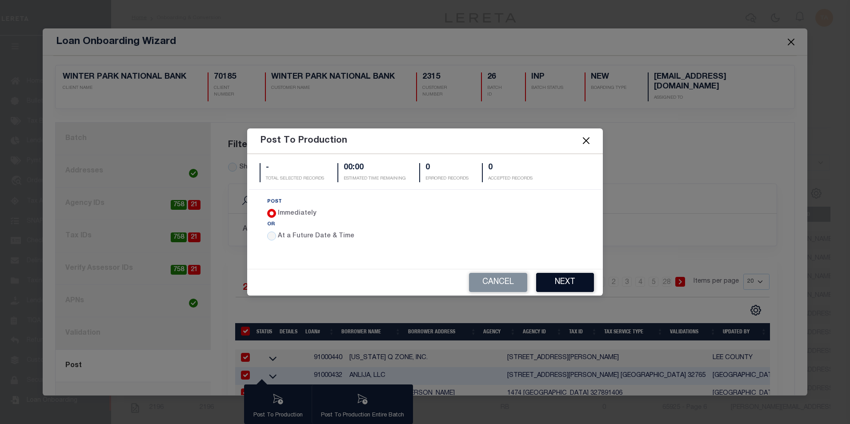
click at [559, 288] on button "Next" at bounding box center [565, 282] width 58 height 19
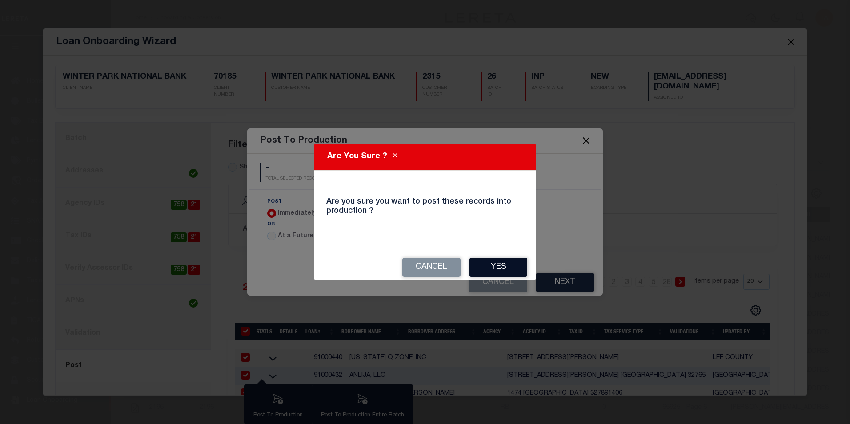
click at [507, 269] on button "Yes" at bounding box center [499, 267] width 58 height 19
